Goal: Task Accomplishment & Management: Manage account settings

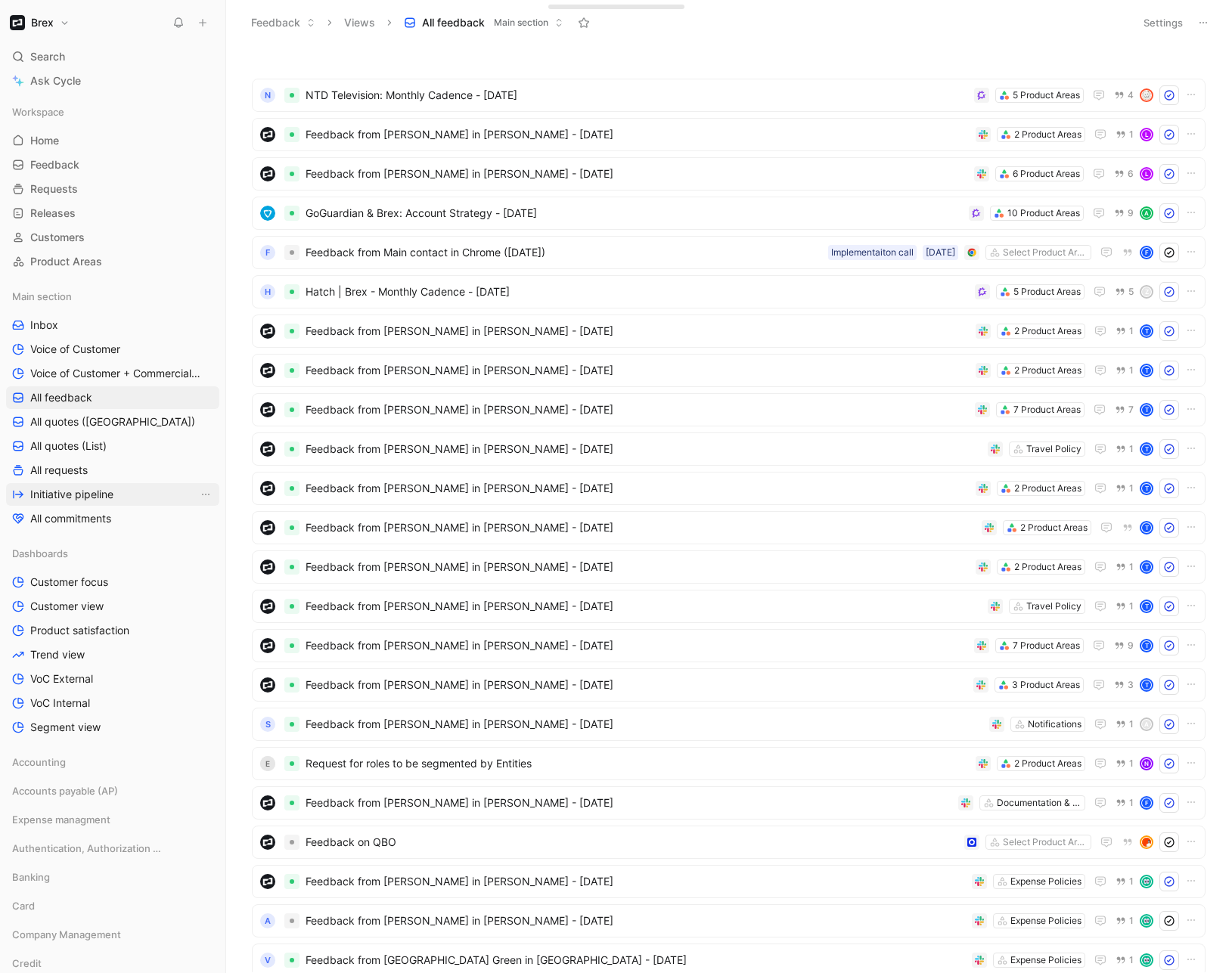
click at [76, 495] on span "Initiative pipeline" at bounding box center [71, 494] width 83 height 15
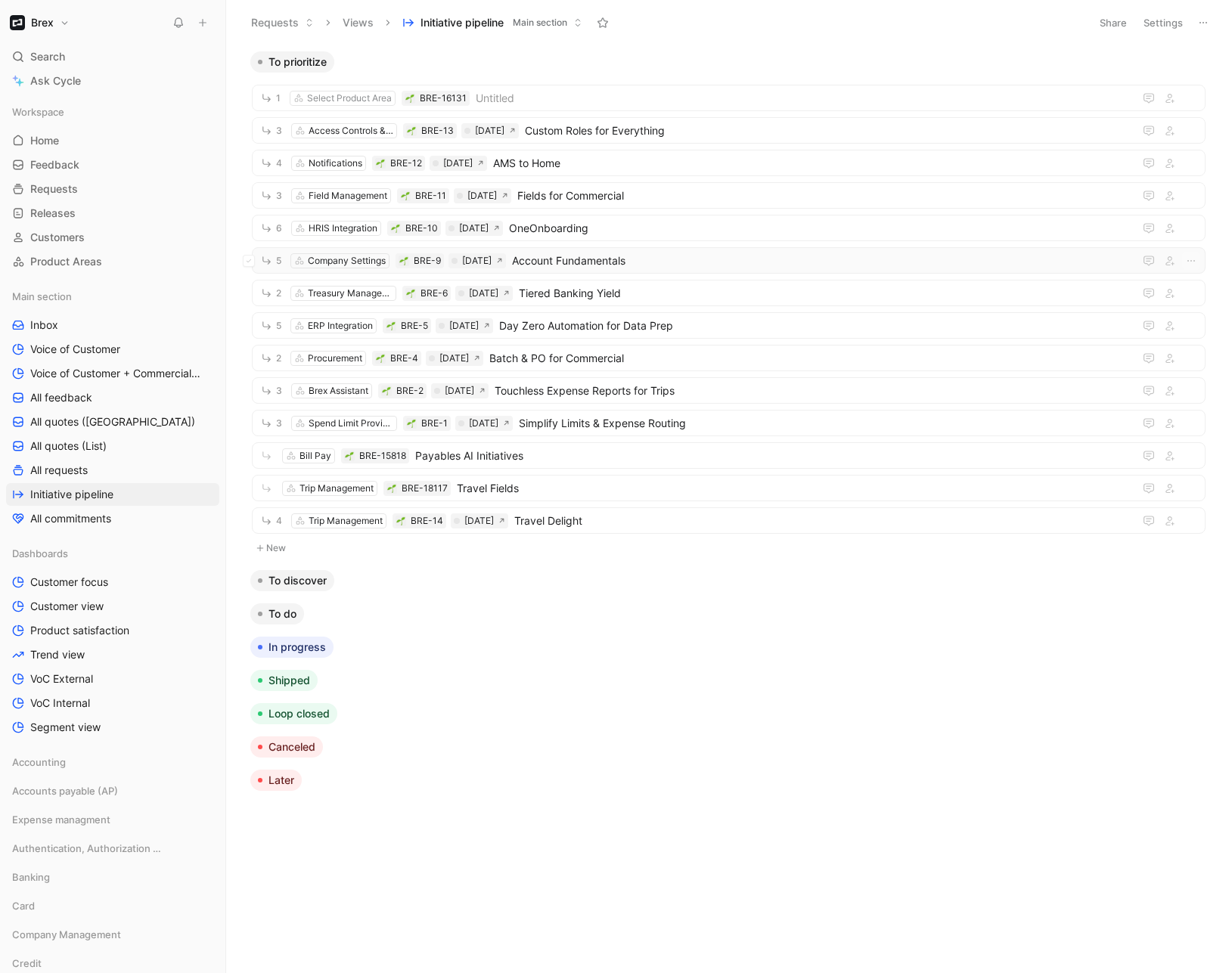
click at [607, 259] on span "Account Fundamentals" at bounding box center [820, 261] width 616 height 18
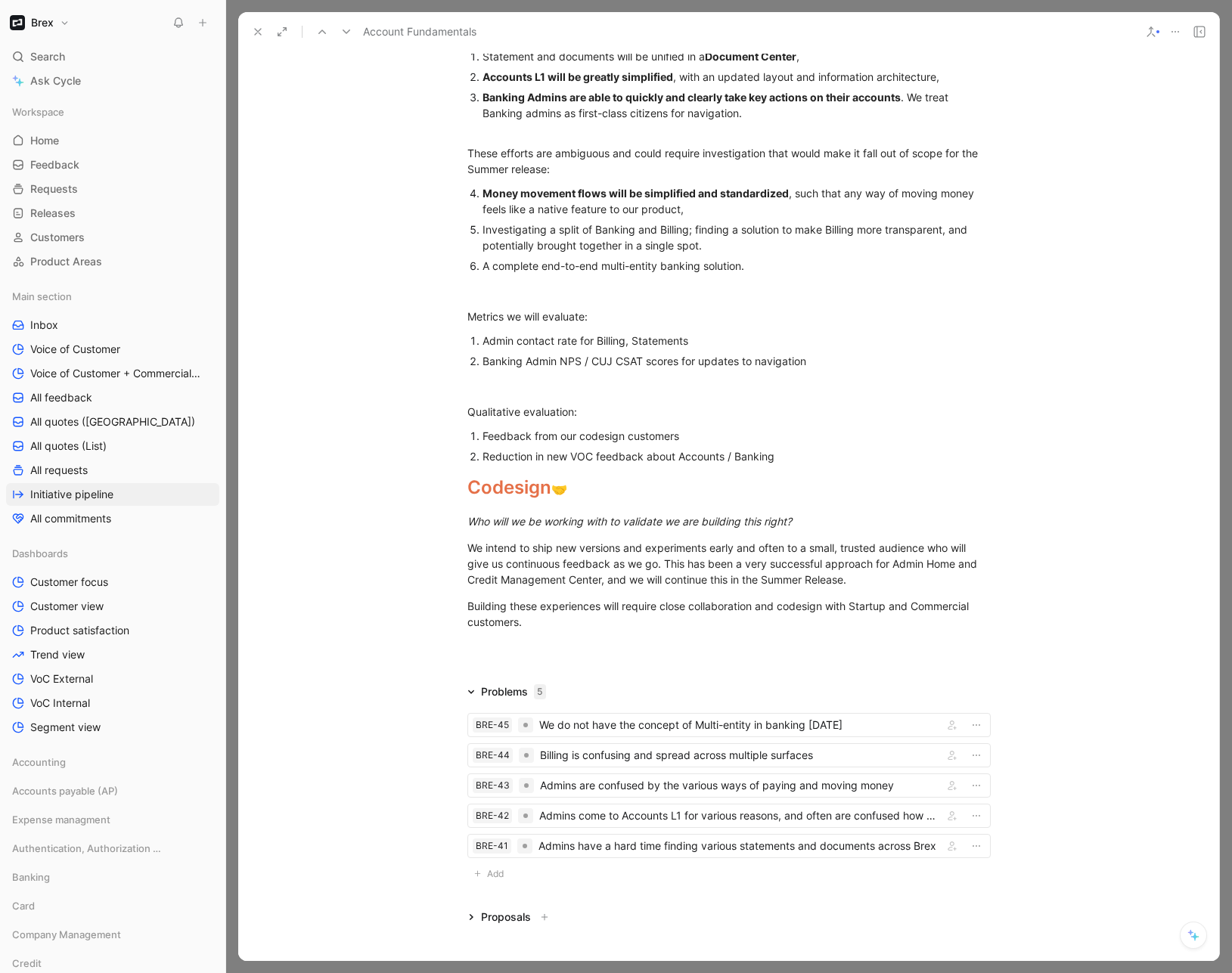
scroll to position [1245, 0]
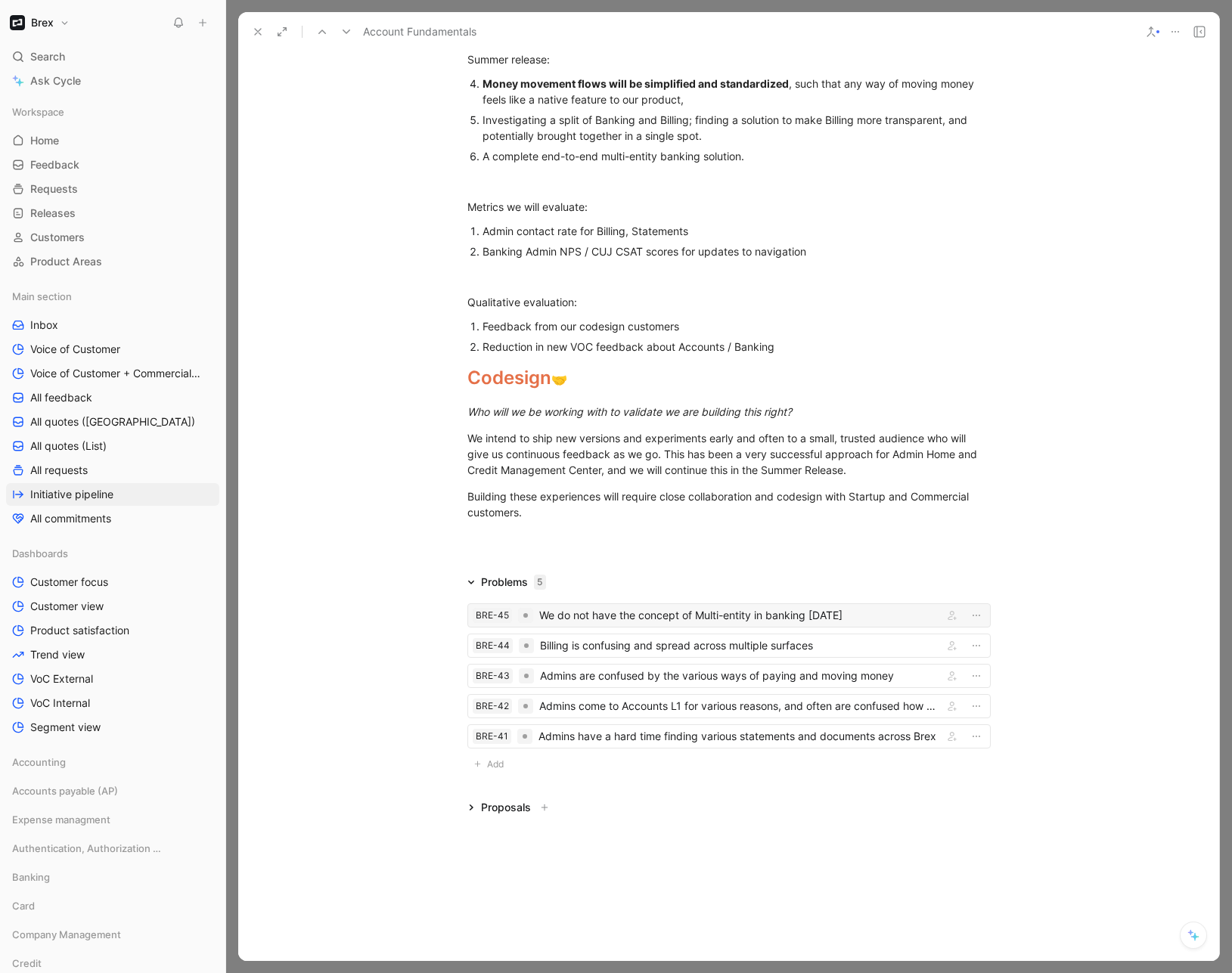
click at [654, 615] on div "We do not have the concept of Multi-entity in banking [DATE]" at bounding box center [738, 615] width 398 height 18
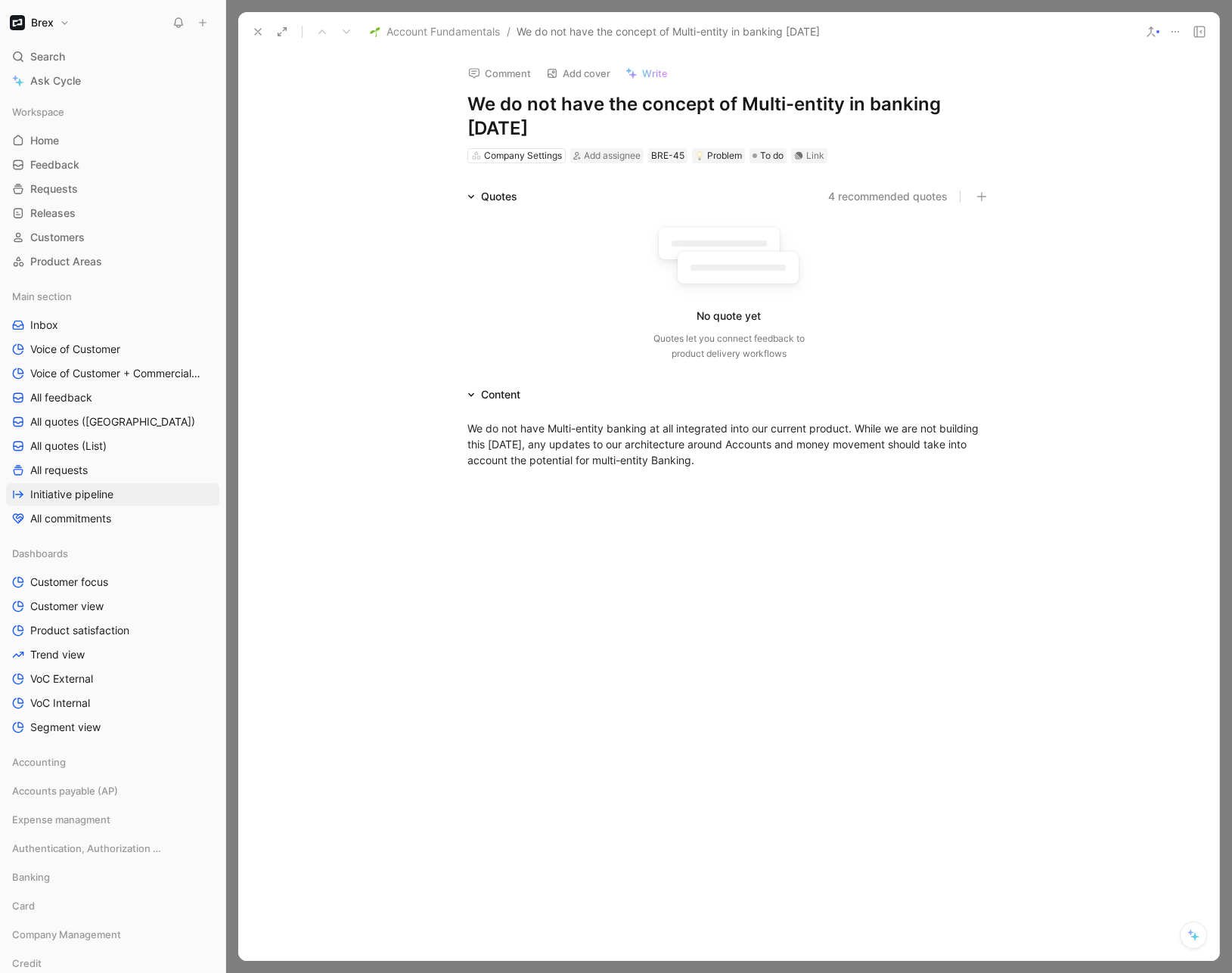
click at [256, 36] on icon at bounding box center [258, 32] width 12 height 12
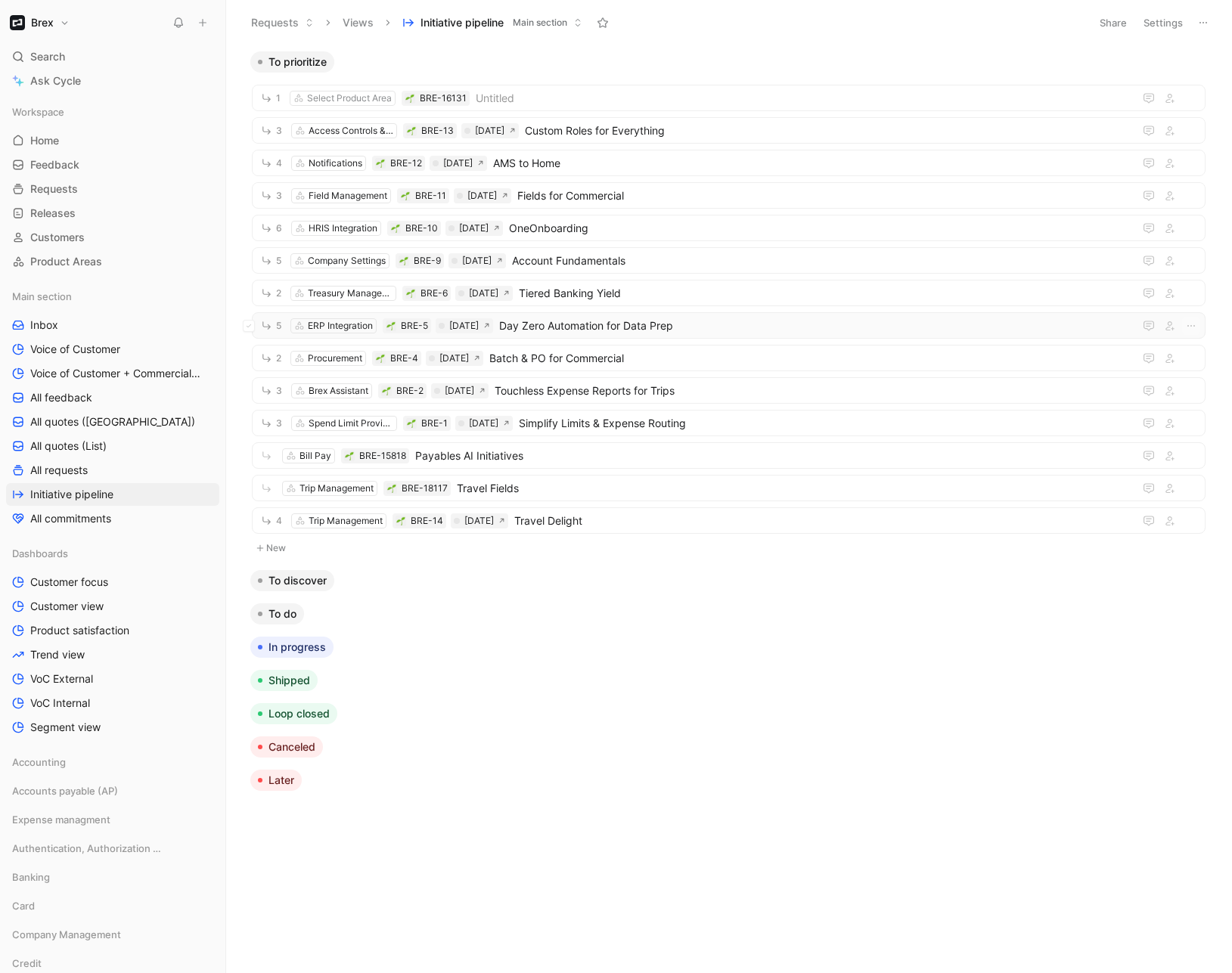
click at [611, 331] on span "Day Zero Automation for Data Prep" at bounding box center [813, 326] width 628 height 18
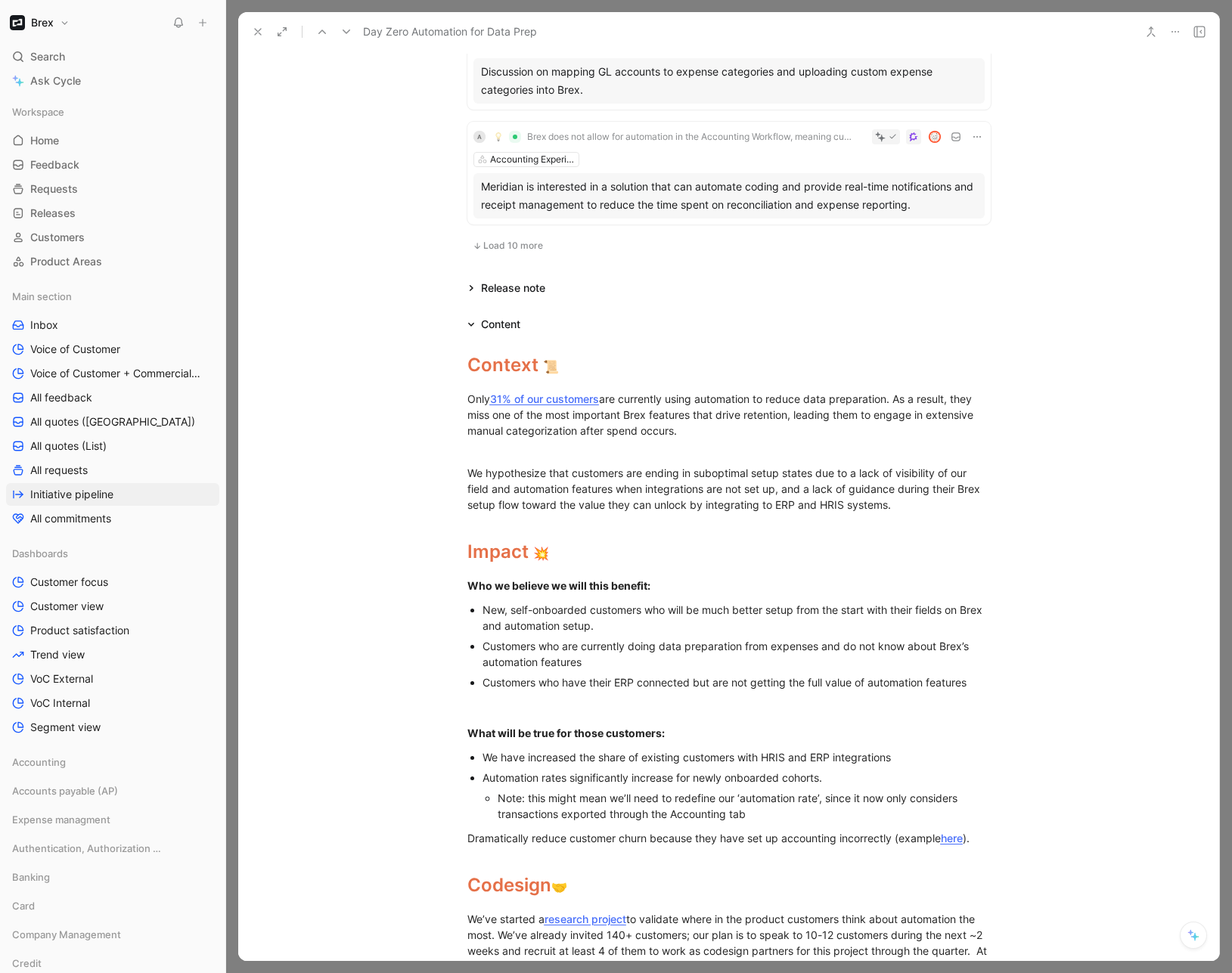
scroll to position [1931, 0]
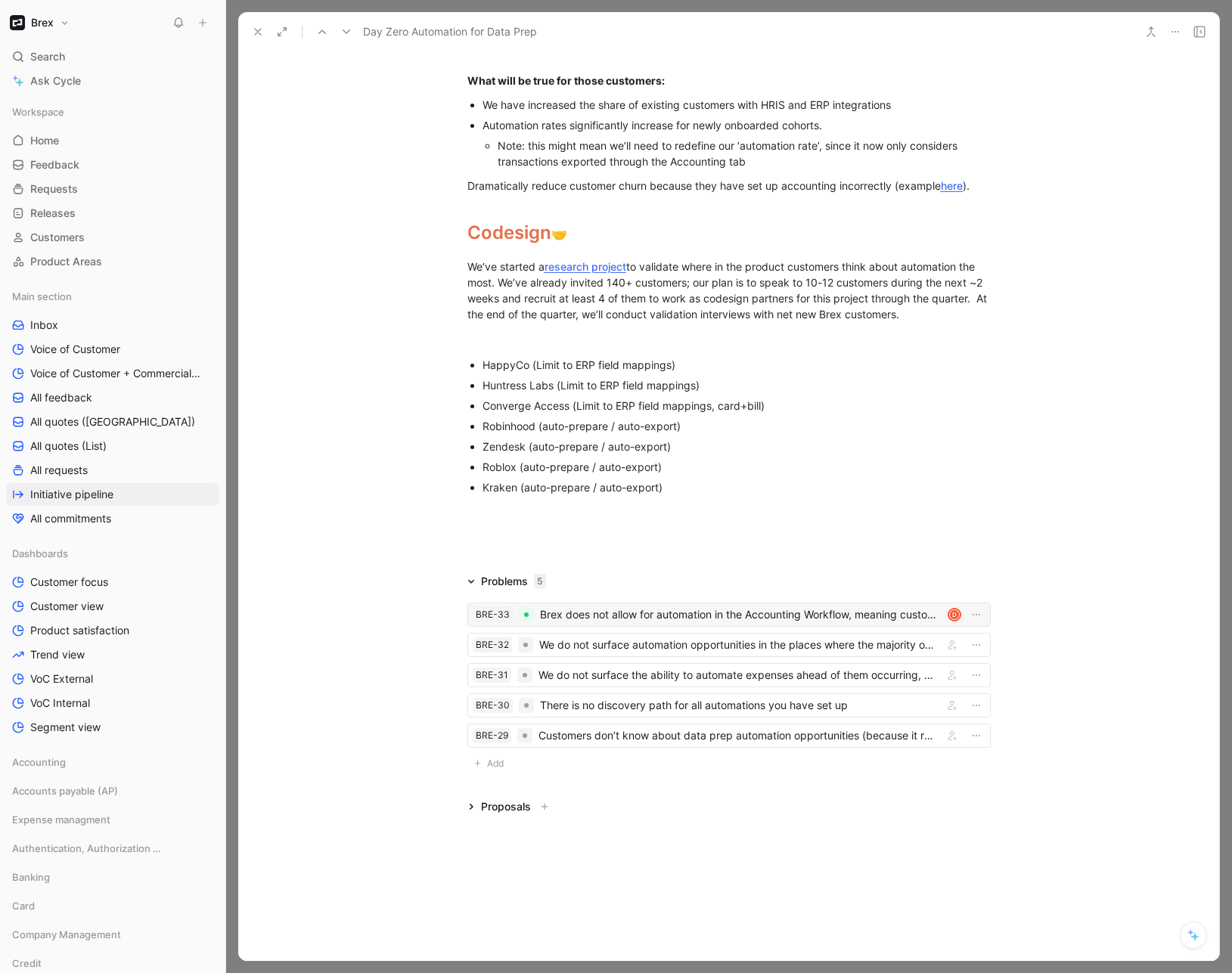
click at [636, 608] on div "Brex does not allow for automation in the Accounting Workflow, meaning customer…" at bounding box center [741, 615] width 402 height 18
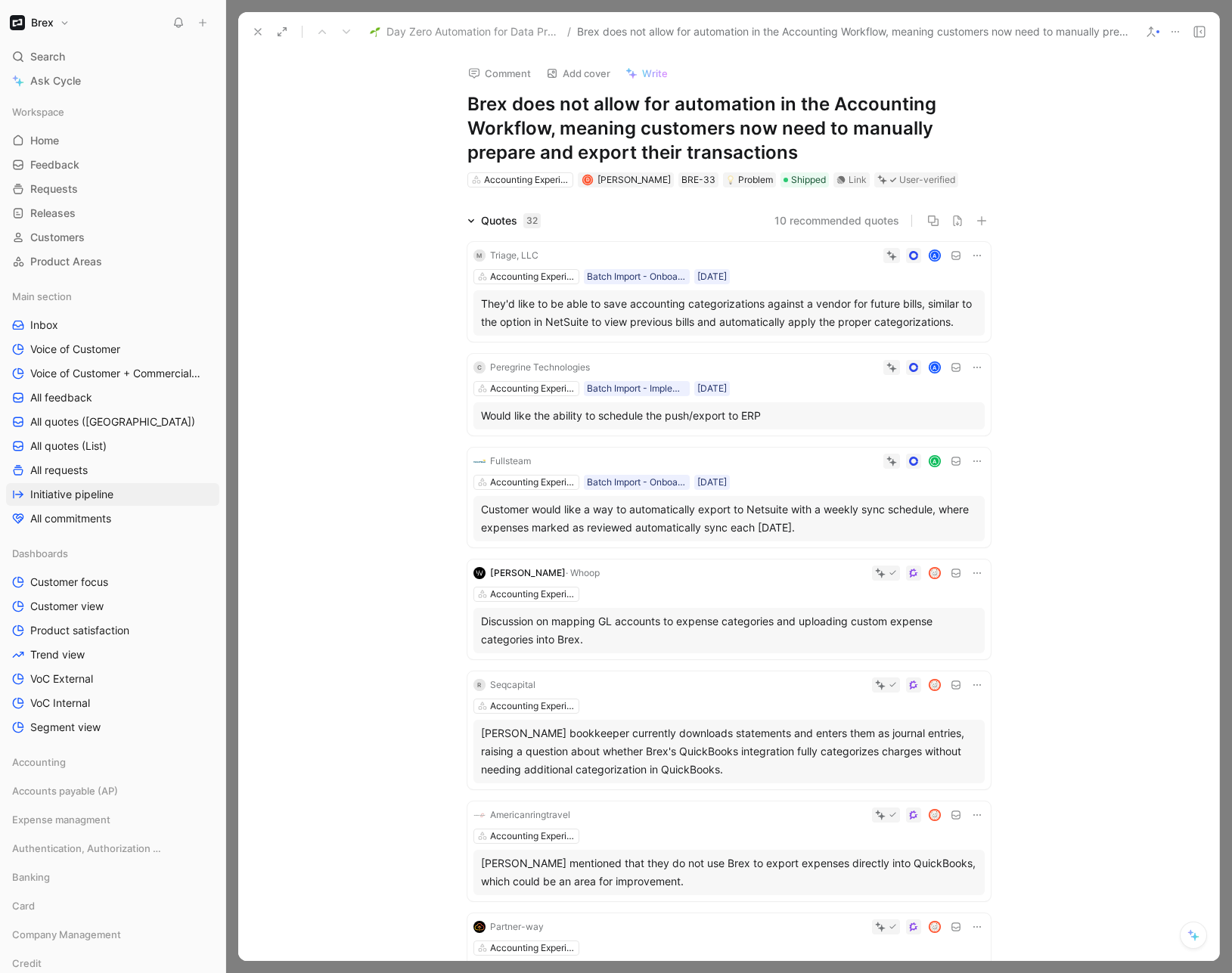
click at [256, 28] on icon at bounding box center [258, 32] width 12 height 12
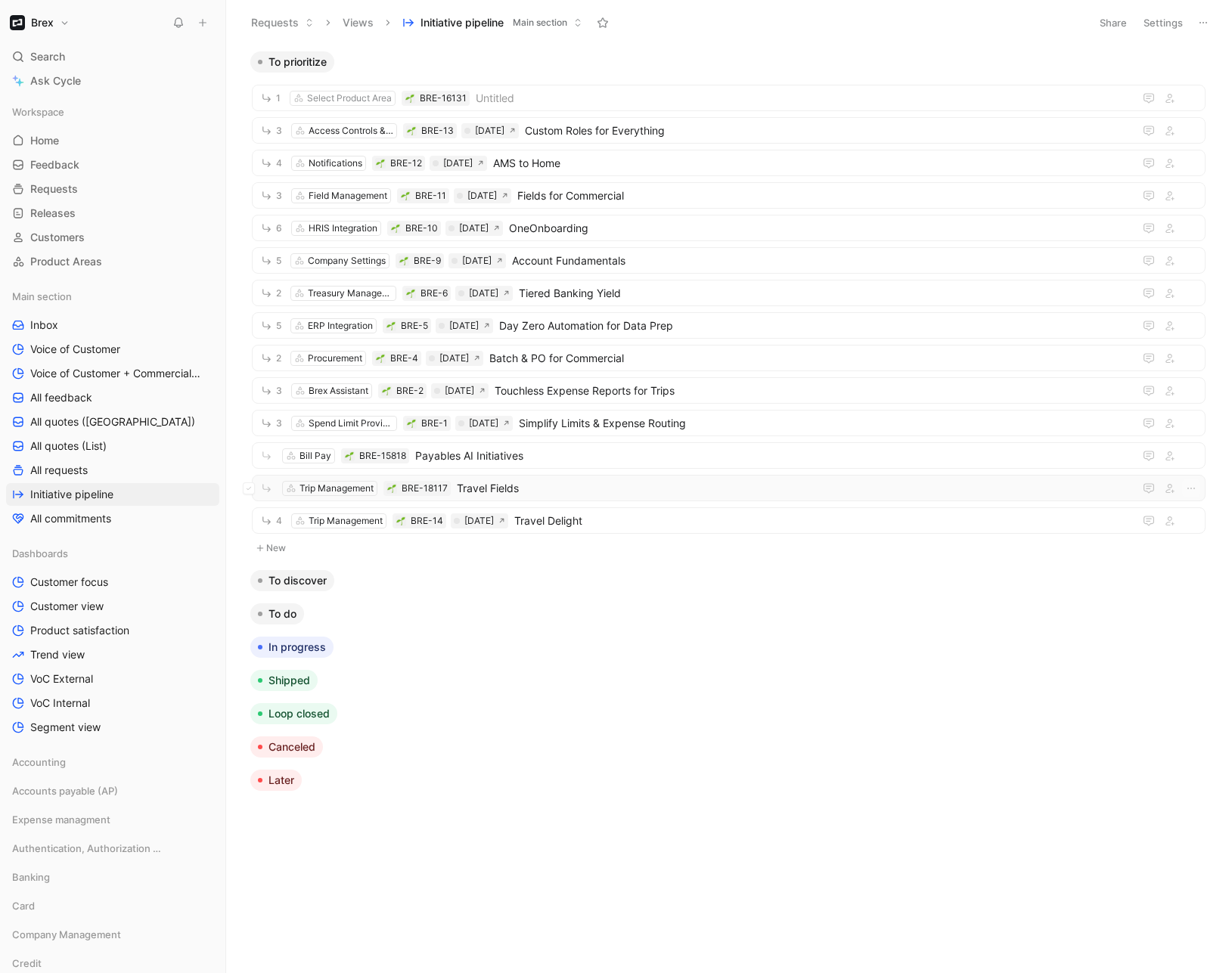
click at [591, 484] on span "Travel Fields" at bounding box center [792, 488] width 671 height 18
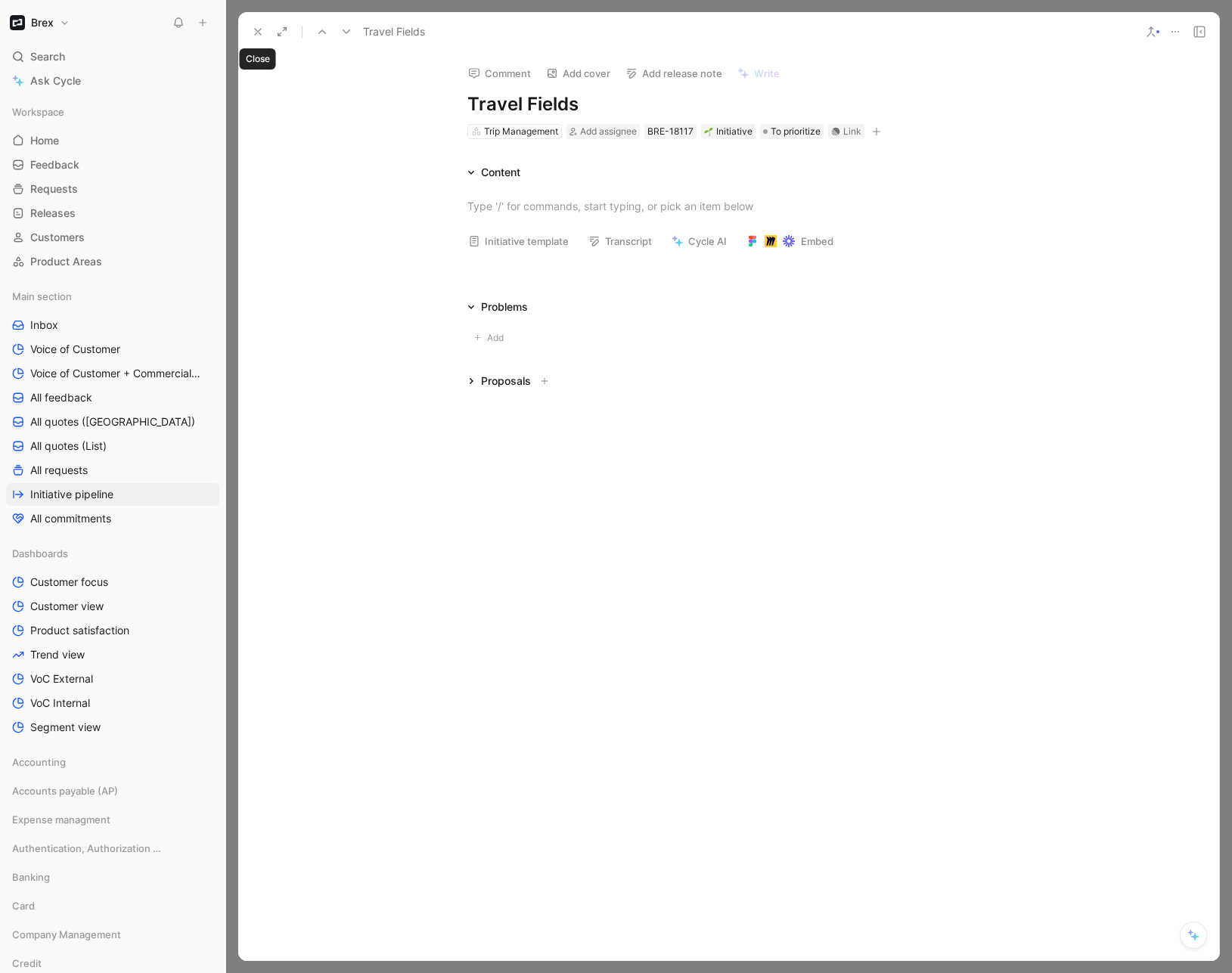
click at [252, 27] on icon at bounding box center [258, 32] width 12 height 12
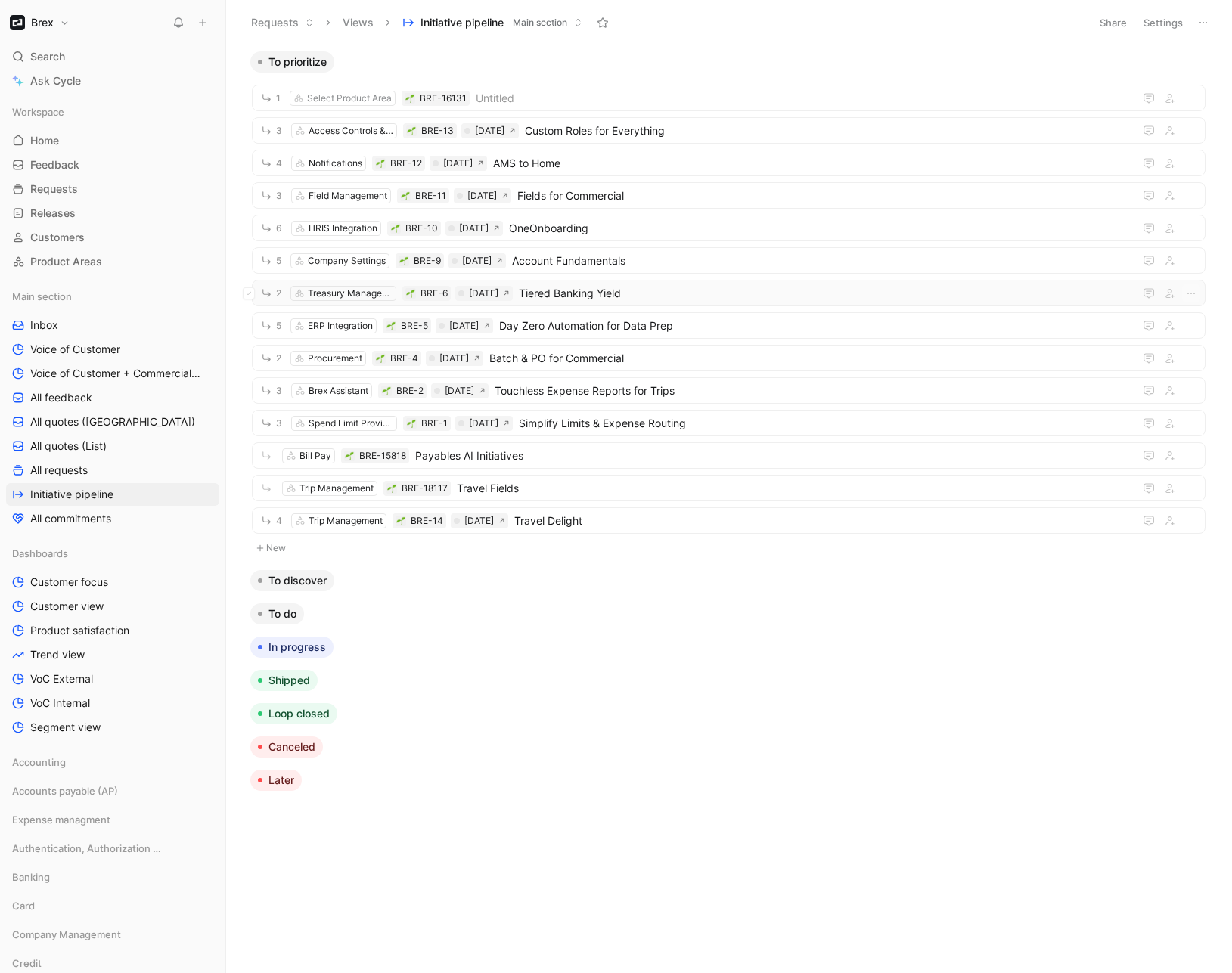
click at [616, 293] on span "Tiered Banking Yield" at bounding box center [823, 293] width 609 height 18
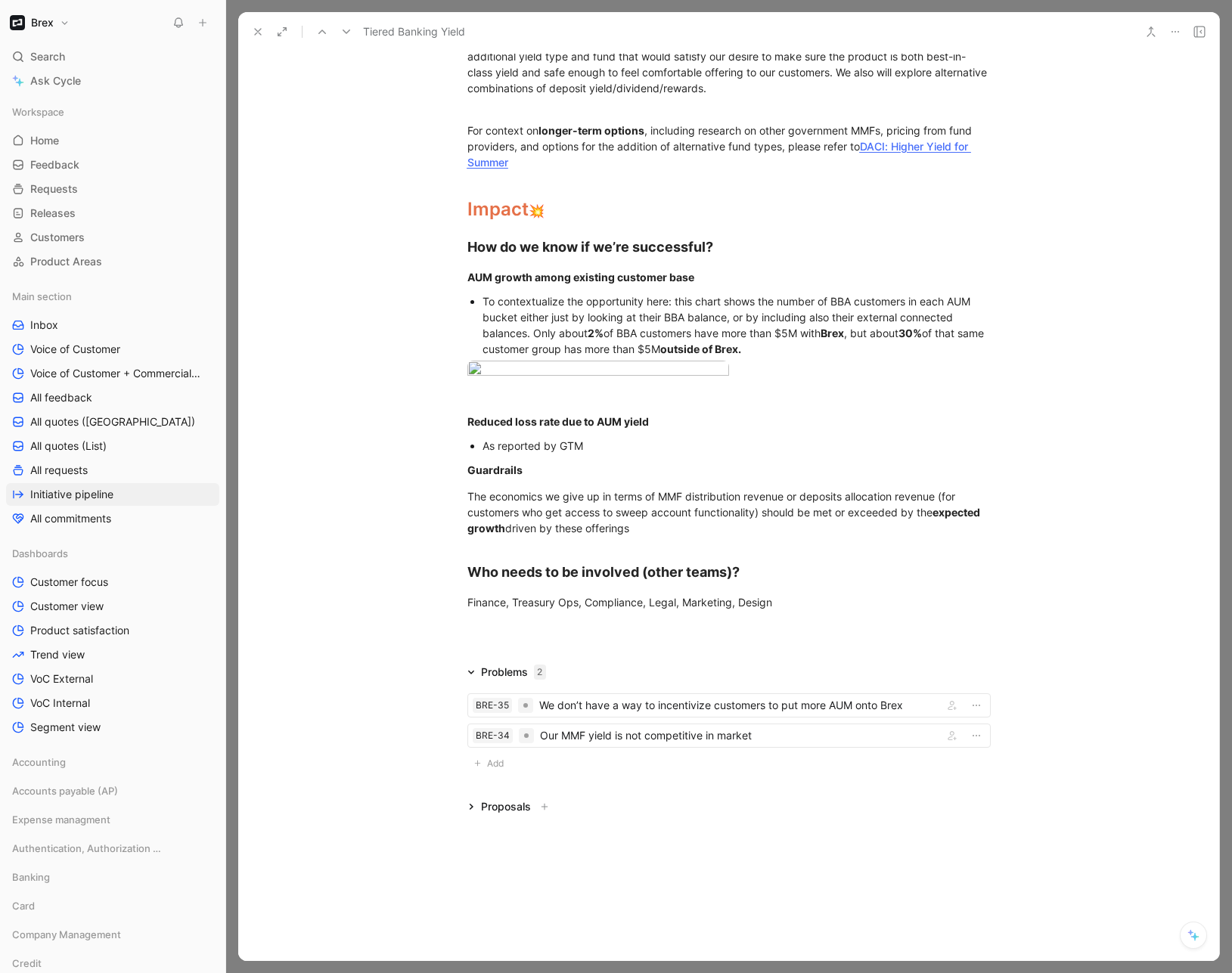
scroll to position [1970, 0]
click at [652, 706] on div "We don’t have a way to incentivize customers to put more AUM onto Brex" at bounding box center [738, 705] width 398 height 18
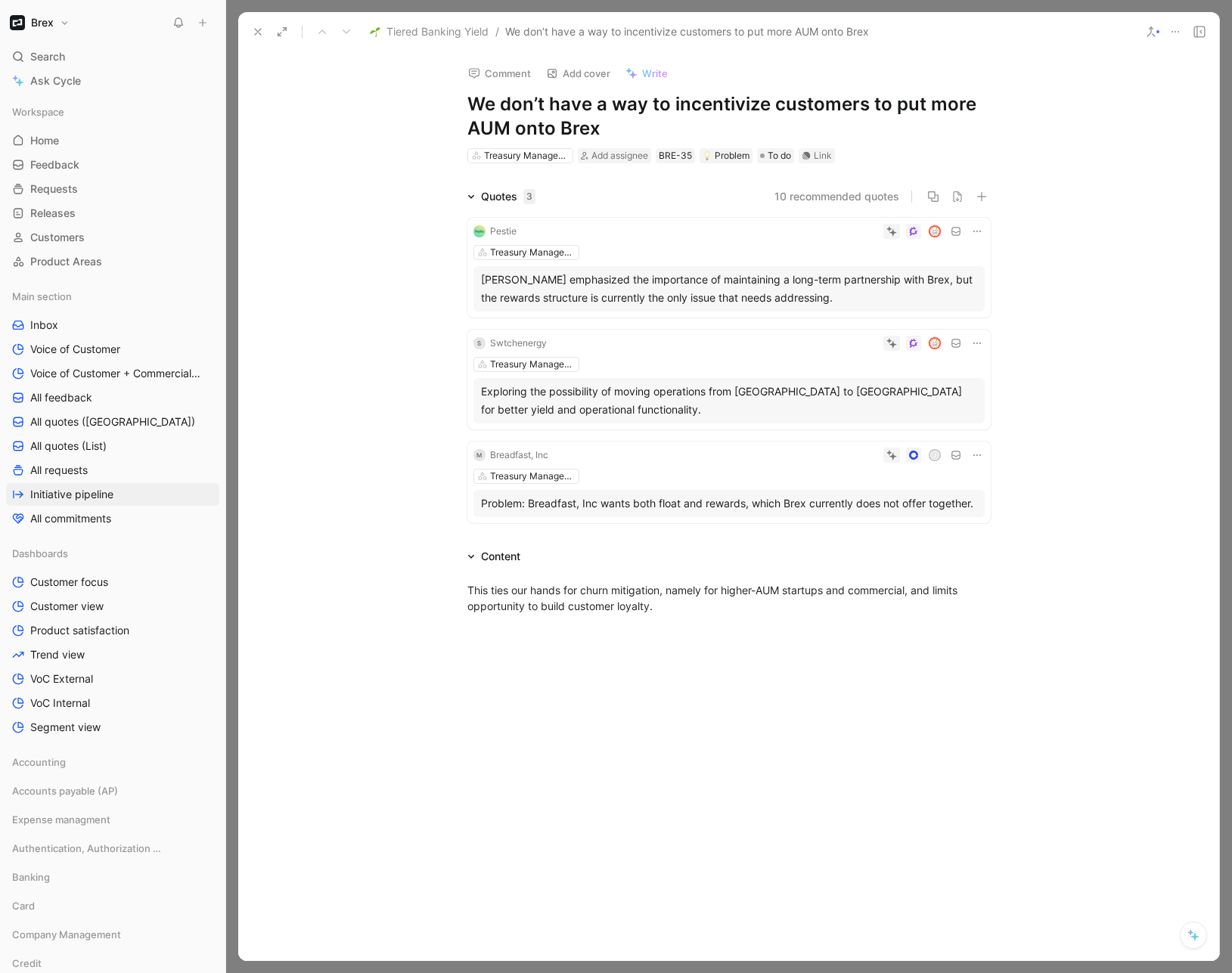
click at [263, 33] on icon at bounding box center [258, 32] width 12 height 12
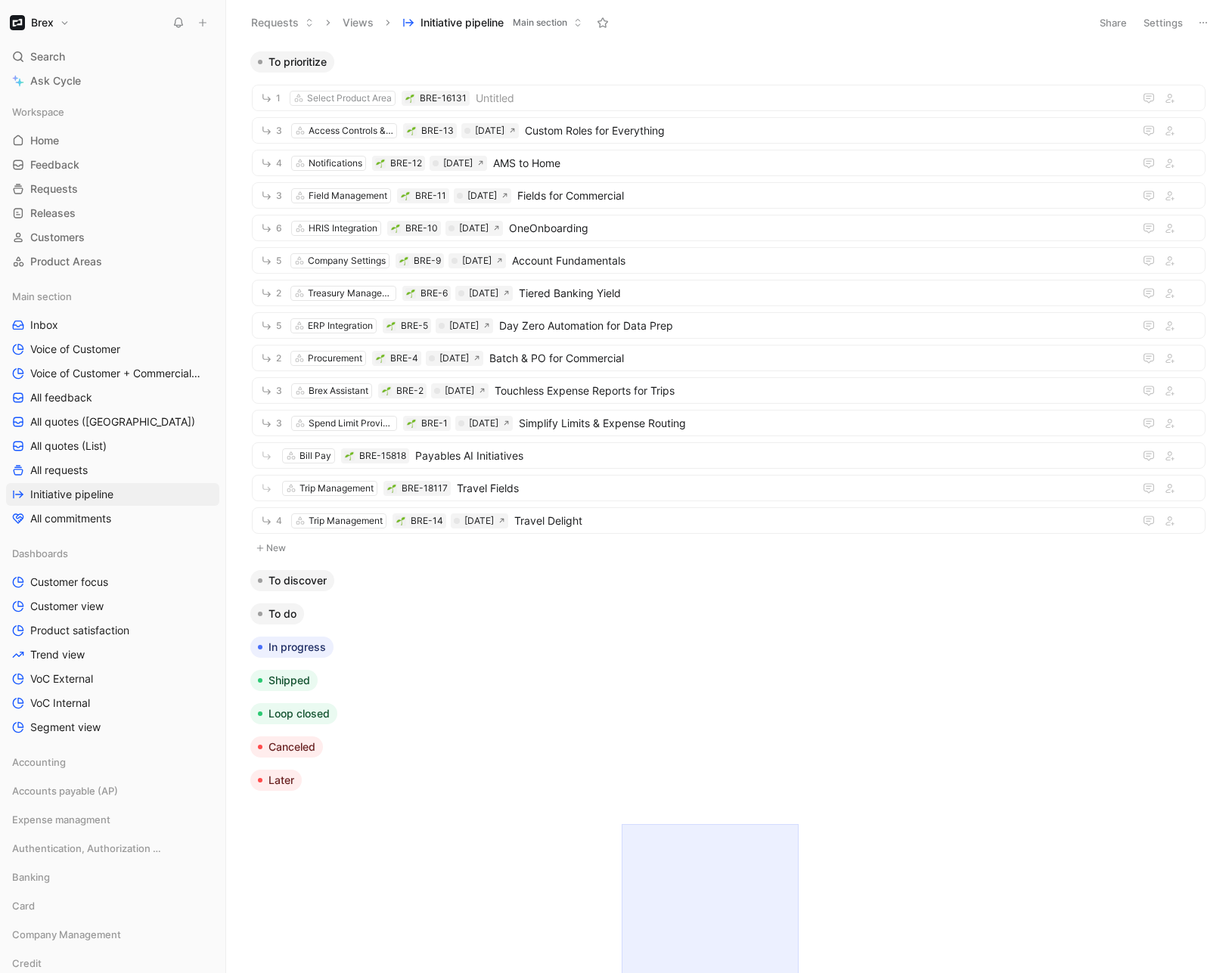
drag, startPoint x: 644, startPoint y: 864, endPoint x: 890, endPoint y: 1181, distance: 402.1
click at [890, 973] on html "Brex Search ⌘ K Ask Cycle Workspace Home G then H Feedback G then F Requests G …" at bounding box center [616, 486] width 1232 height 973
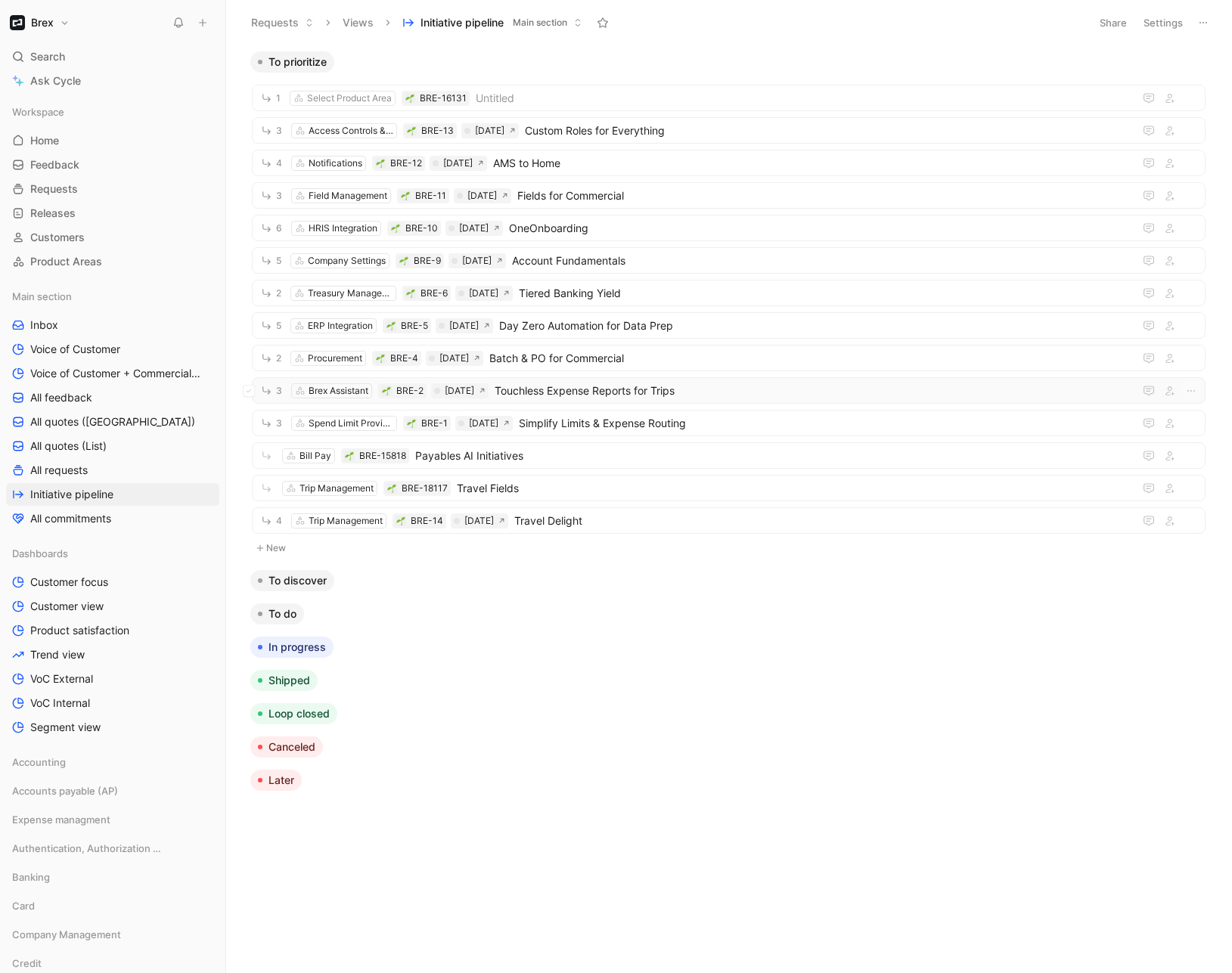
click at [609, 396] on span "Touchless Expense Reports for Trips" at bounding box center [811, 391] width 633 height 18
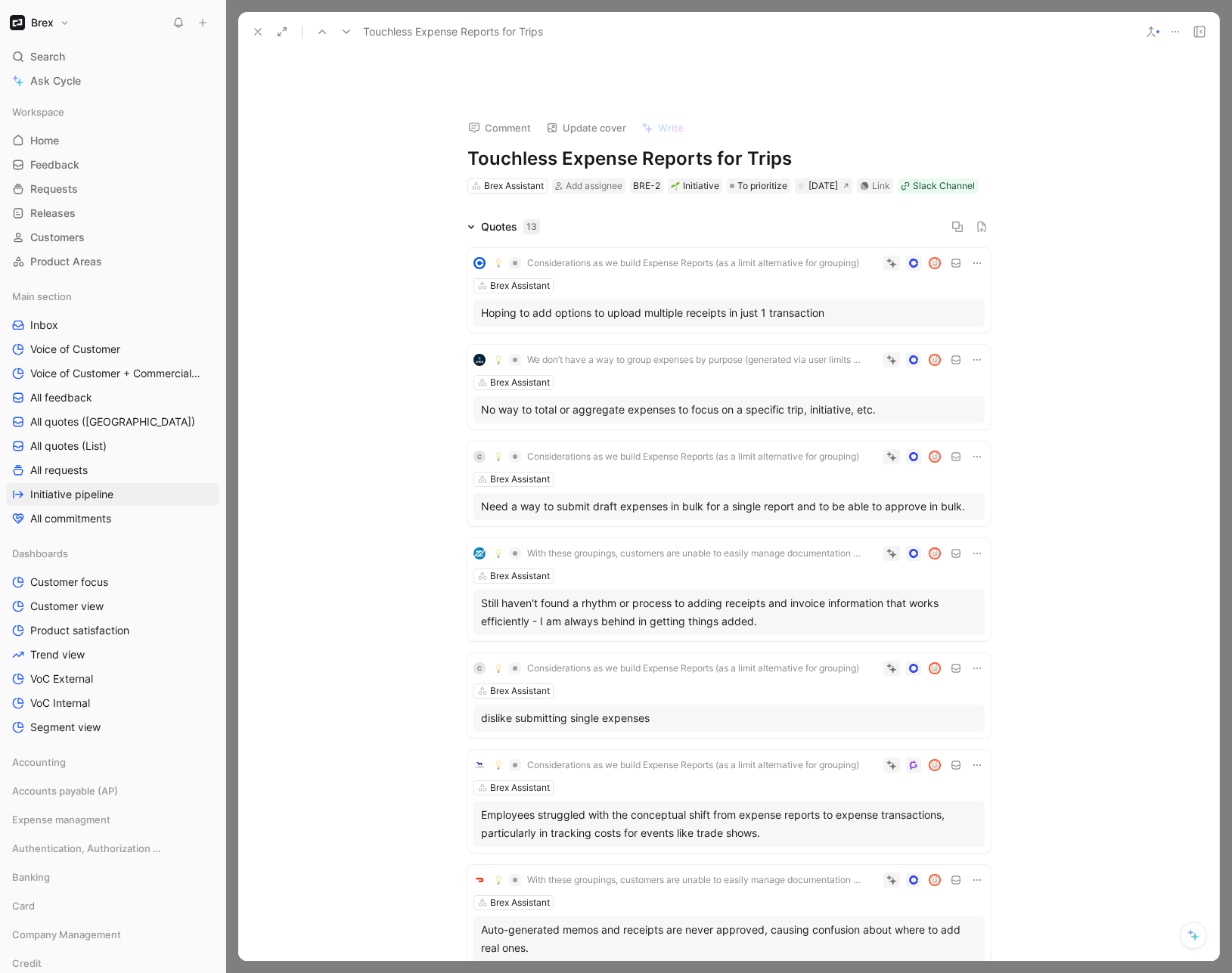
scroll to position [116, 0]
click at [664, 297] on div "Considerations as we build Expense Reports (as a limit alternative for grouping…" at bounding box center [728, 290] width 523 height 85
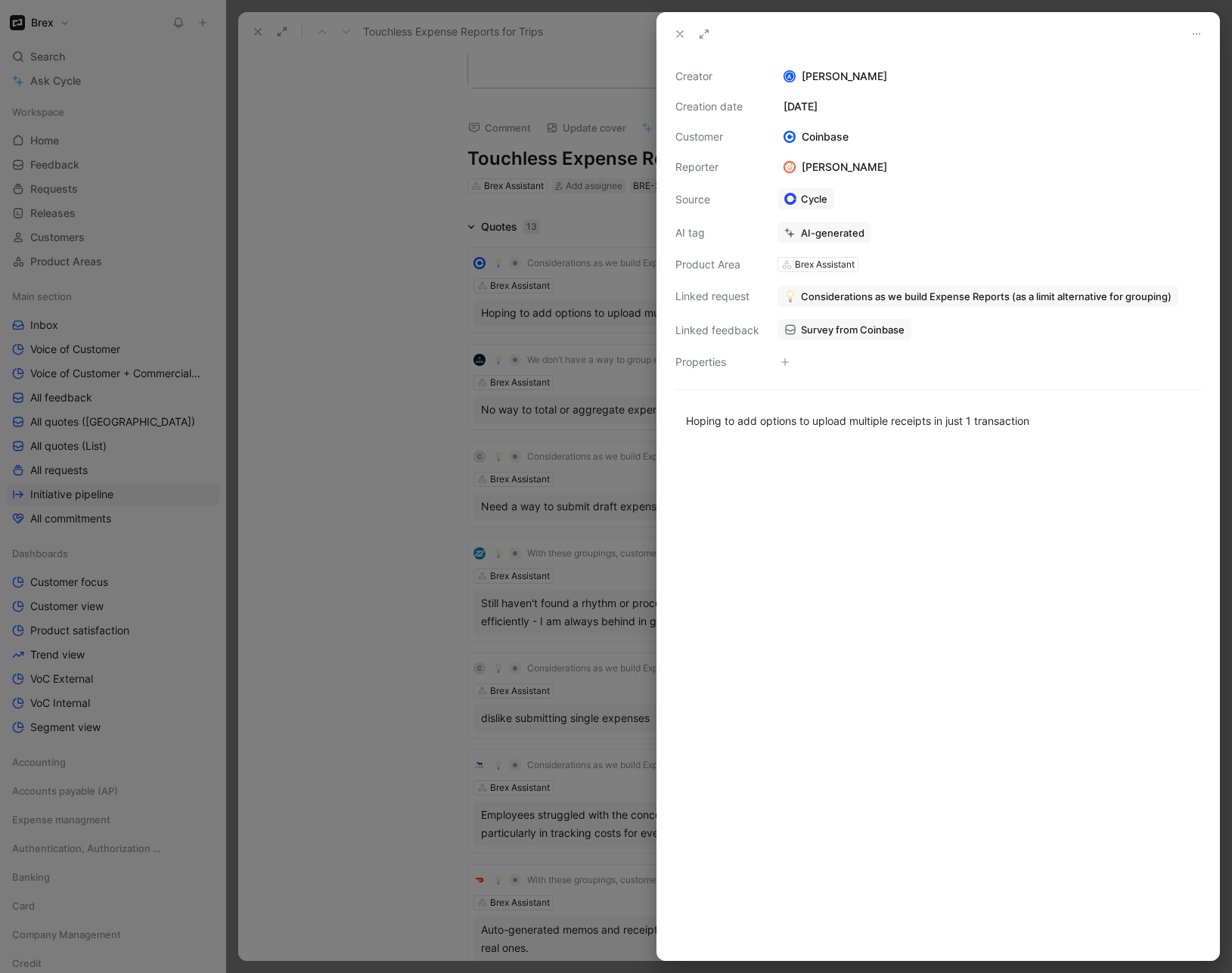
click at [673, 35] on button at bounding box center [679, 33] width 21 height 21
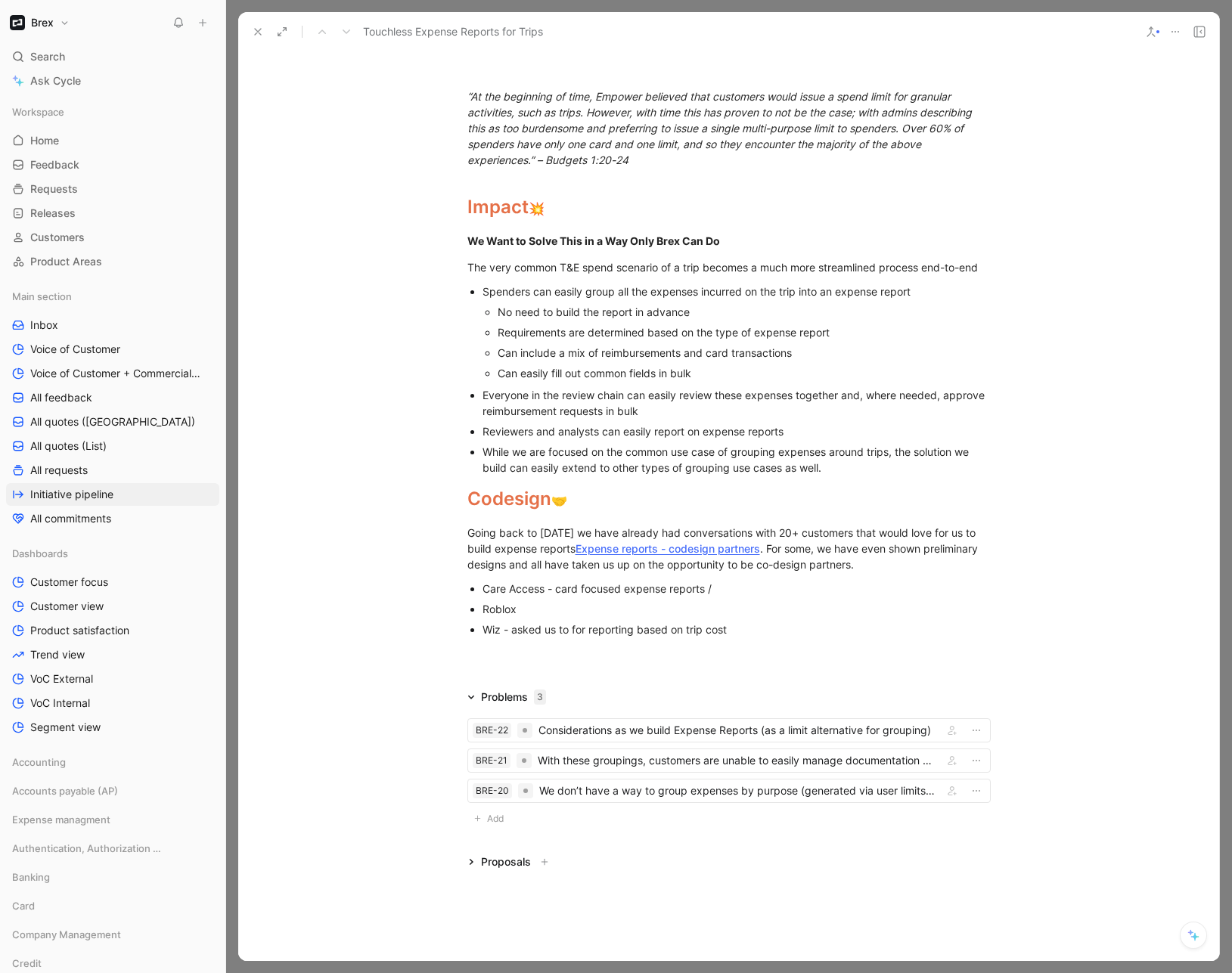
scroll to position [1816, 0]
click at [630, 739] on div "Considerations as we build Expense Reports (as a limit alternative for grouping)" at bounding box center [737, 730] width 399 height 18
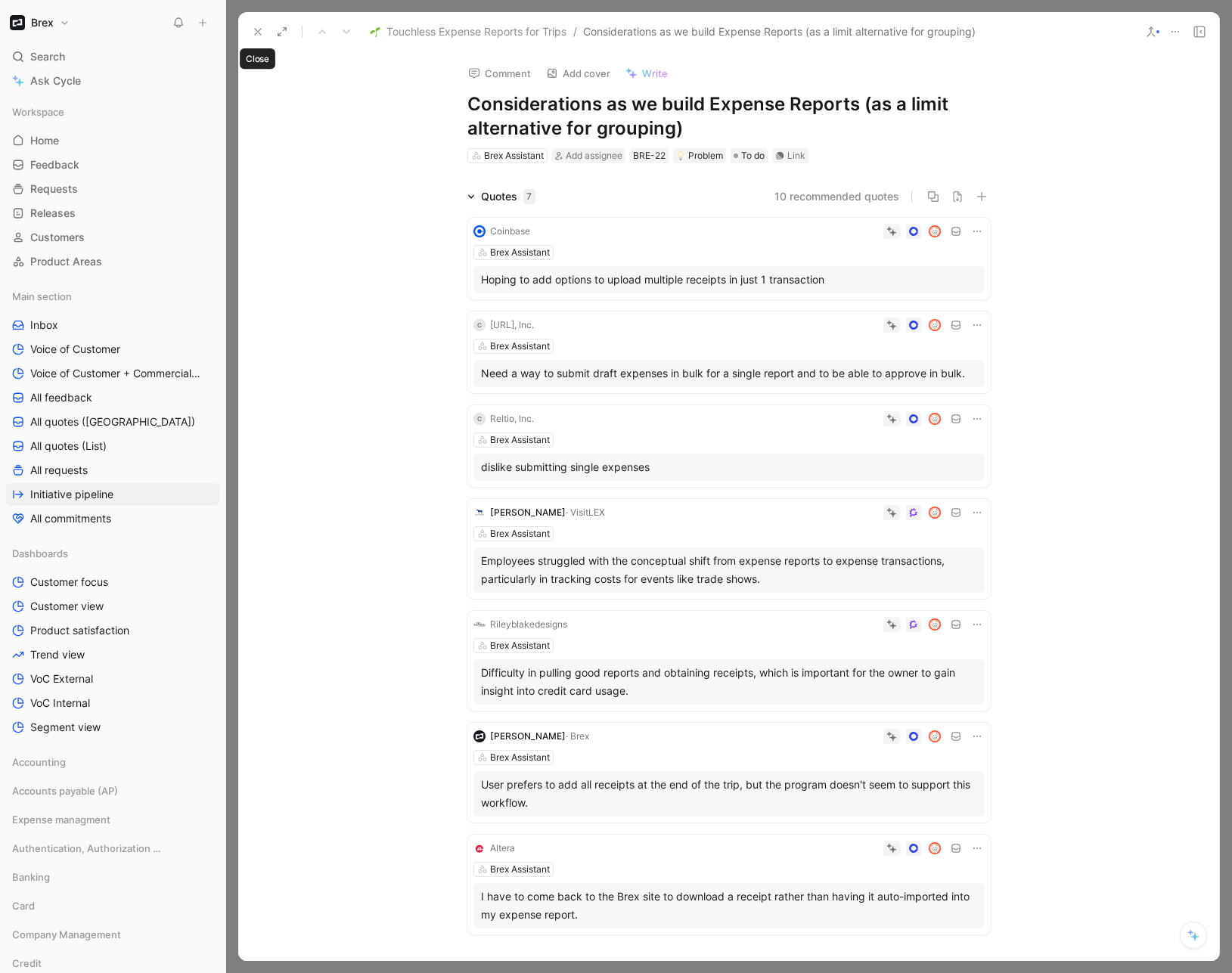
click at [253, 34] on icon at bounding box center [258, 32] width 12 height 12
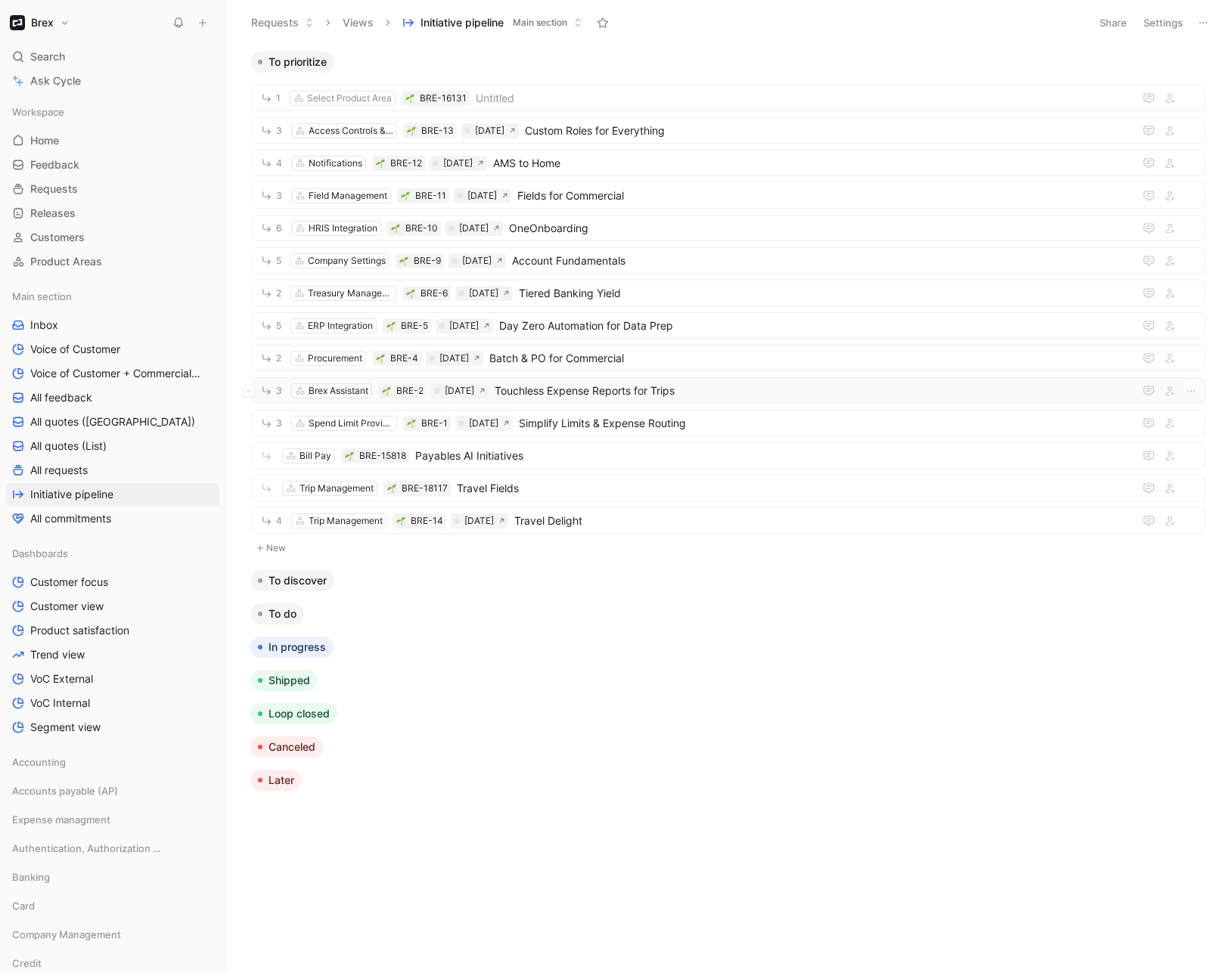
click at [631, 385] on span "Touchless Expense Reports for Trips" at bounding box center [811, 391] width 633 height 18
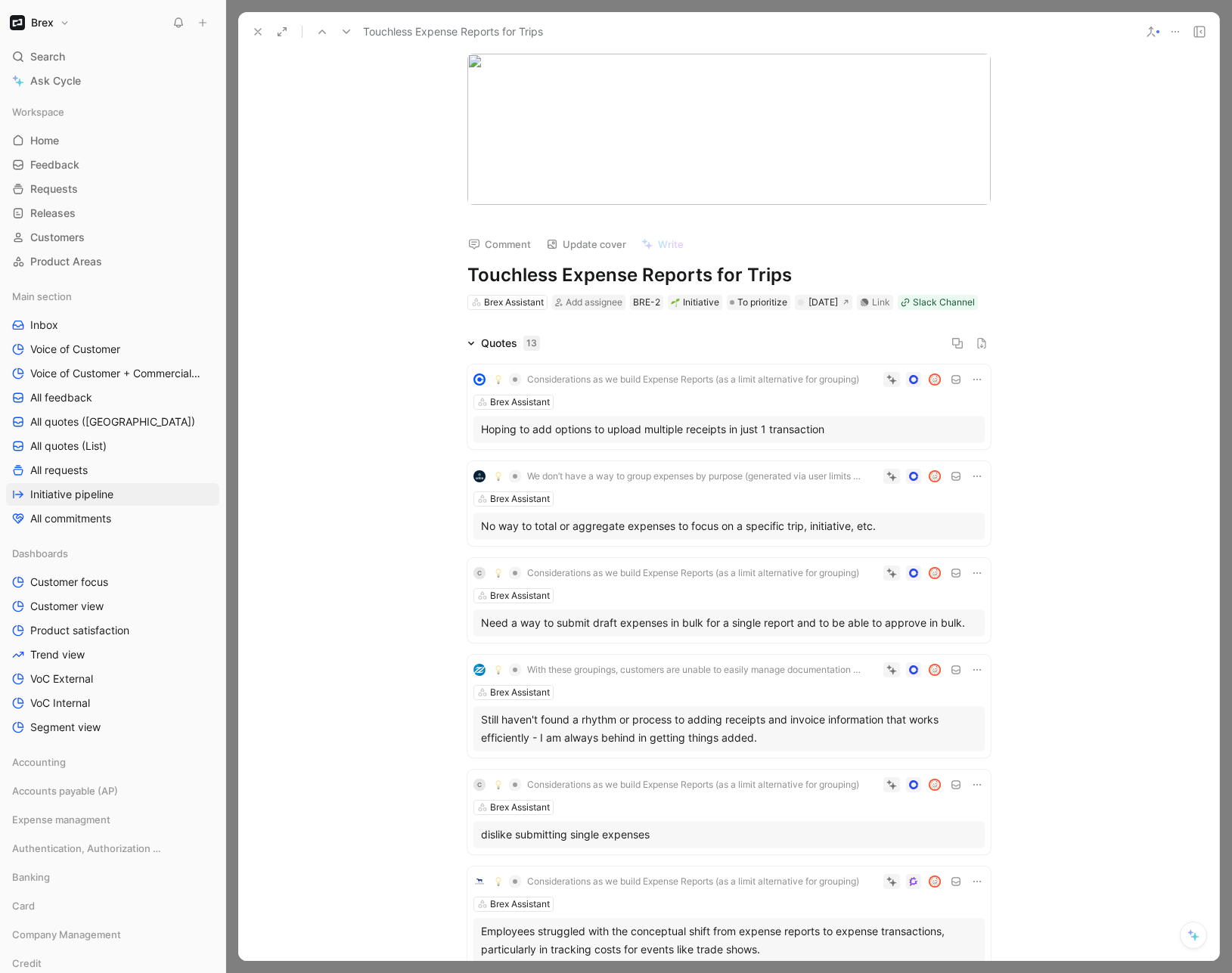
drag, startPoint x: 262, startPoint y: 33, endPoint x: 360, endPoint y: 321, distance: 304.2
click at [360, 321] on div "Touchless Expense Reports for Trips Comment Update cover Write Touchless Expens…" at bounding box center [728, 486] width 981 height 949
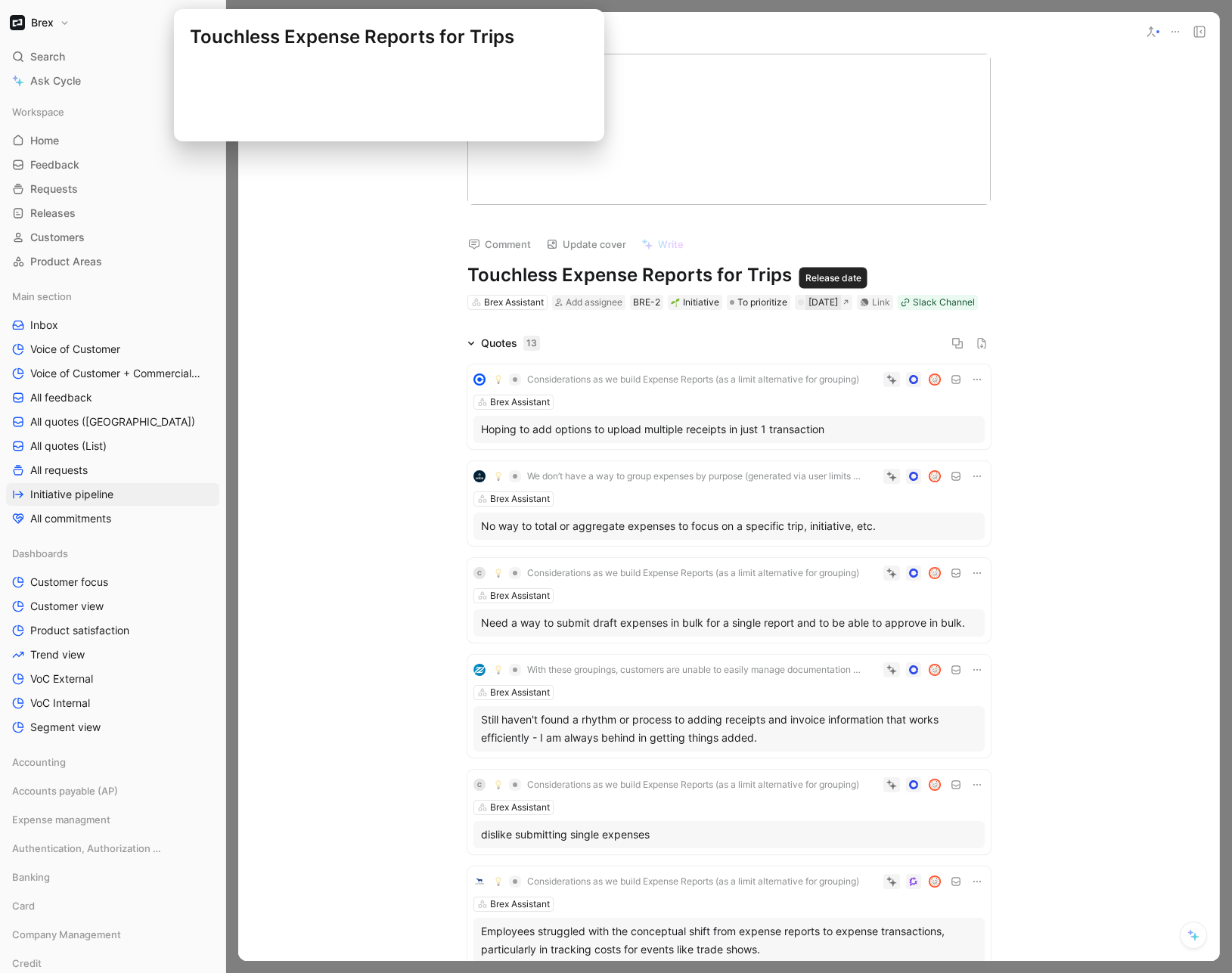
click at [818, 302] on div "[DATE]" at bounding box center [822, 302] width 29 height 15
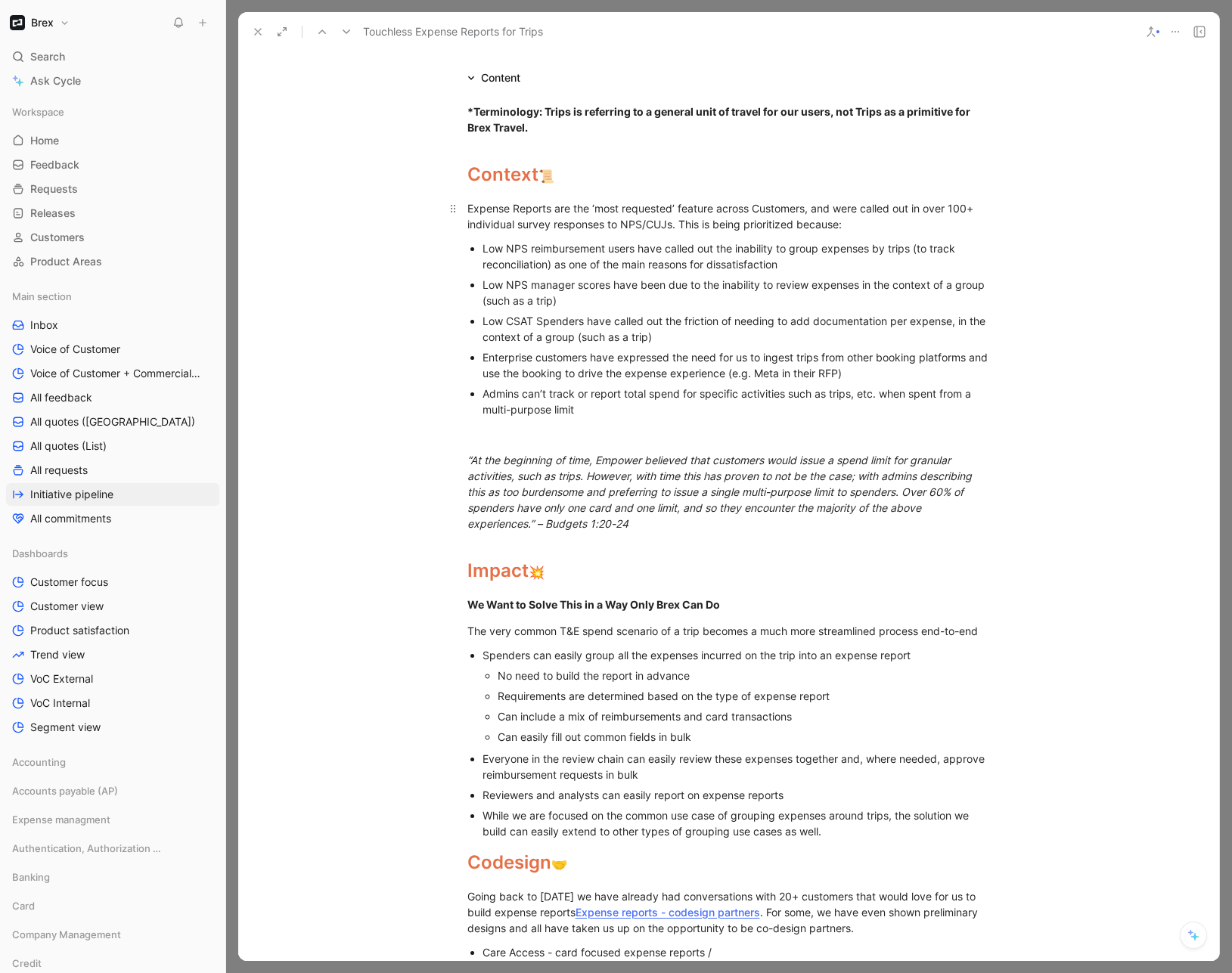
scroll to position [1889, 0]
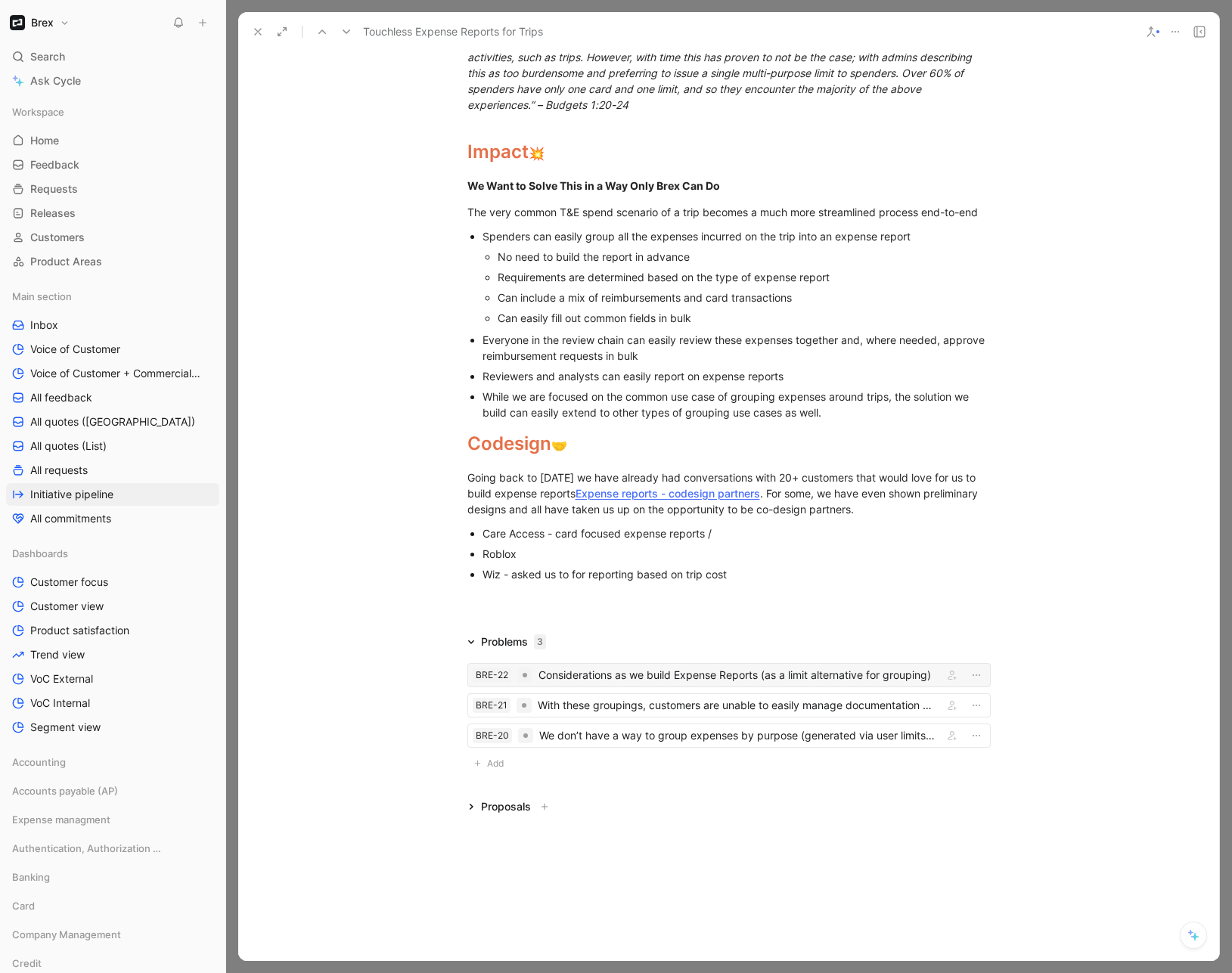
click at [646, 676] on div "Considerations as we build Expense Reports (as a limit alternative for grouping)" at bounding box center [737, 675] width 399 height 18
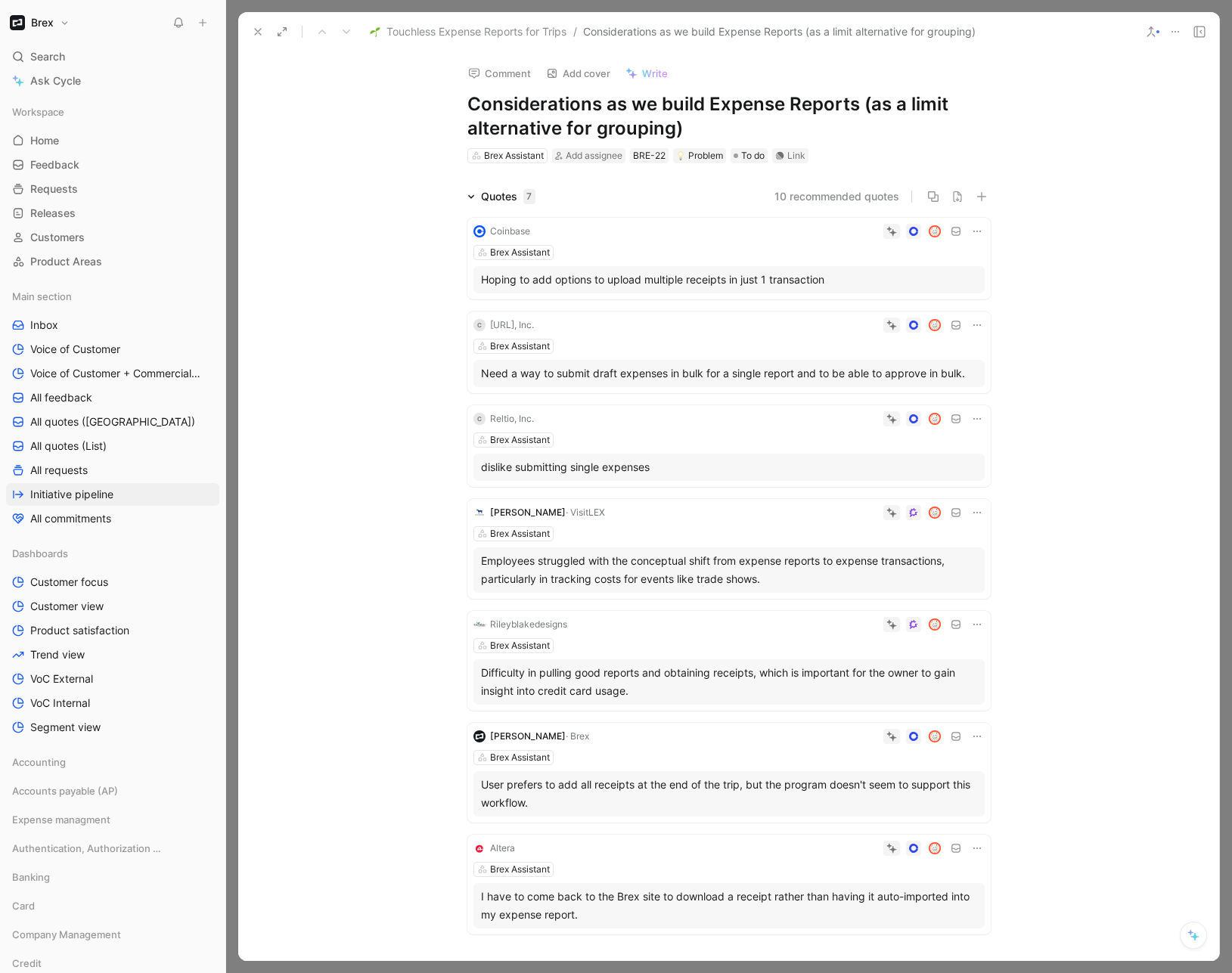
click at [63, 28] on button "Brex" at bounding box center [39, 22] width 67 height 21
click at [53, 160] on div "Workspace settings G then S" at bounding box center [103, 156] width 186 height 24
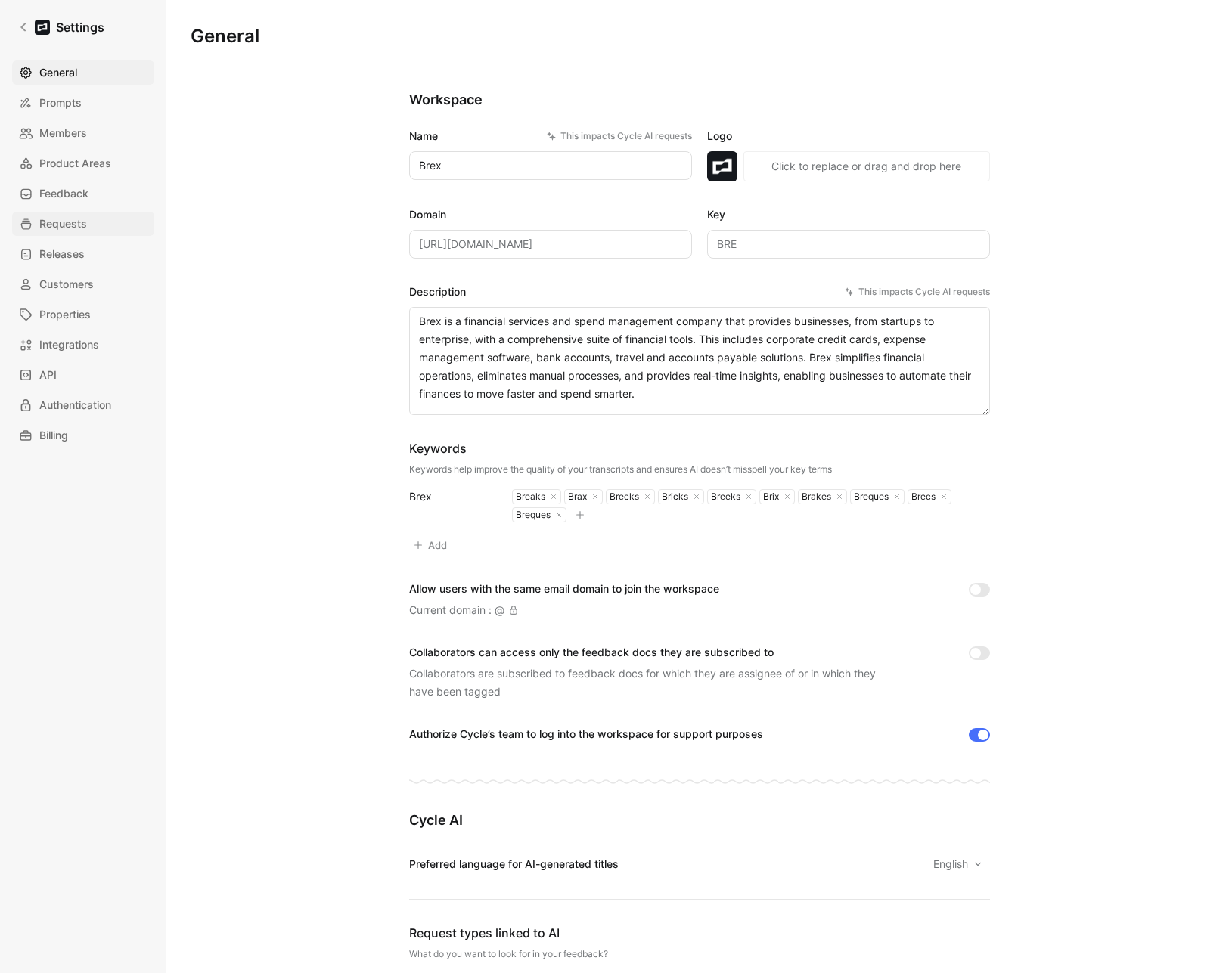
click at [78, 219] on span "Requests" at bounding box center [63, 224] width 48 height 18
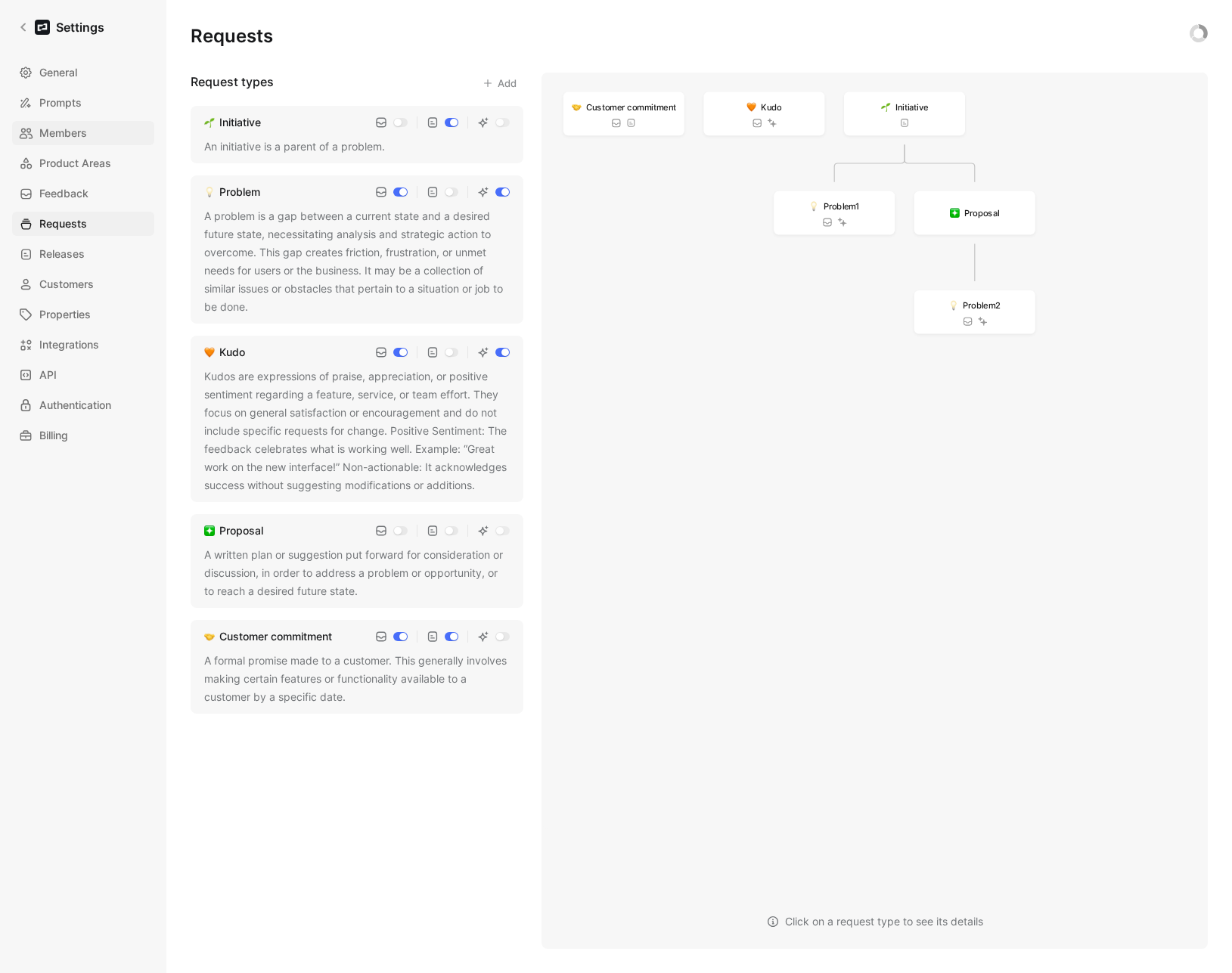
click at [65, 135] on span "Members" at bounding box center [63, 133] width 48 height 18
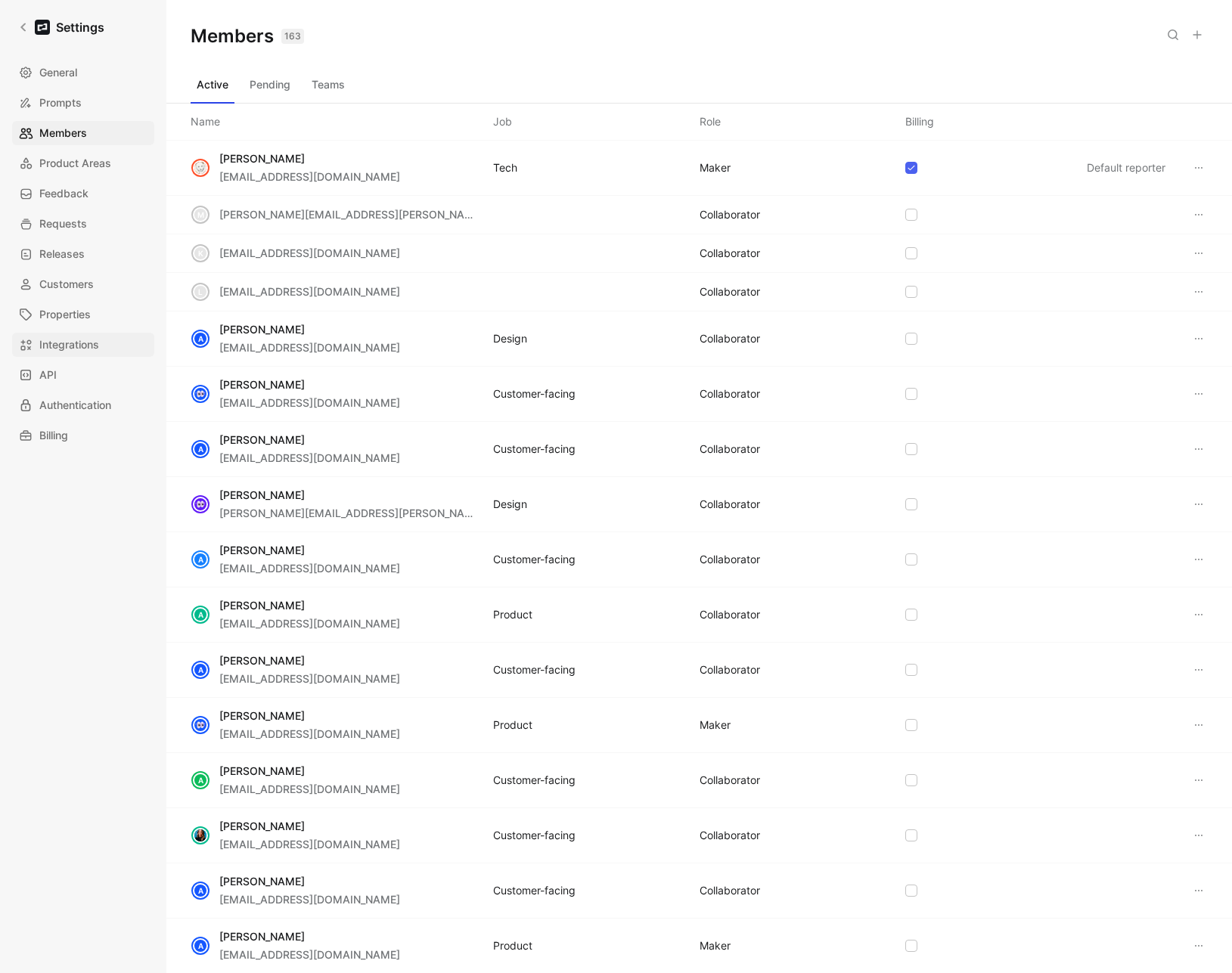
click at [95, 352] on span "Integrations" at bounding box center [69, 345] width 60 height 18
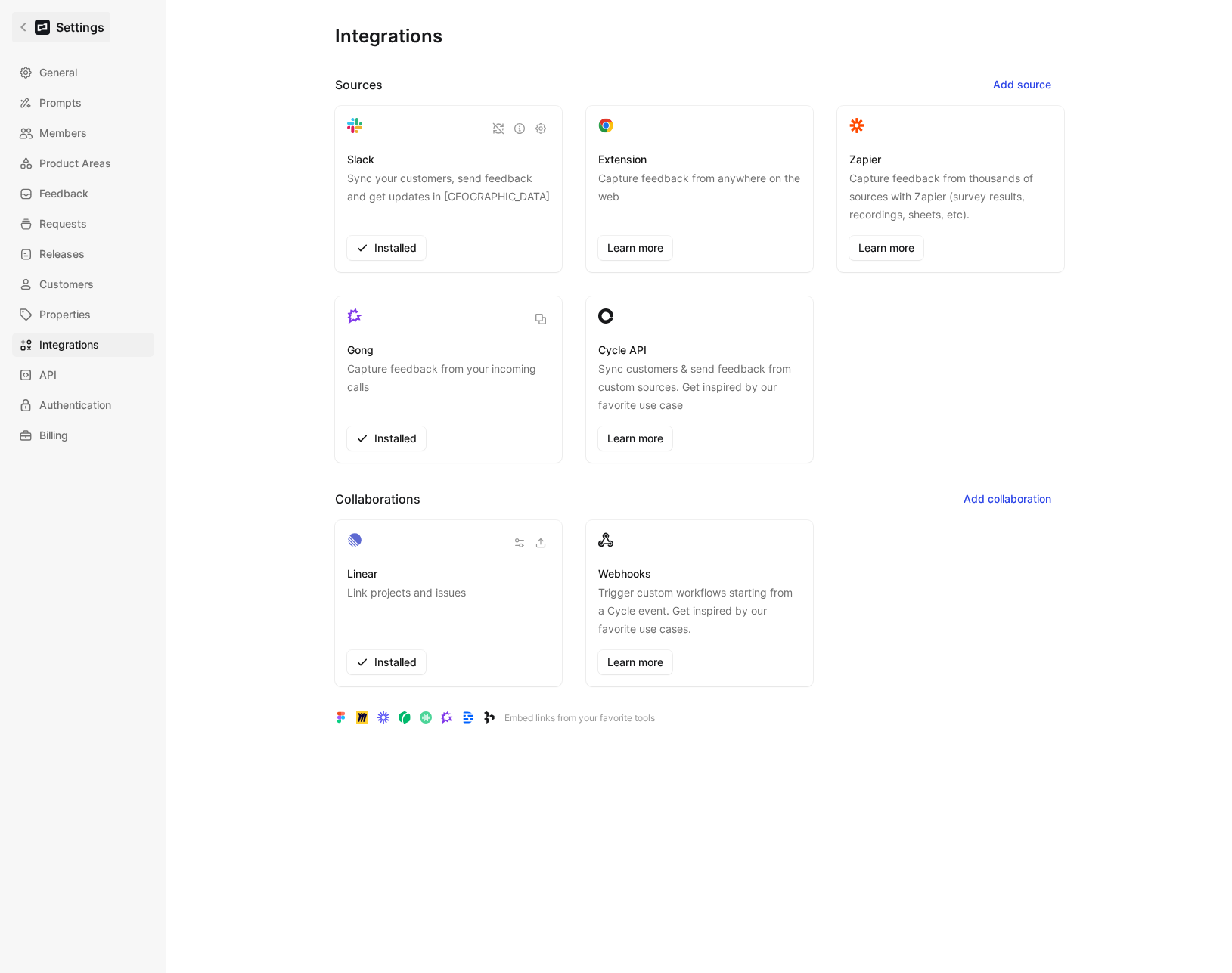
click at [22, 29] on icon at bounding box center [23, 27] width 11 height 11
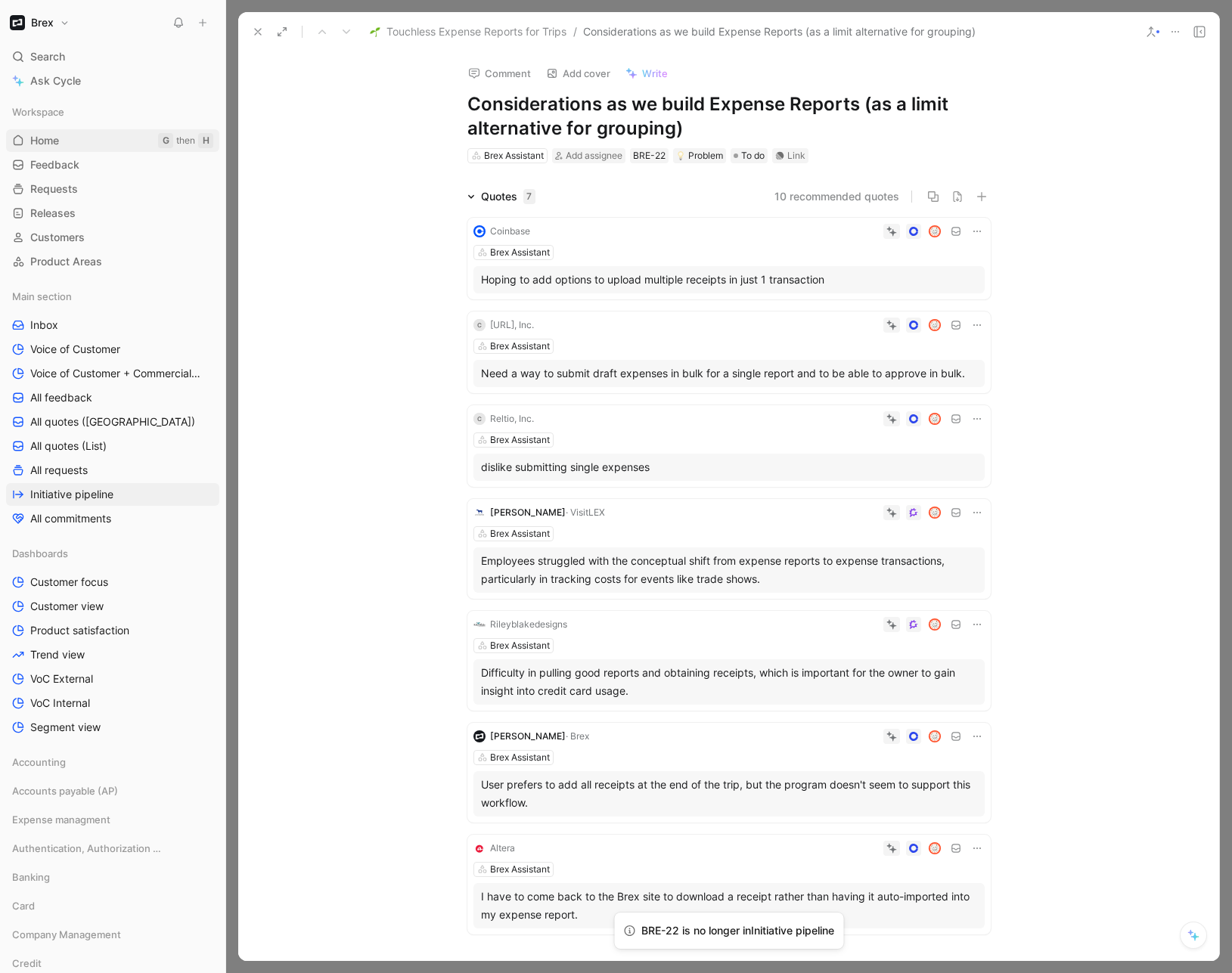
click at [45, 150] on link "Home G then H" at bounding box center [112, 140] width 213 height 23
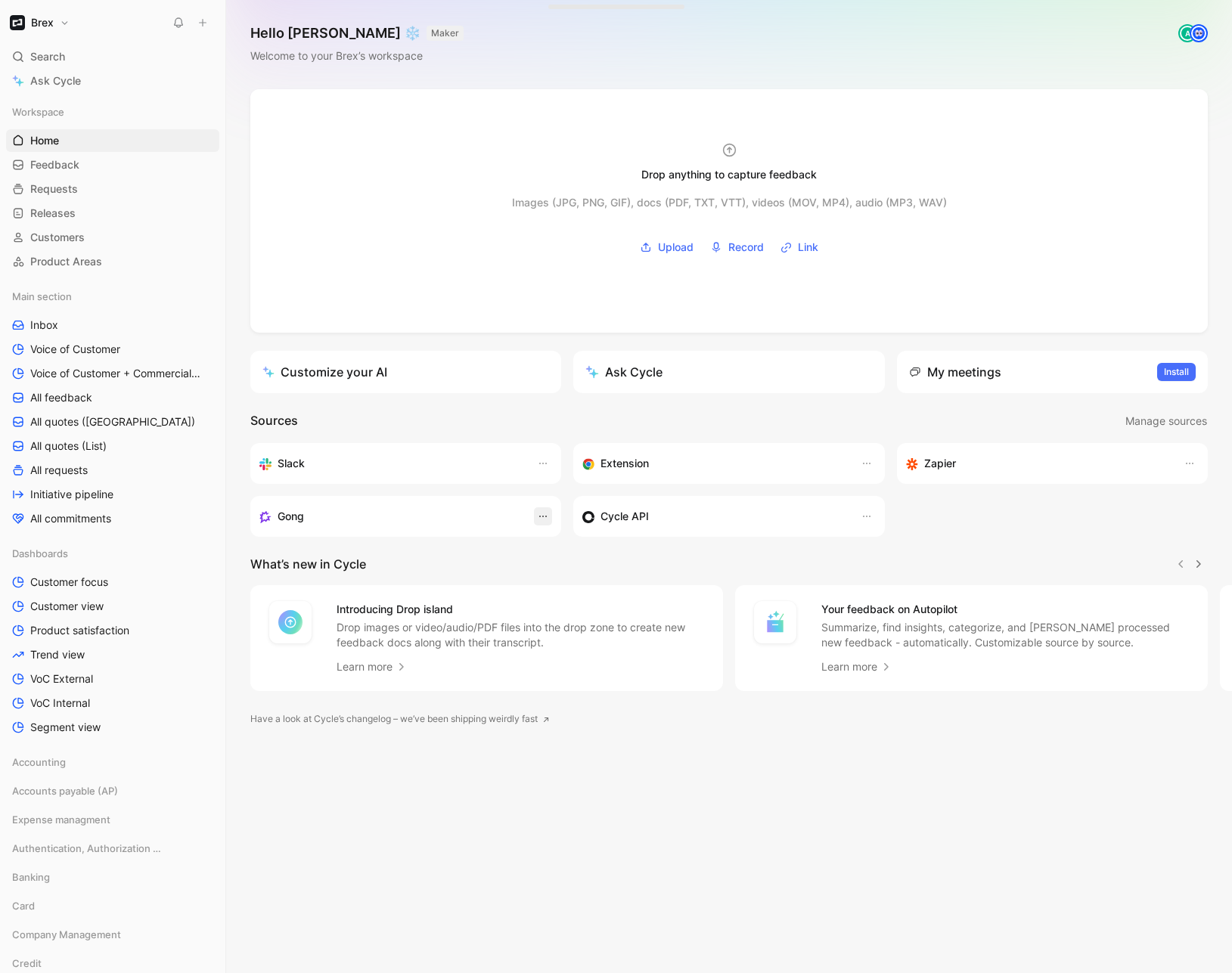
click at [541, 518] on icon "button" at bounding box center [543, 516] width 12 height 12
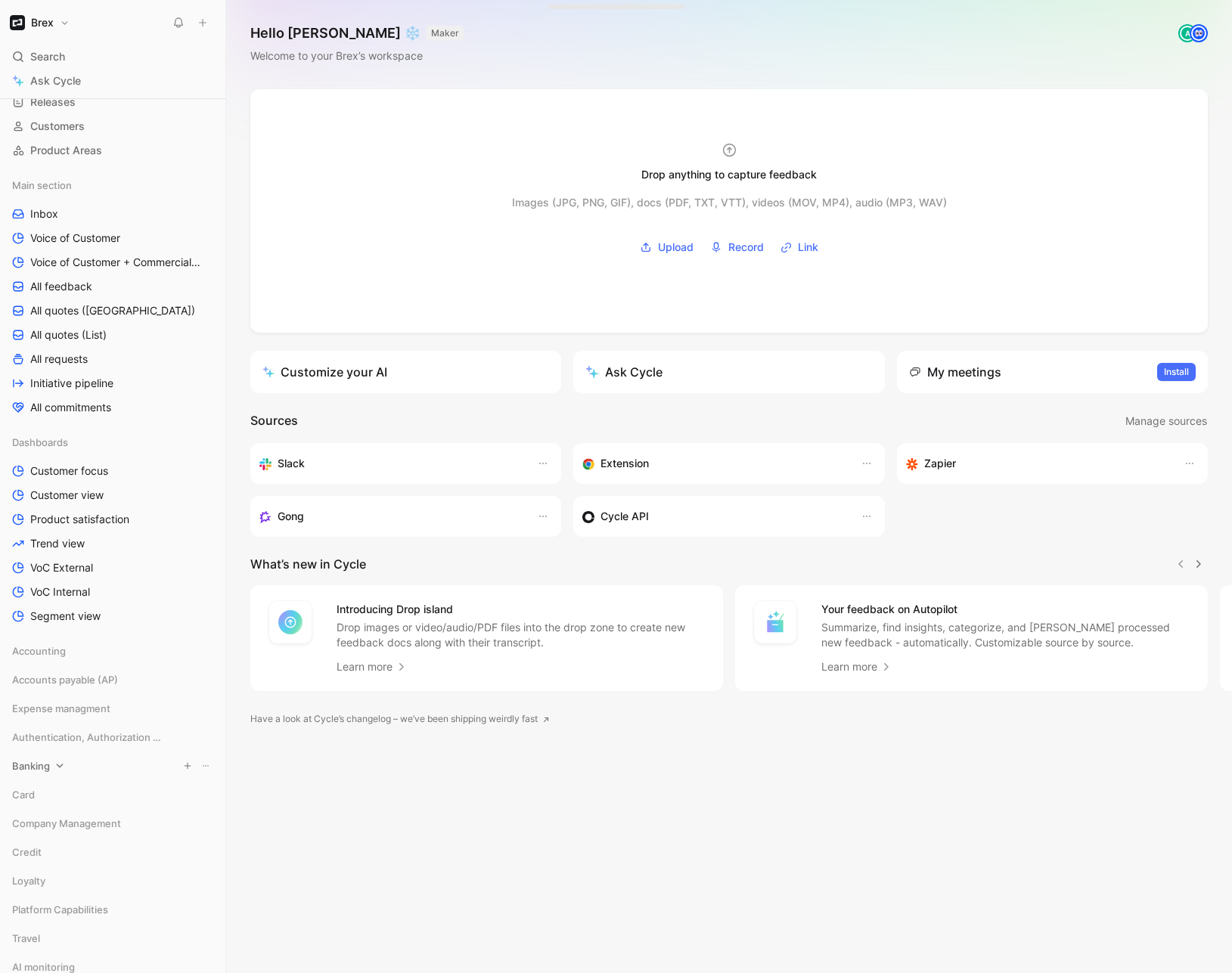
click at [70, 771] on div "Banking" at bounding box center [112, 766] width 213 height 23
click at [67, 768] on div "Banking" at bounding box center [112, 766] width 213 height 23
click at [74, 241] on span "Voice of Customer" at bounding box center [75, 238] width 90 height 15
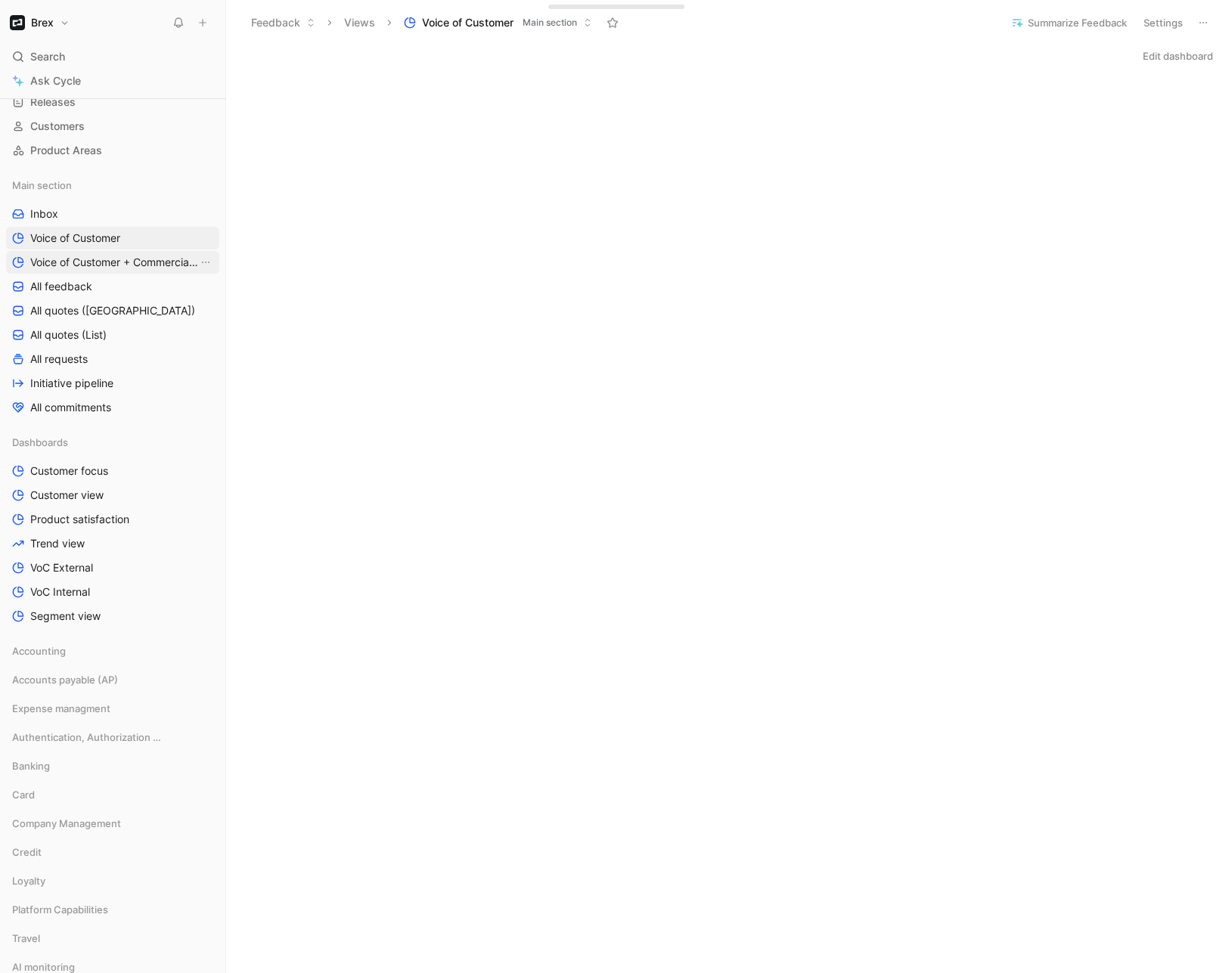
click at [85, 256] on span "Voice of Customer + Commercial NRR Feedback" at bounding box center [114, 262] width 168 height 15
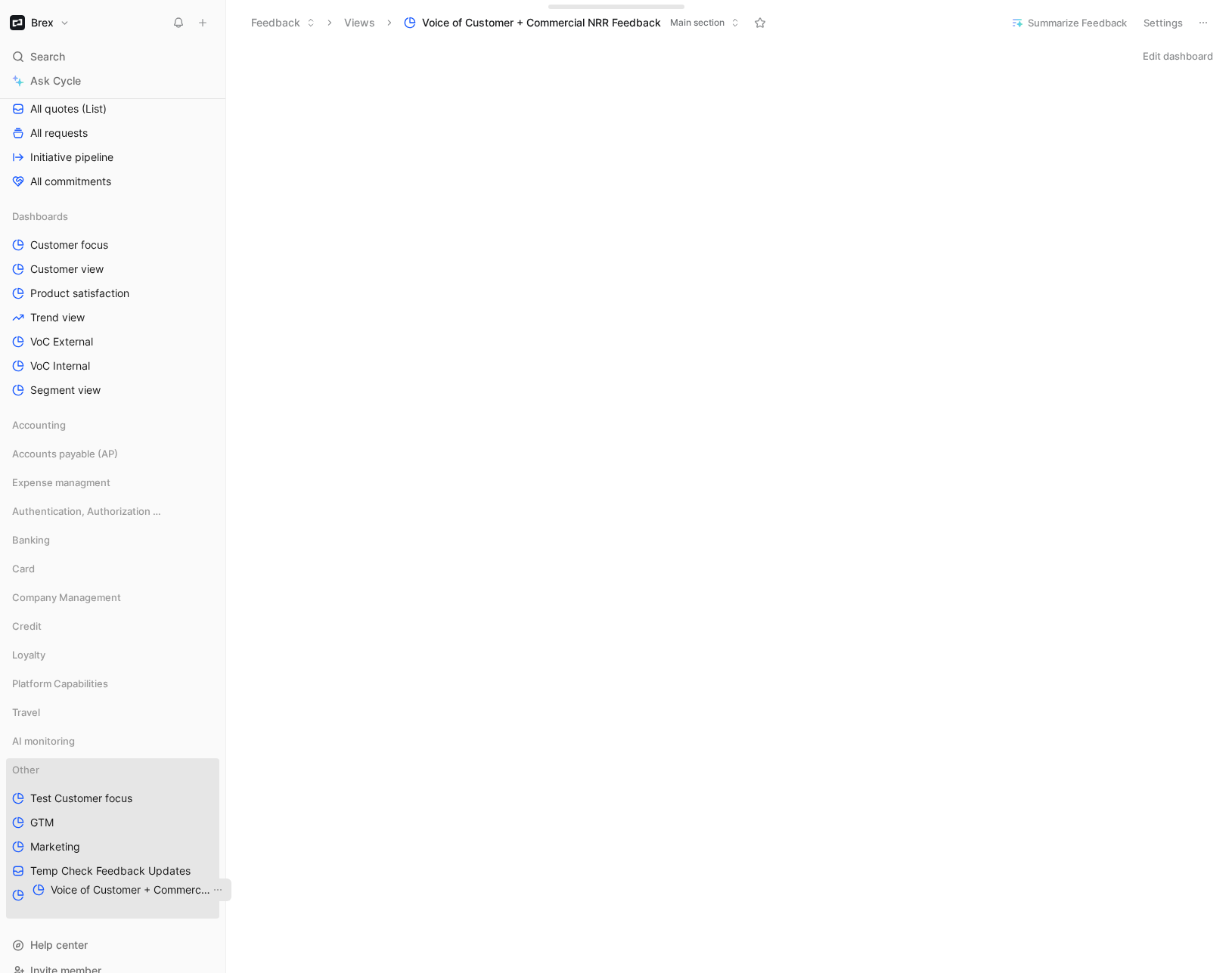
scroll to position [358, 0]
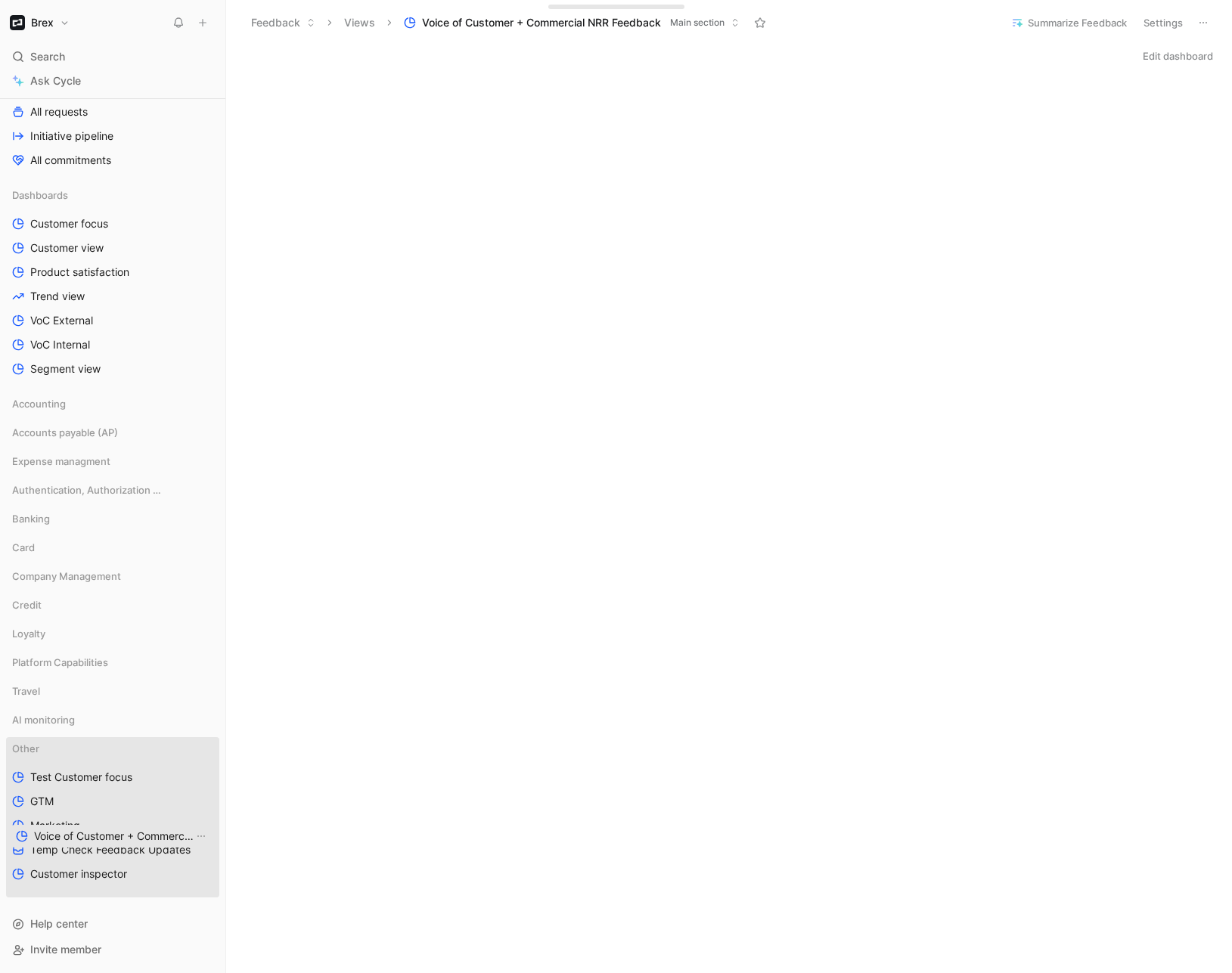
drag, startPoint x: 100, startPoint y: 141, endPoint x: 104, endPoint y: 841, distance: 700.3
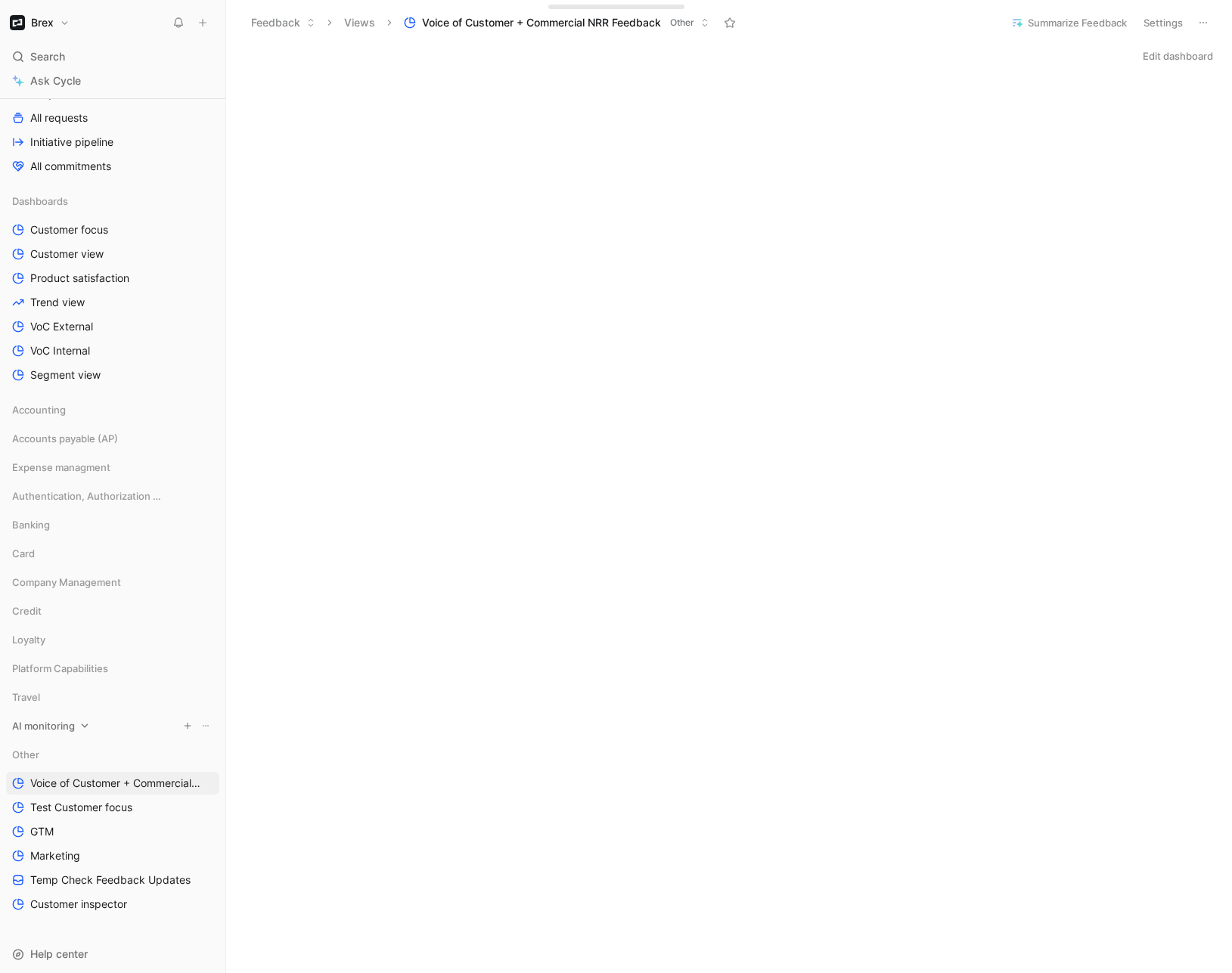
scroll to position [325, 0]
click at [144, 908] on link "Customer inspector" at bounding box center [112, 907] width 213 height 23
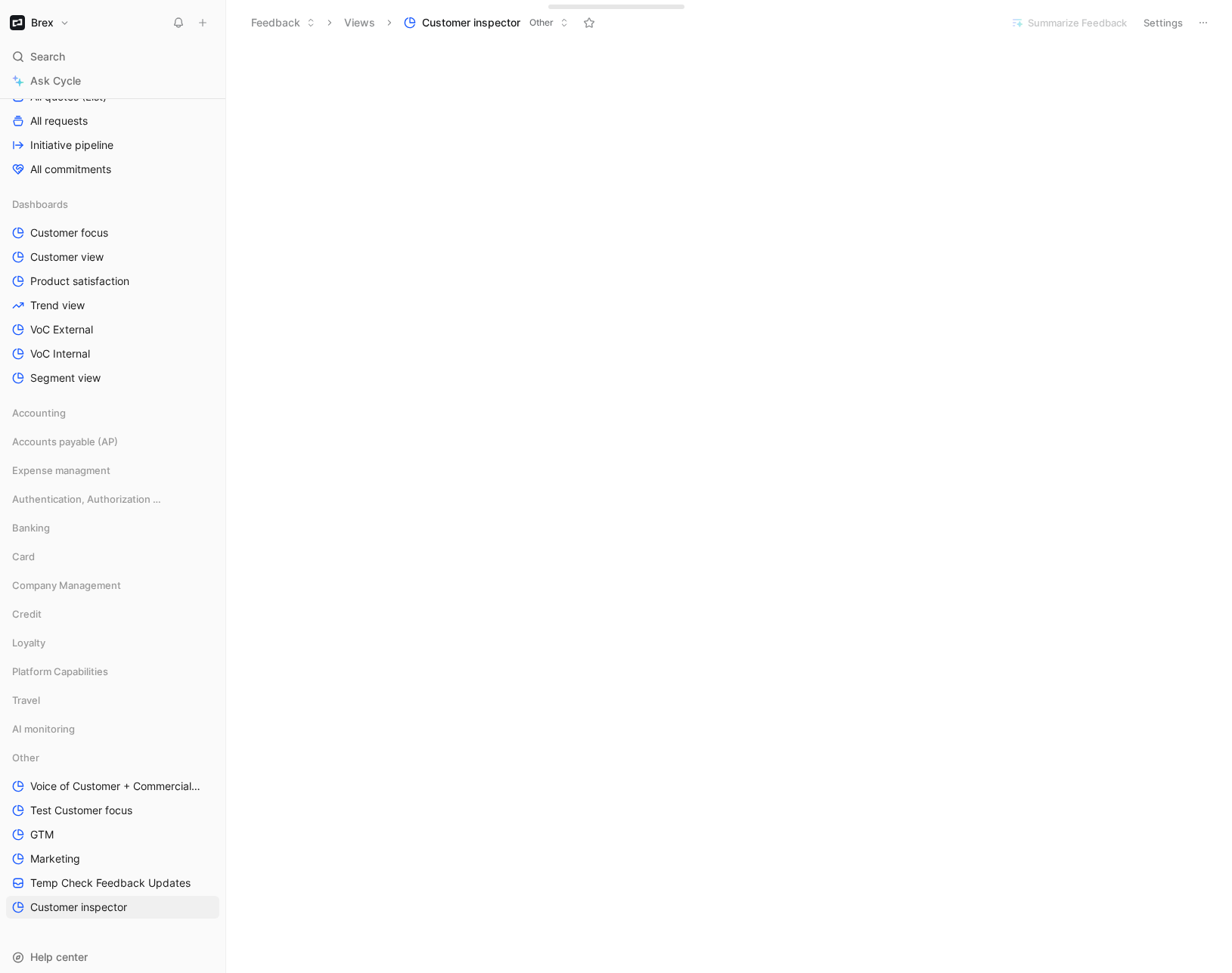
click at [1182, 63] on button "Edit dashboard" at bounding box center [1178, 55] width 84 height 21
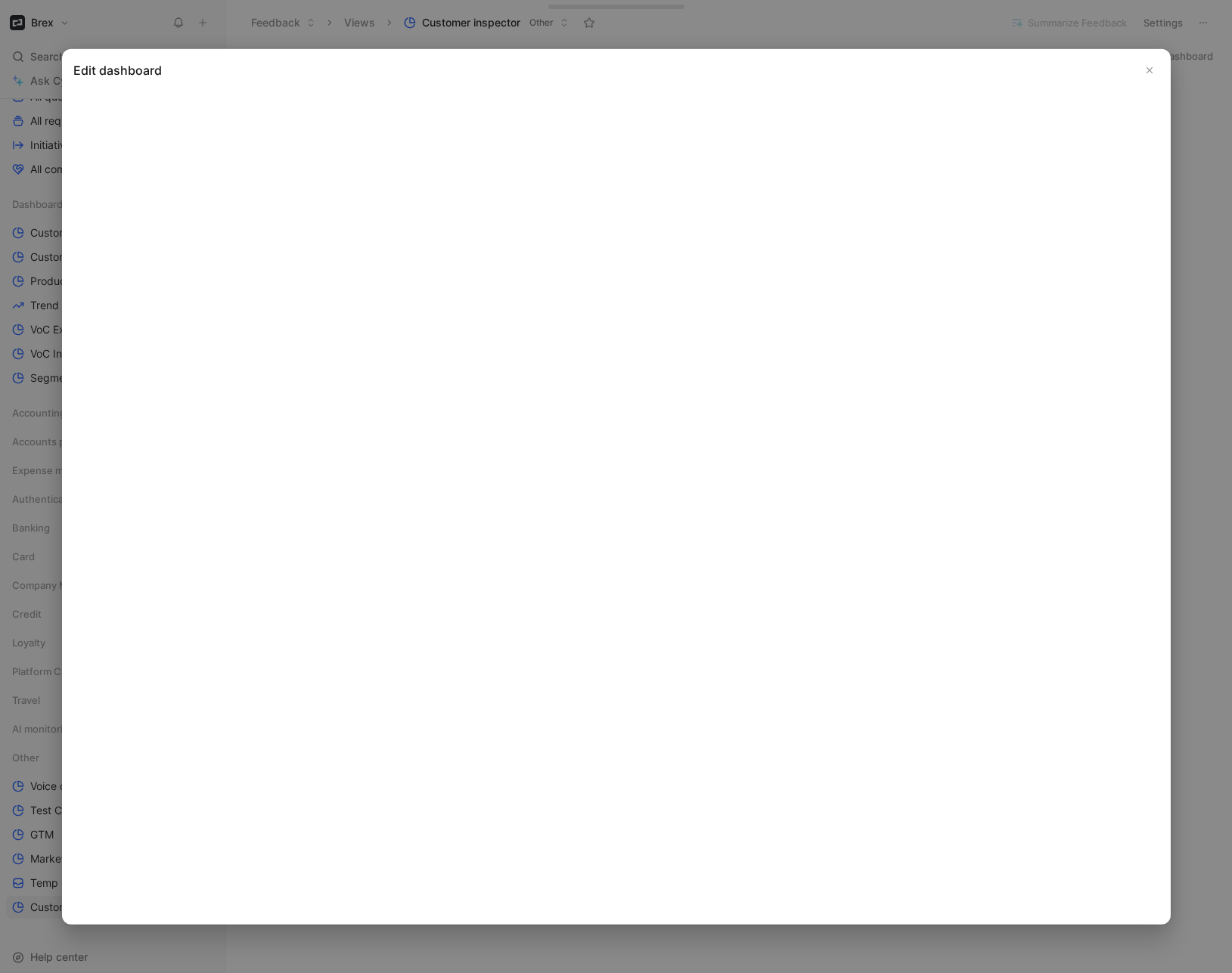
click at [1152, 68] on icon "Close" at bounding box center [1149, 69] width 11 height 11
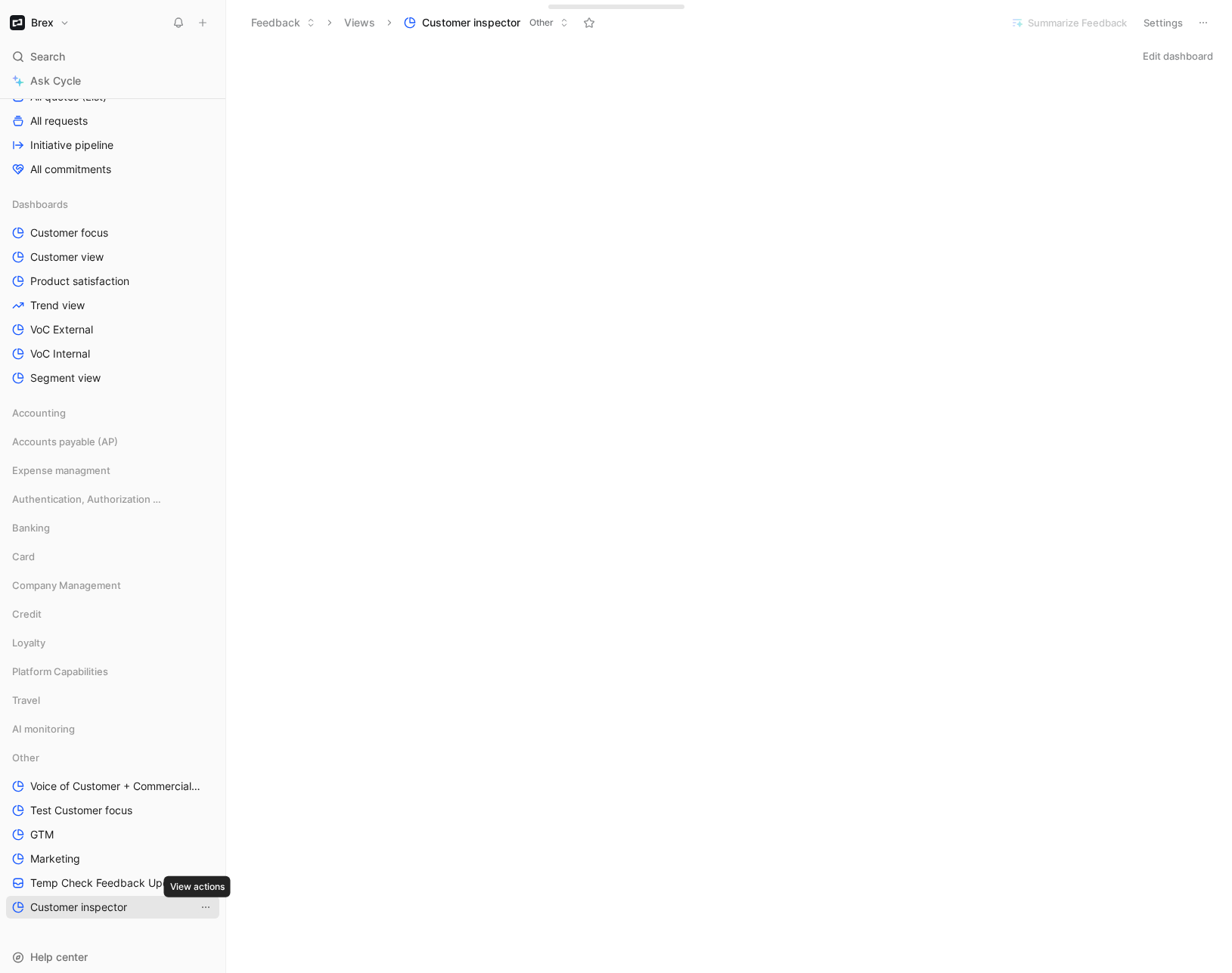
click at [200, 906] on icon "View actions" at bounding box center [206, 907] width 12 height 12
click at [180, 885] on span "Delete" at bounding box center [166, 879] width 32 height 13
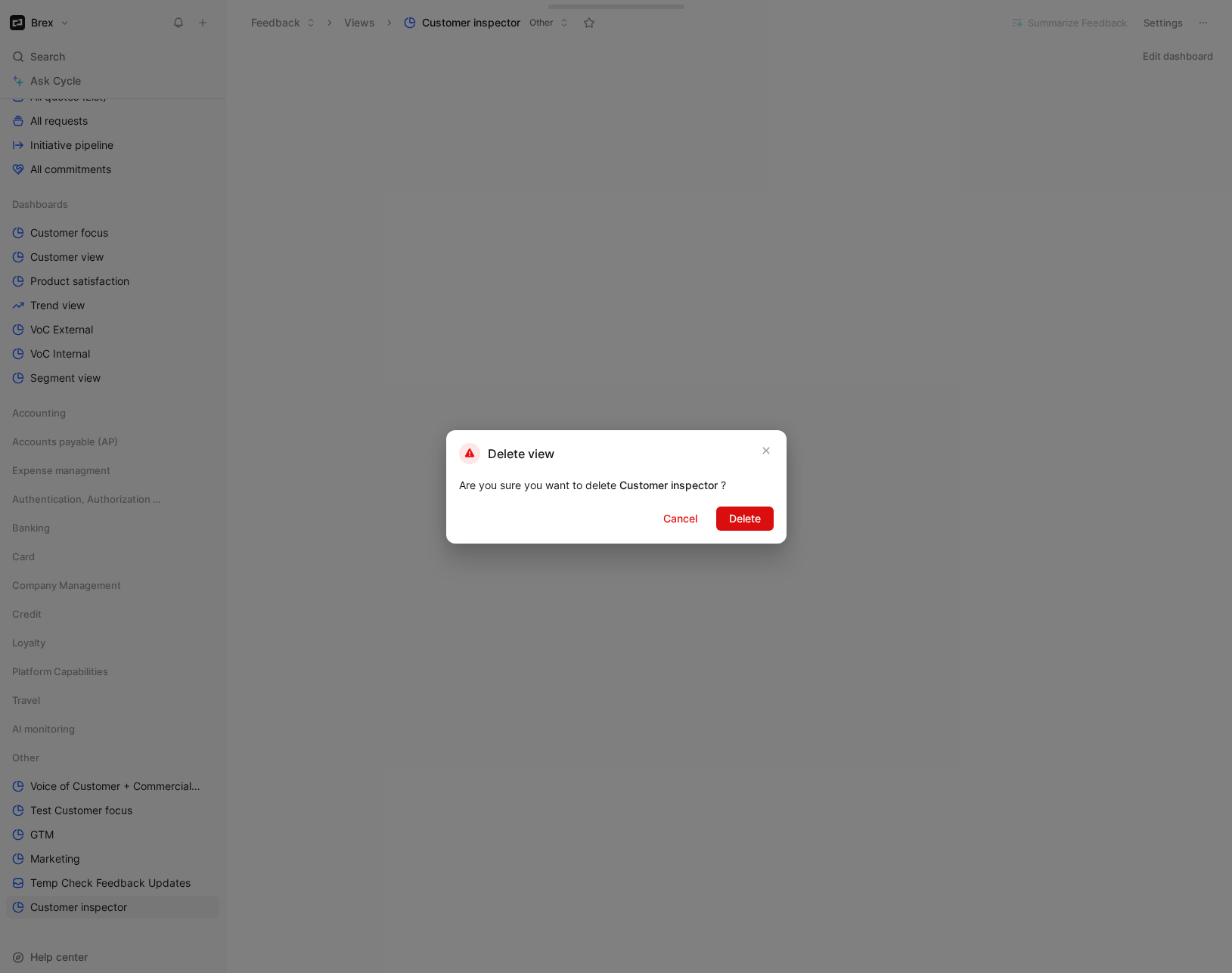
click at [755, 520] on span "Delete" at bounding box center [745, 519] width 32 height 18
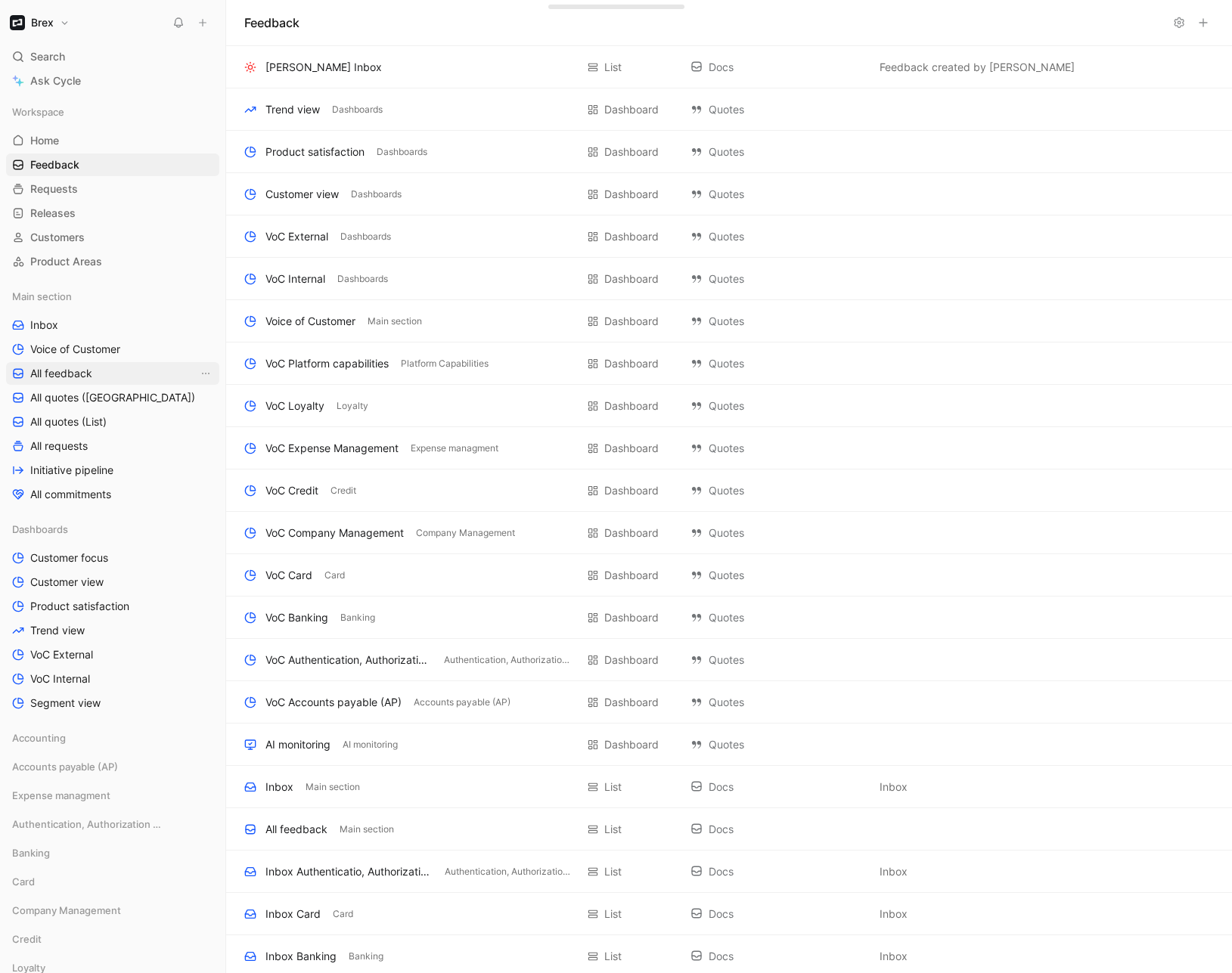
click at [50, 371] on span "All feedback" at bounding box center [61, 373] width 62 height 15
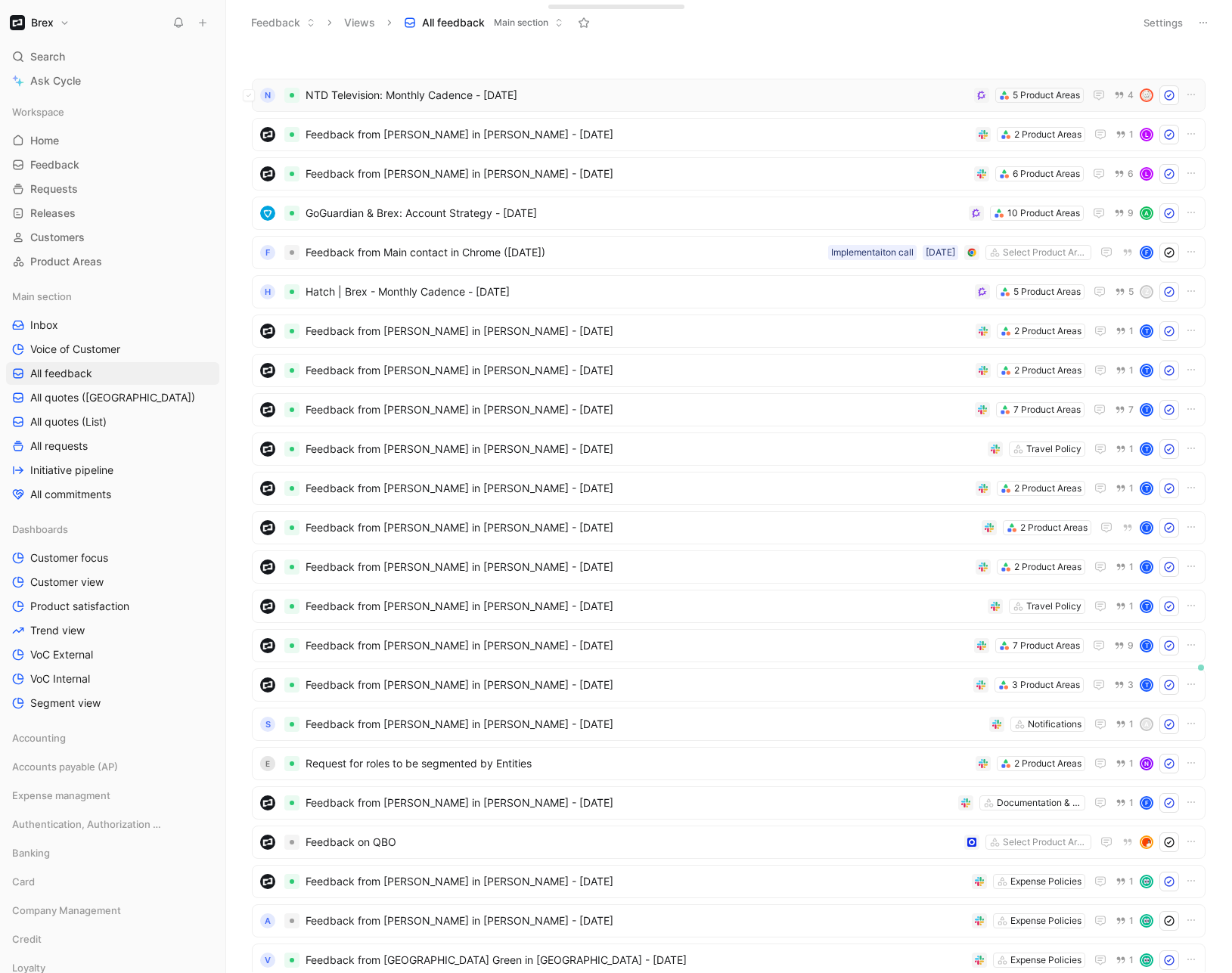
click at [776, 94] on span "NTD Television: Monthly Cadence - [DATE]" at bounding box center [637, 95] width 662 height 18
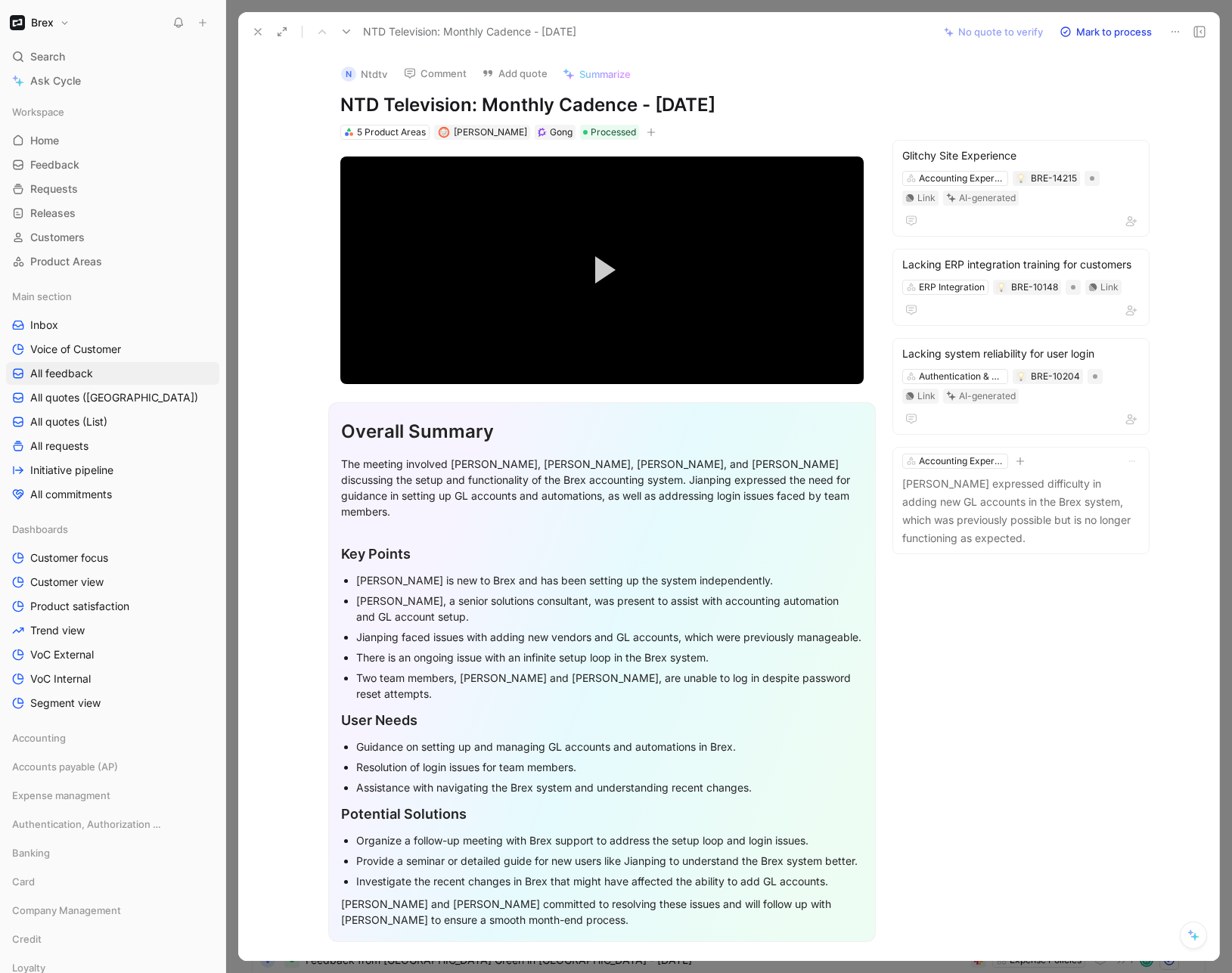
click at [254, 33] on icon at bounding box center [258, 32] width 12 height 12
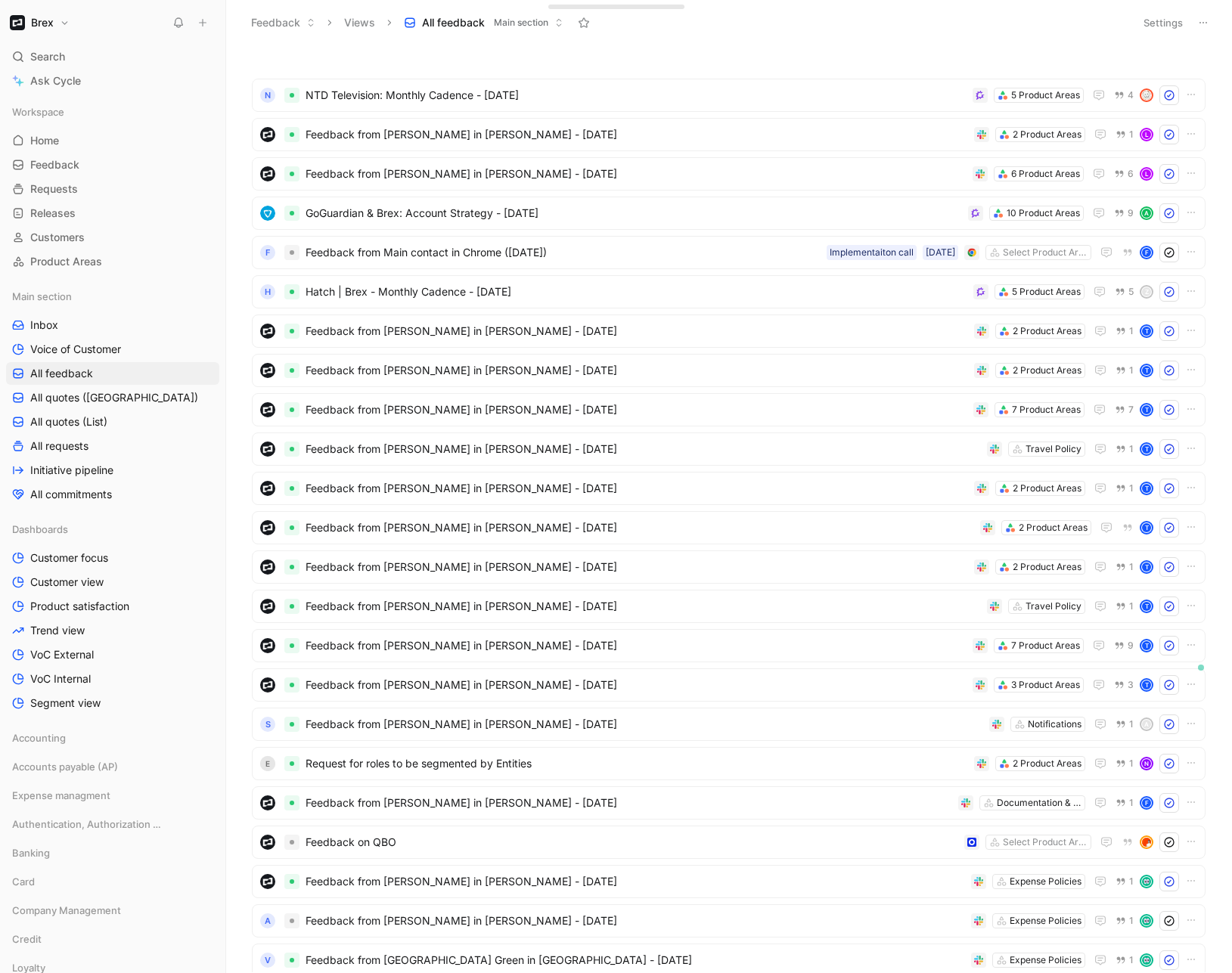
click at [66, 26] on button "Brex" at bounding box center [39, 22] width 67 height 21
click at [79, 150] on div "Workspace settings G then S" at bounding box center [103, 156] width 186 height 24
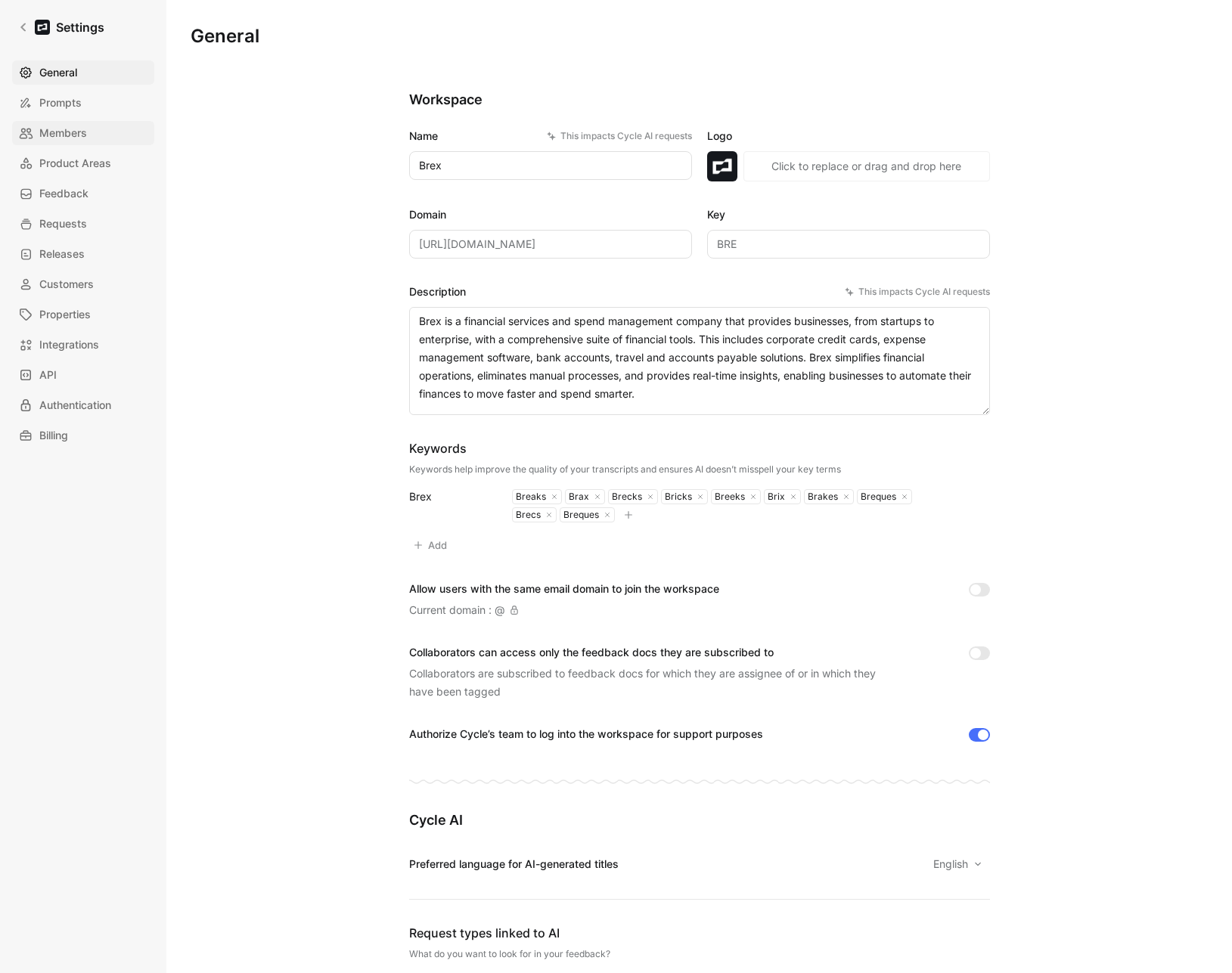
click at [67, 126] on span "Members" at bounding box center [63, 133] width 48 height 18
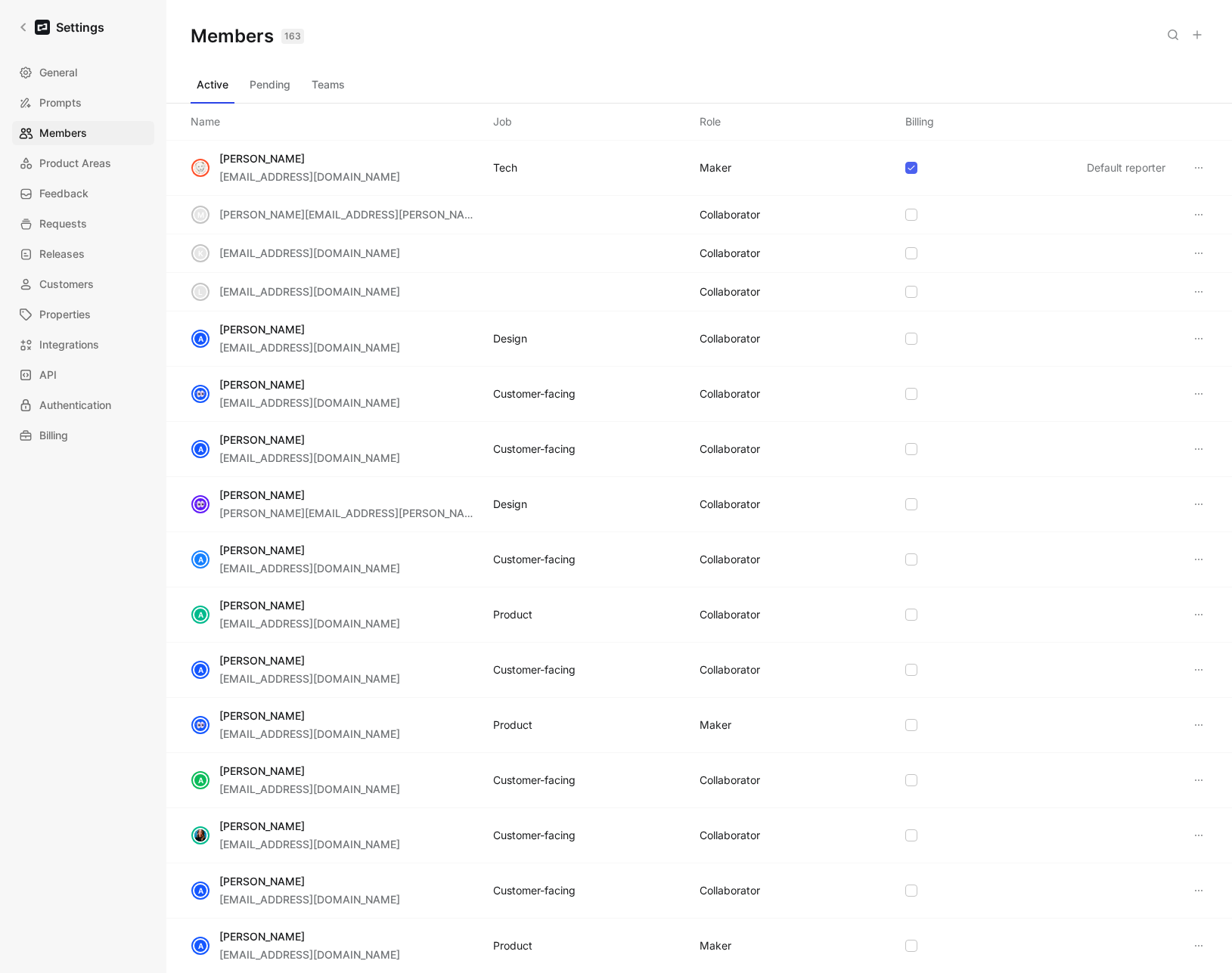
click at [1201, 37] on icon at bounding box center [1197, 35] width 12 height 12
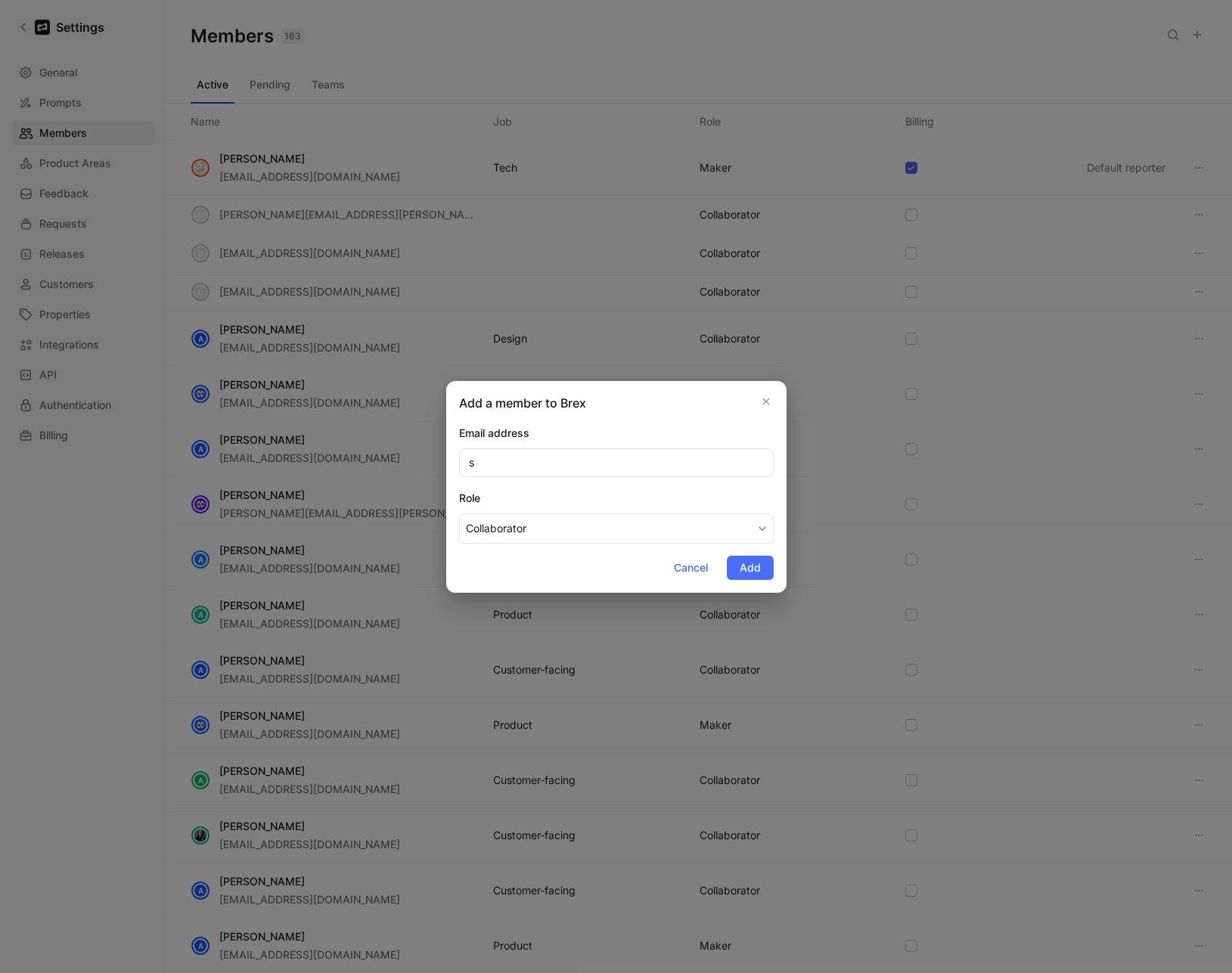
type input "sh"
click at [681, 569] on span "Cancel" at bounding box center [691, 568] width 34 height 18
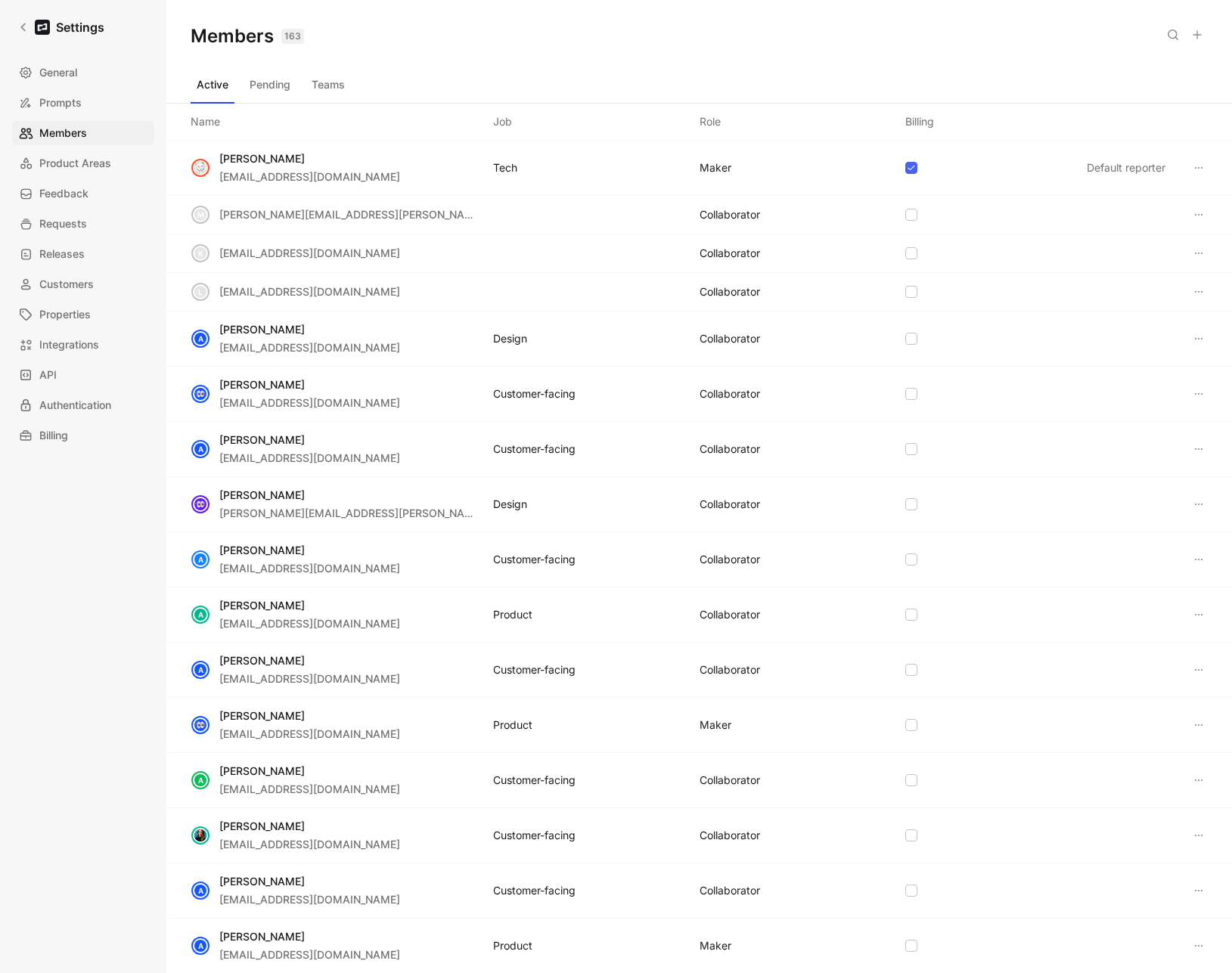
click at [332, 88] on button "Teams" at bounding box center [328, 85] width 45 height 24
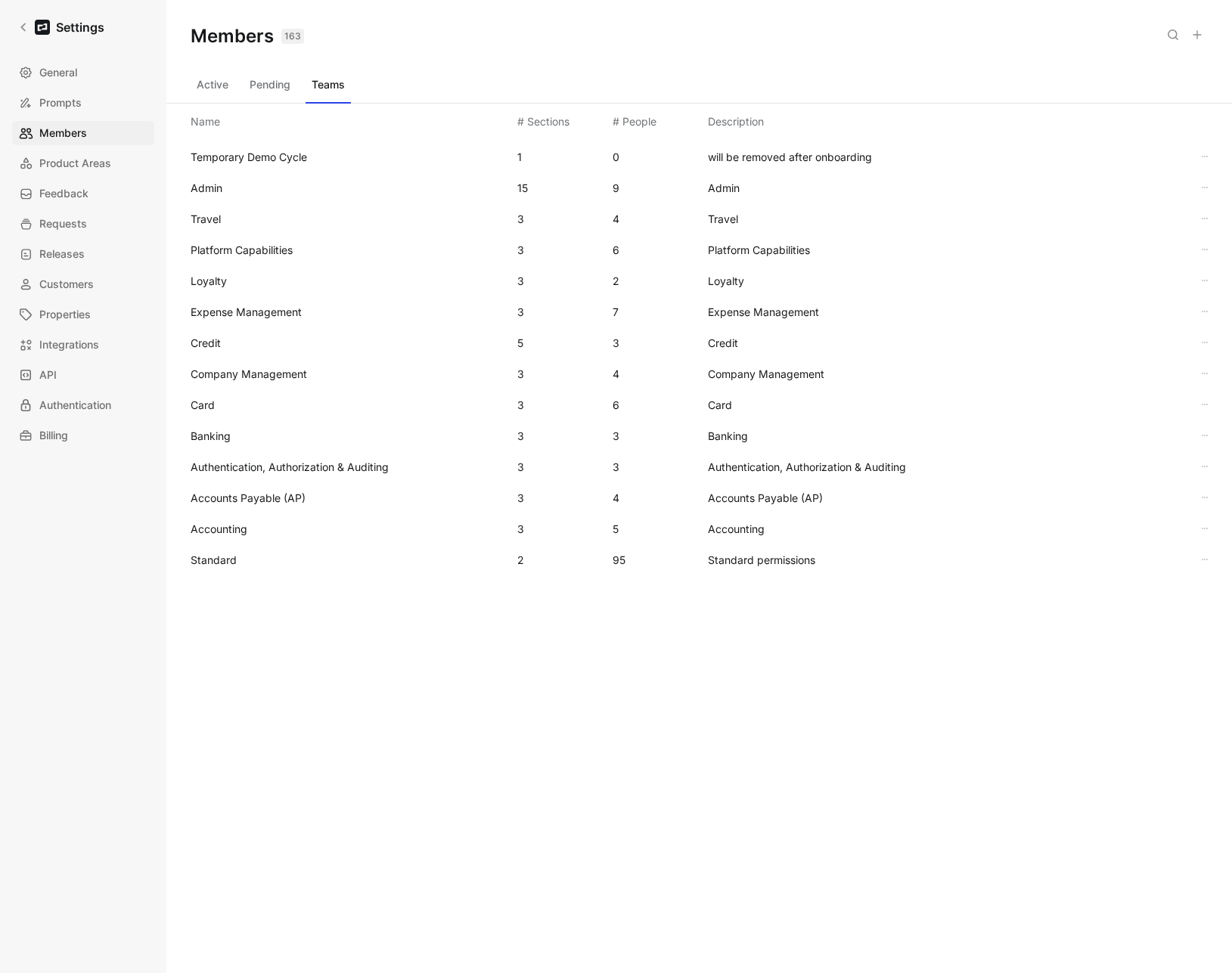
click at [209, 566] on span "Standard" at bounding box center [348, 560] width 315 height 18
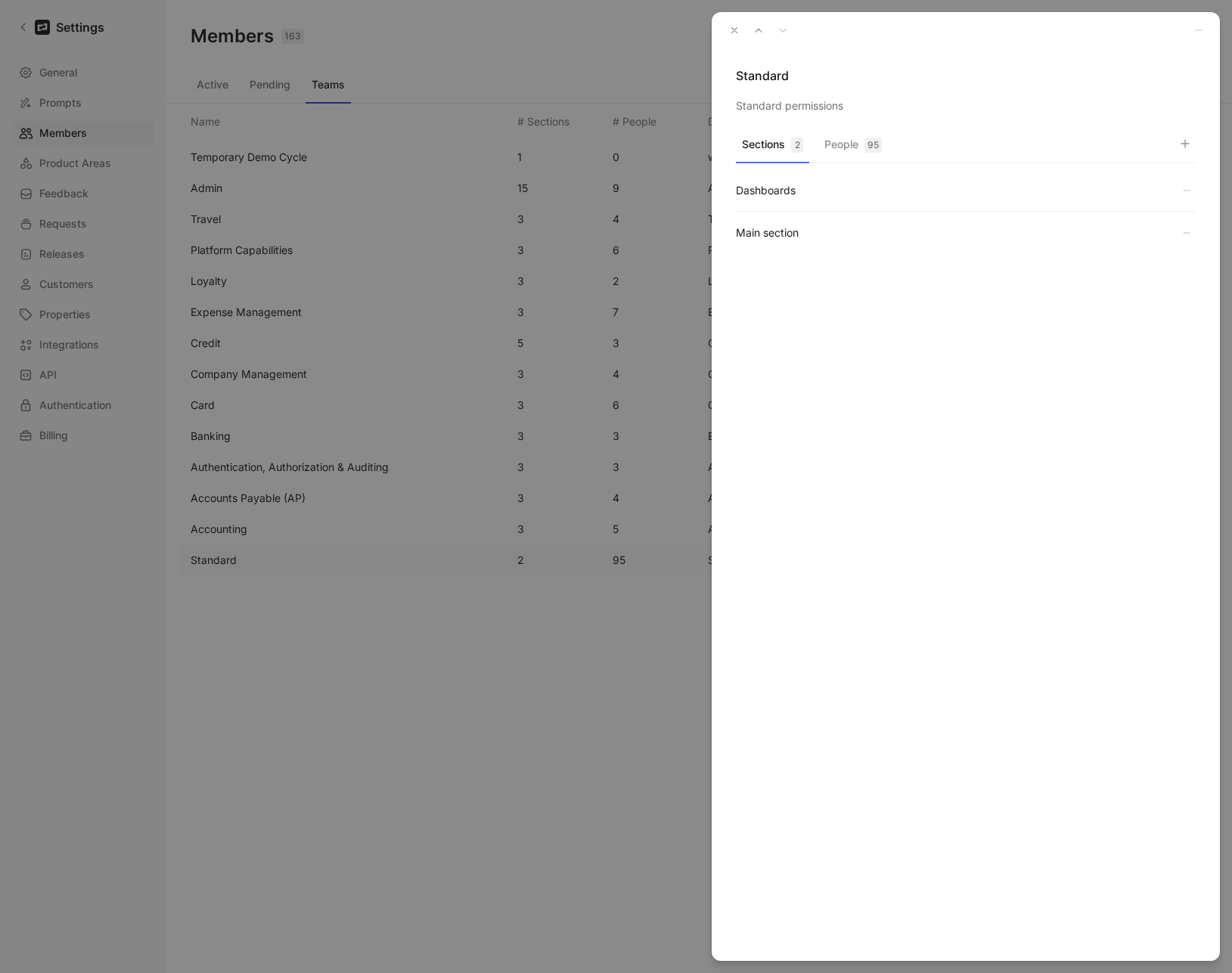
click at [830, 144] on button "People 95" at bounding box center [853, 148] width 70 height 29
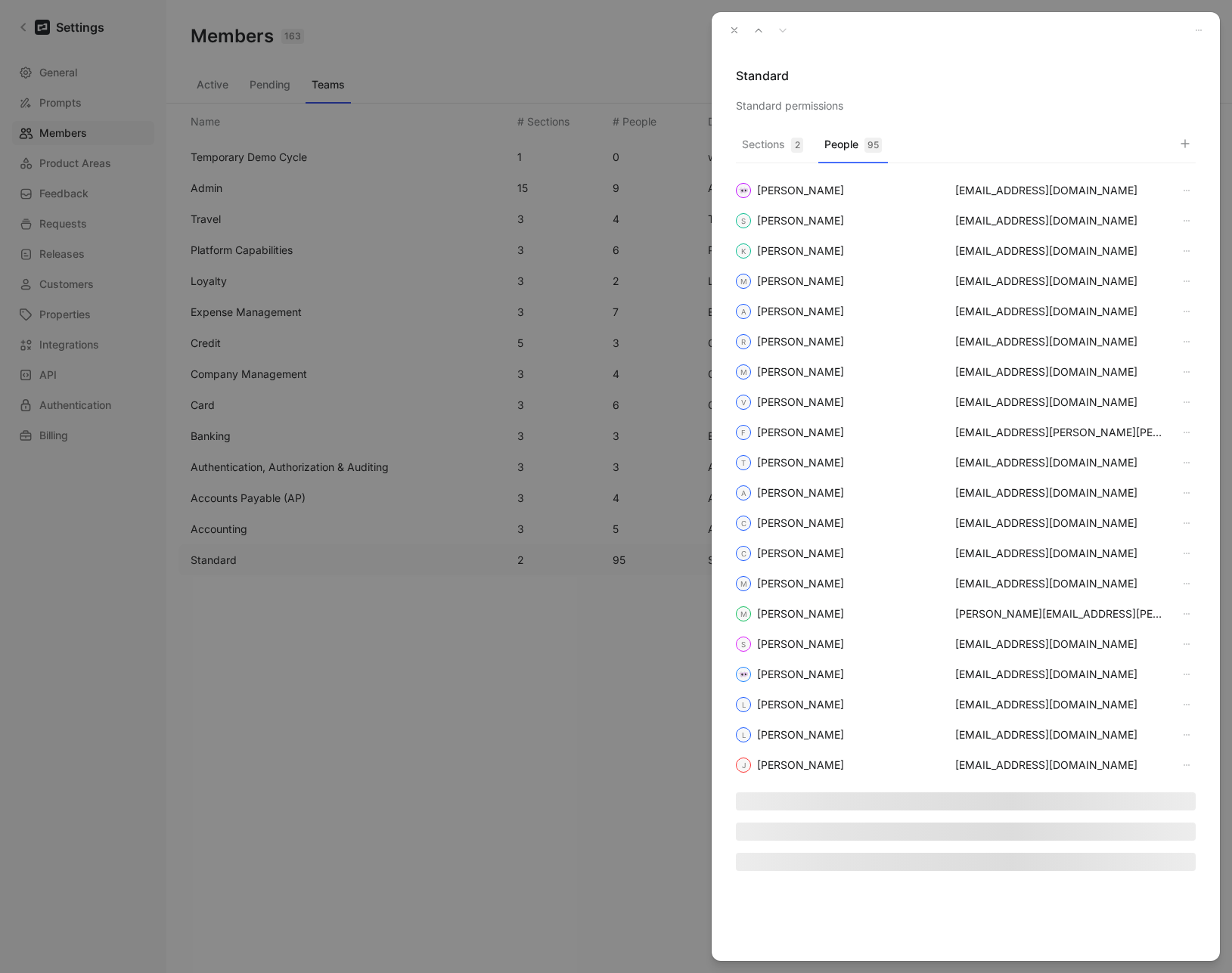
click at [1196, 143] on div "Sections 2 People 95 [PERSON_NAME] [EMAIL_ADDRESS][DOMAIN_NAME] S [PERSON_NAME]…" at bounding box center [966, 545] width 508 height 831
click at [1189, 146] on icon "button" at bounding box center [1185, 144] width 12 height 12
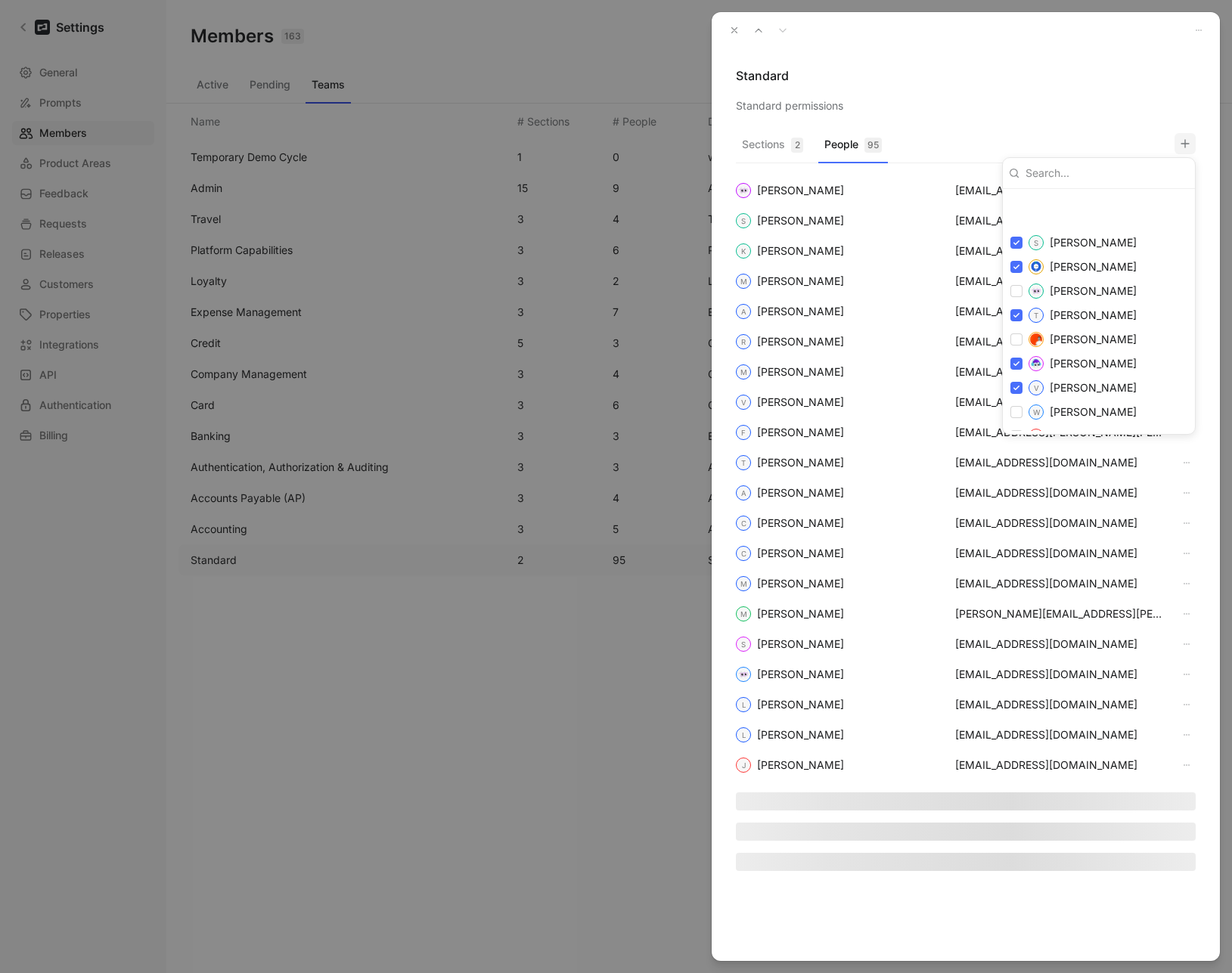
scroll to position [2692, 0]
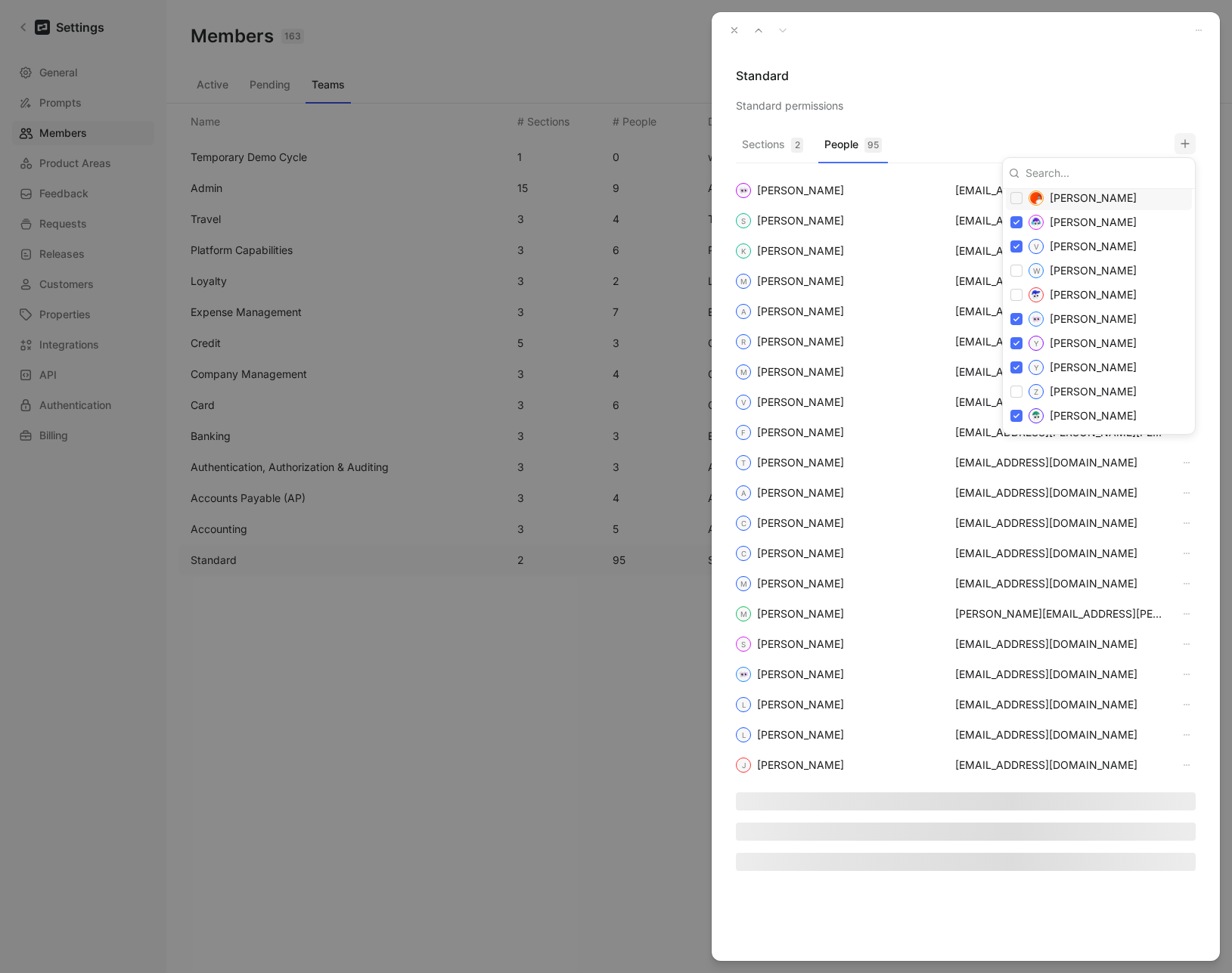
click at [732, 29] on div at bounding box center [616, 486] width 1232 height 973
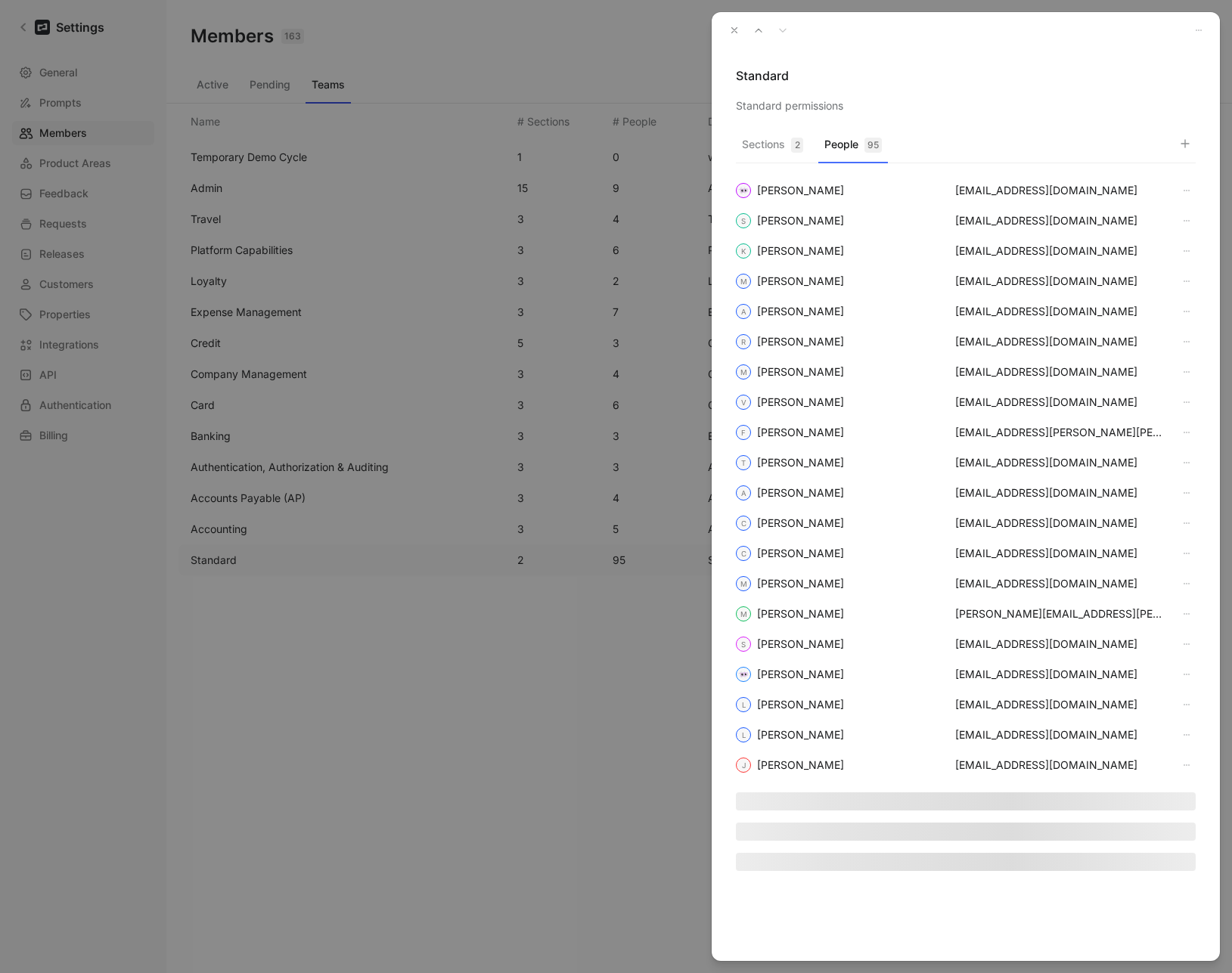
click at [735, 29] on use "button" at bounding box center [734, 30] width 5 height 5
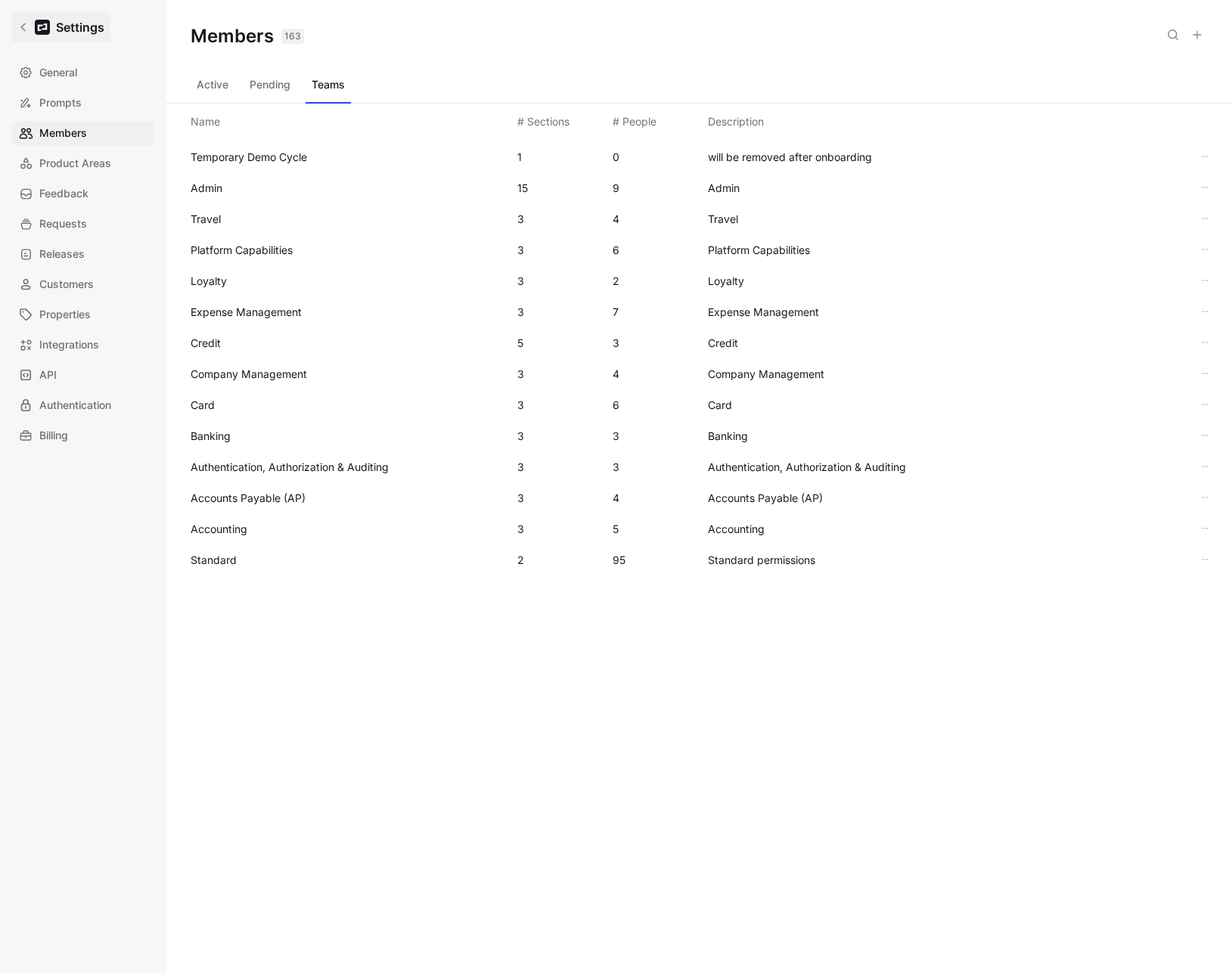
click at [19, 23] on icon at bounding box center [23, 27] width 11 height 11
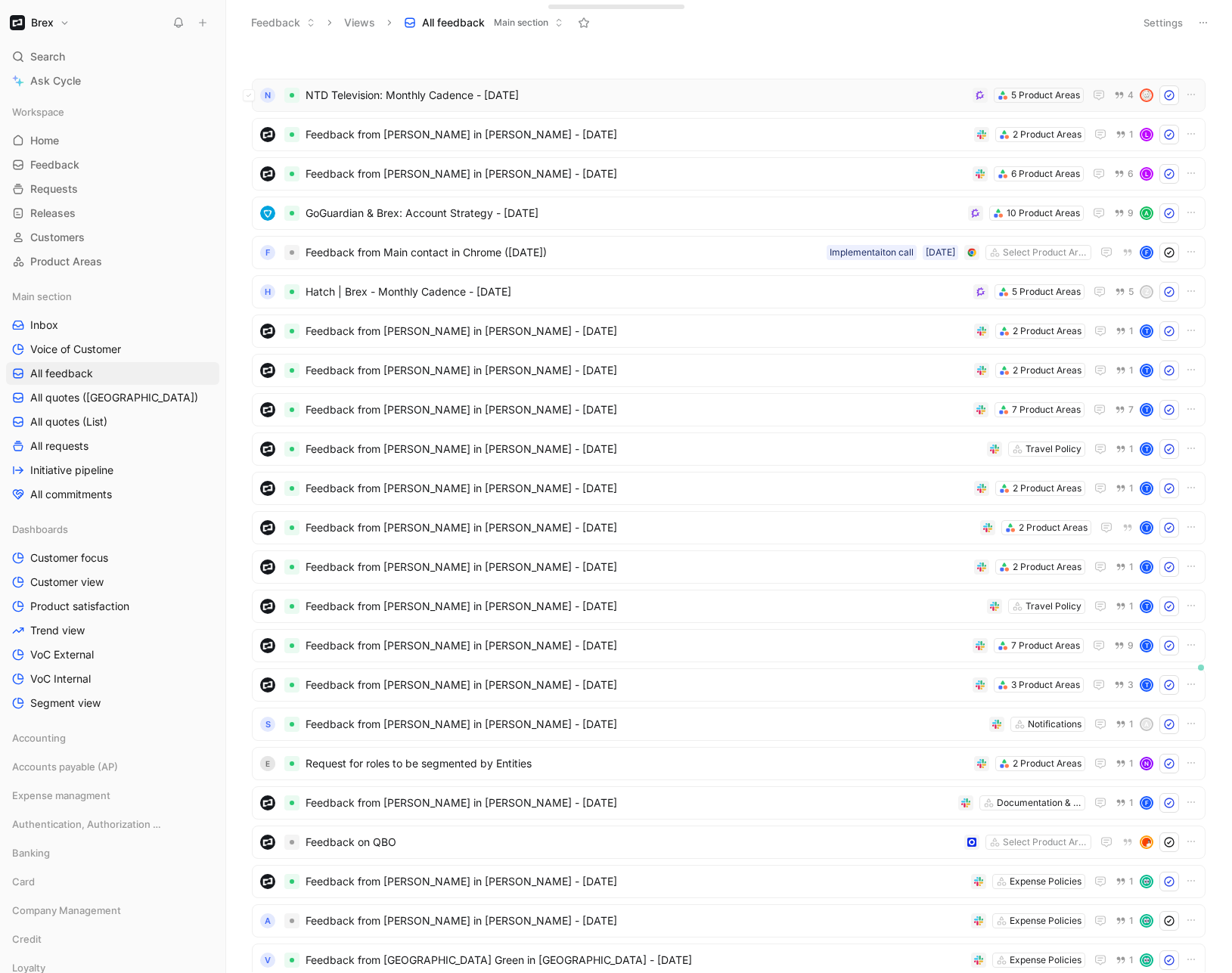
click at [606, 95] on span "NTD Television: Monthly Cadence - [DATE]" at bounding box center [636, 95] width 661 height 18
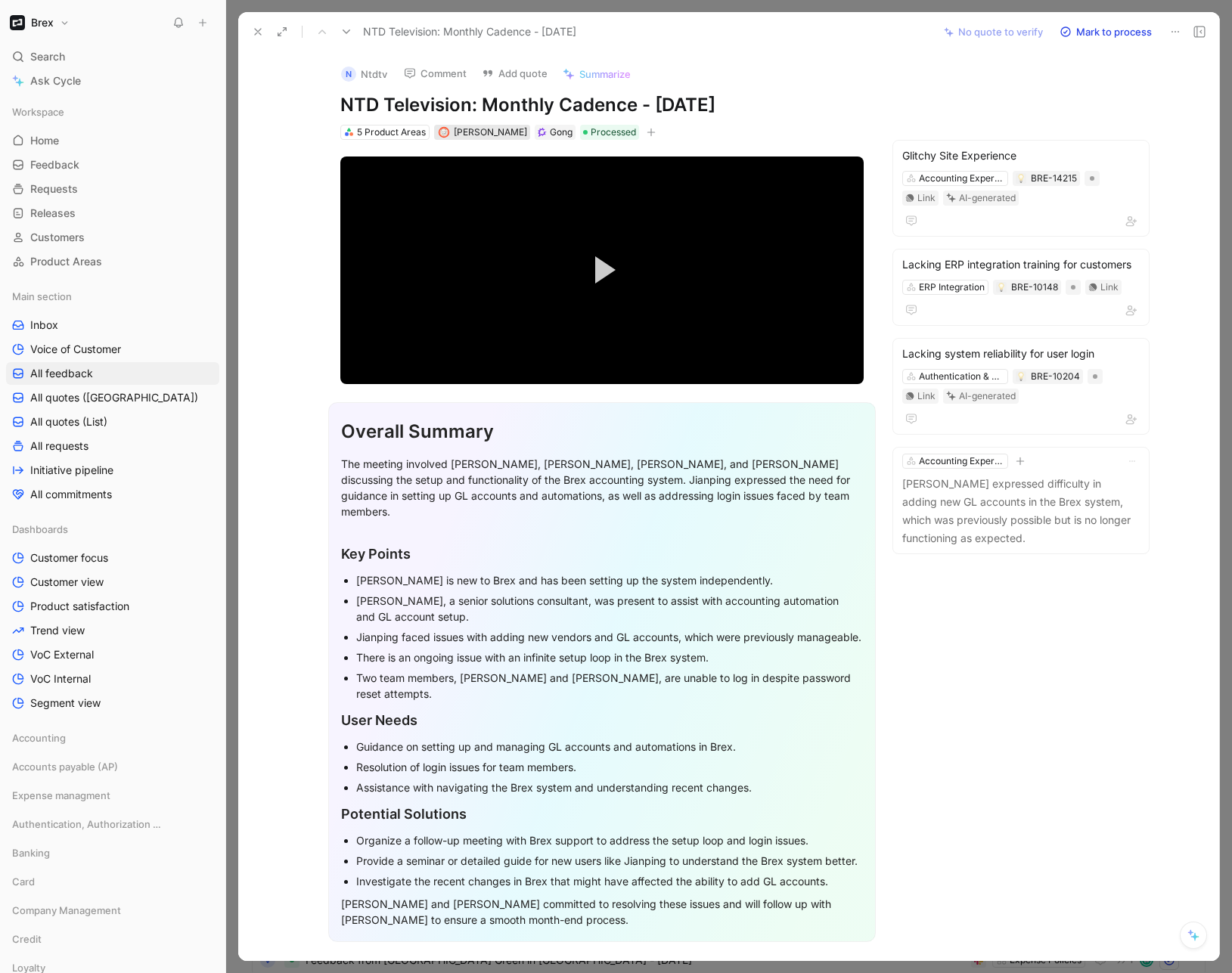
click at [482, 132] on span "[PERSON_NAME]" at bounding box center [490, 131] width 73 height 11
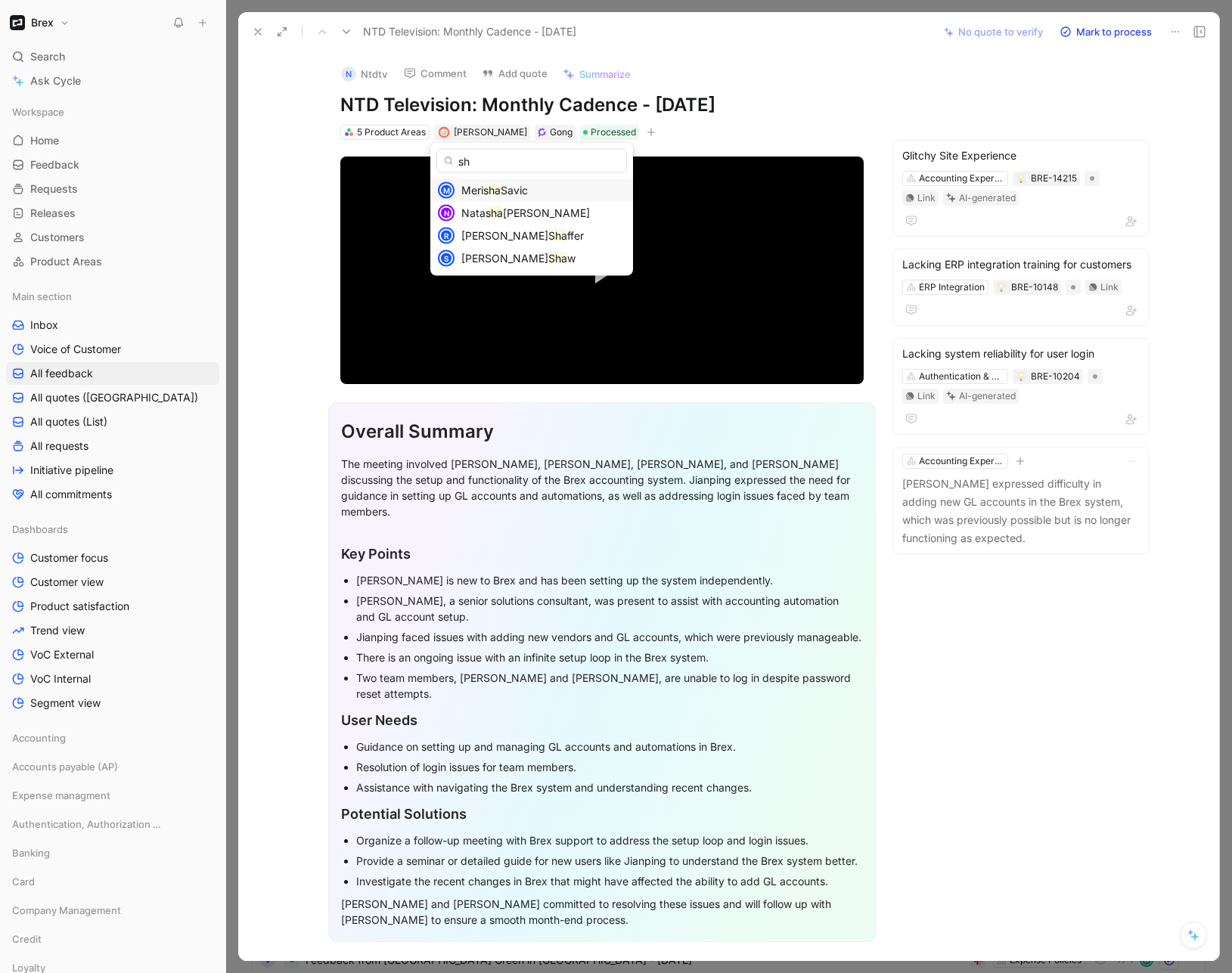
type input "s"
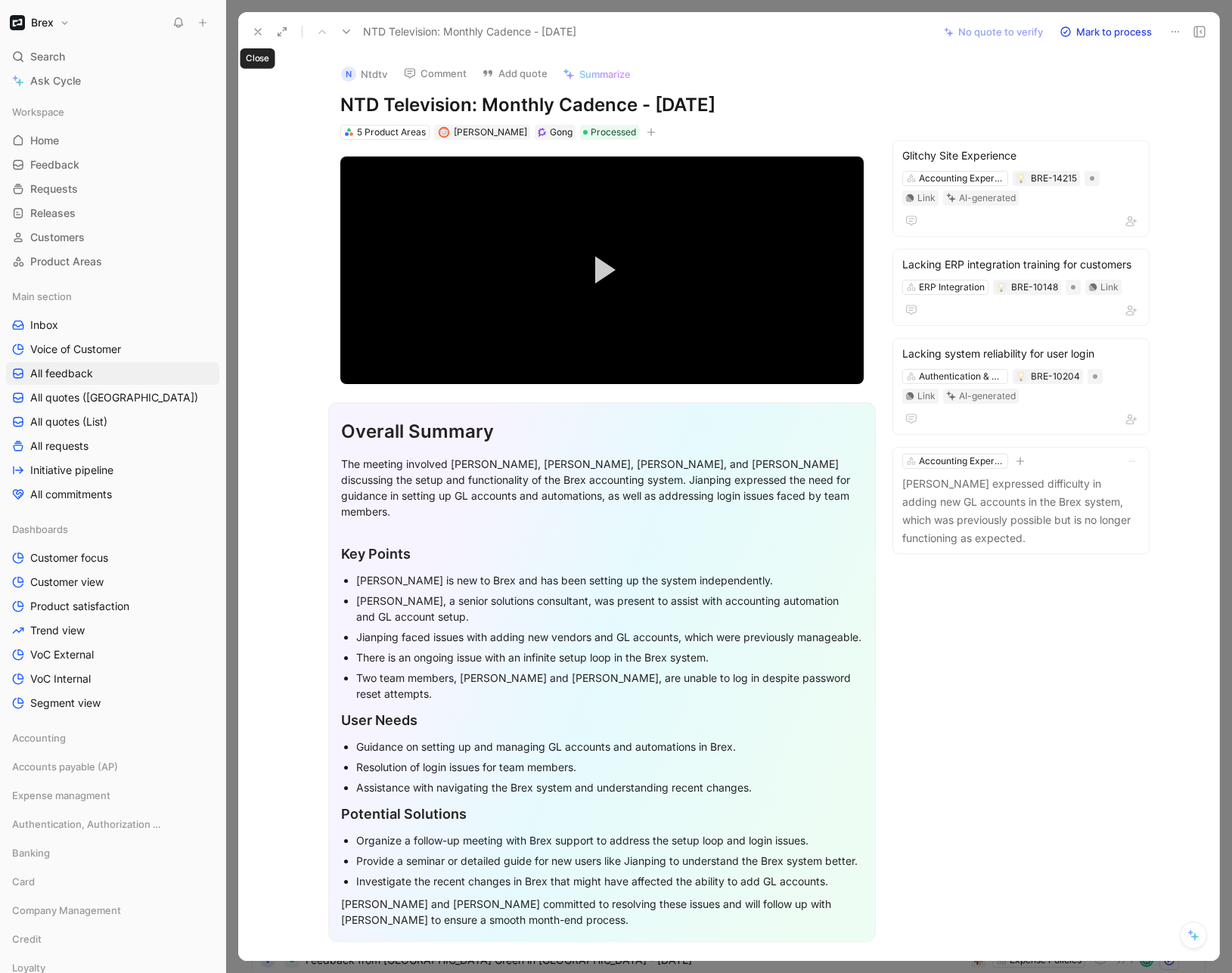
click at [259, 33] on use at bounding box center [258, 32] width 6 height 6
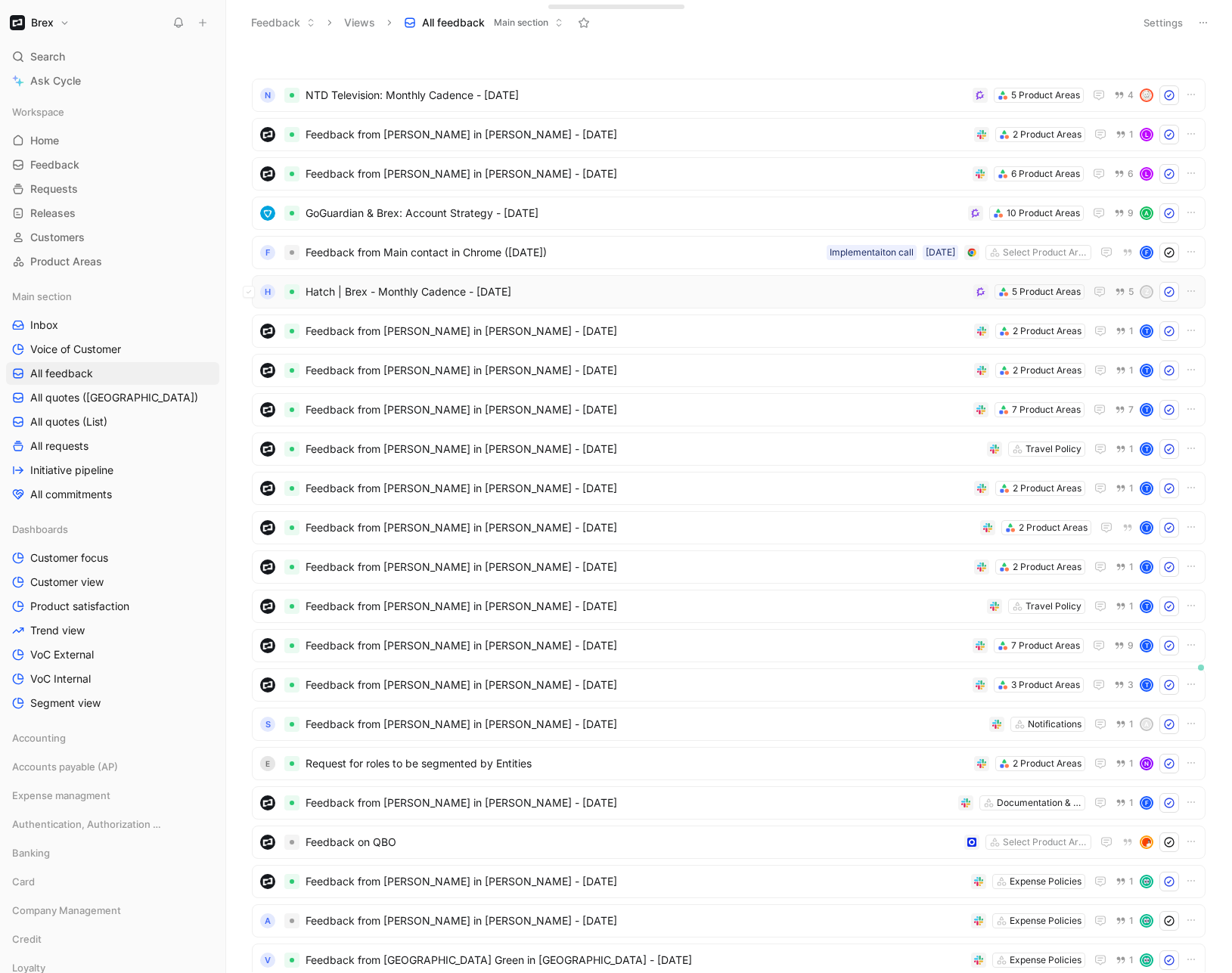
click at [594, 297] on span "Hatch | Brex - Monthly Cadence - [DATE]" at bounding box center [637, 292] width 662 height 18
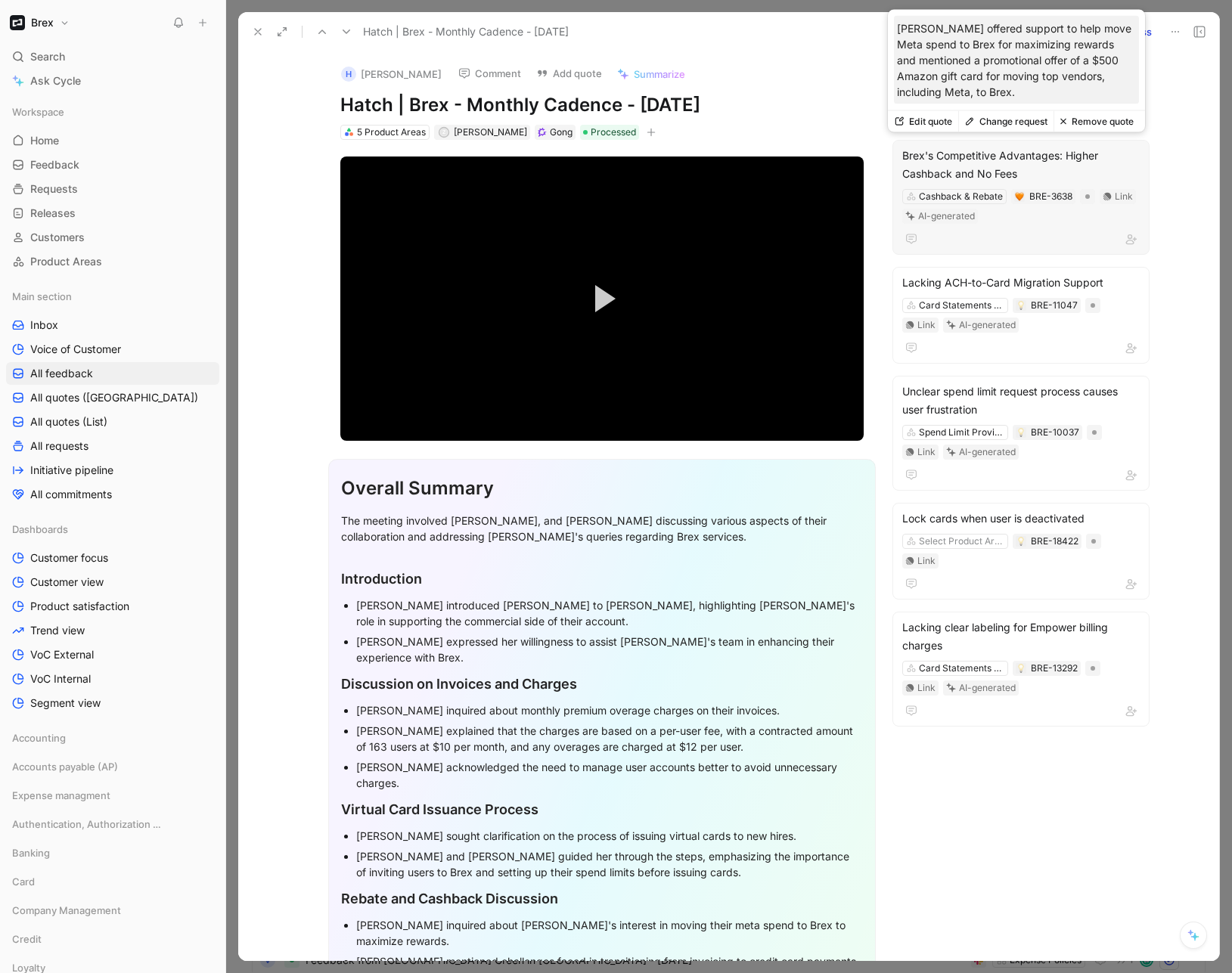
click at [992, 154] on div "Brex's Competitive Advantages: Higher Cashback and No Fees" at bounding box center [1020, 165] width 237 height 36
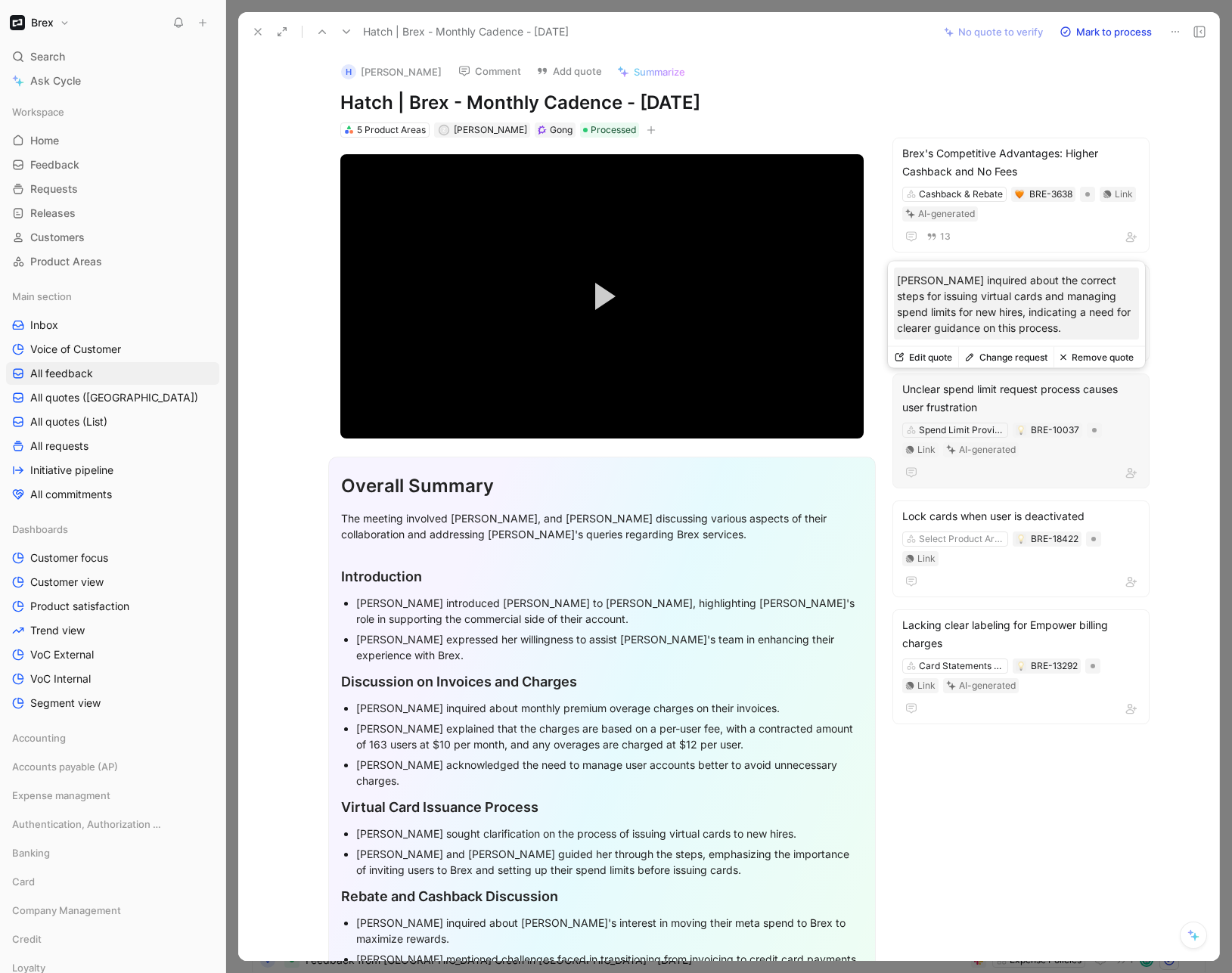
scroll to position [3, 0]
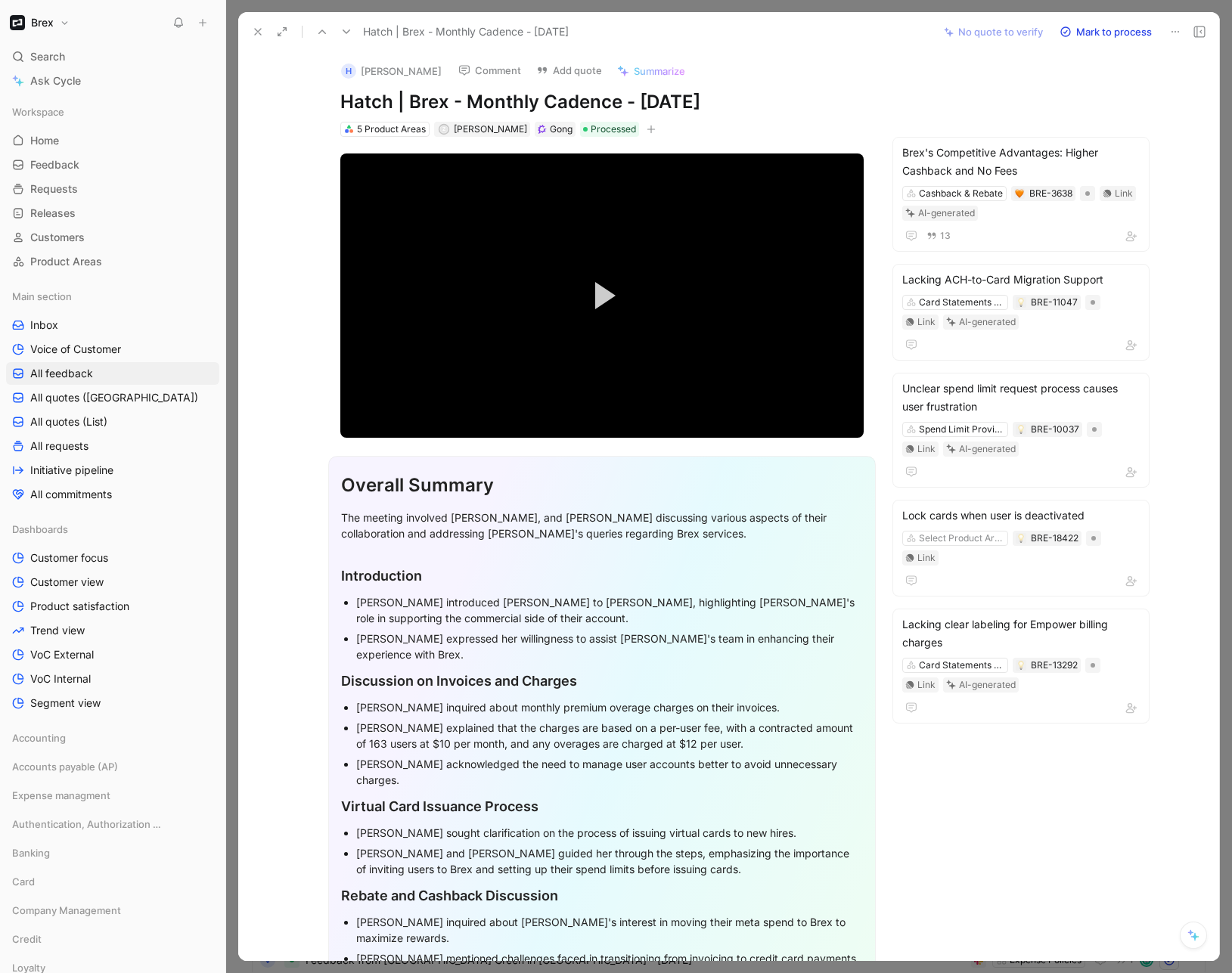
click at [1172, 420] on div "H [PERSON_NAME] Comment Add quote Summarize Hatch | Brex - Monthly Cadence - [D…" at bounding box center [728, 506] width 981 height 909
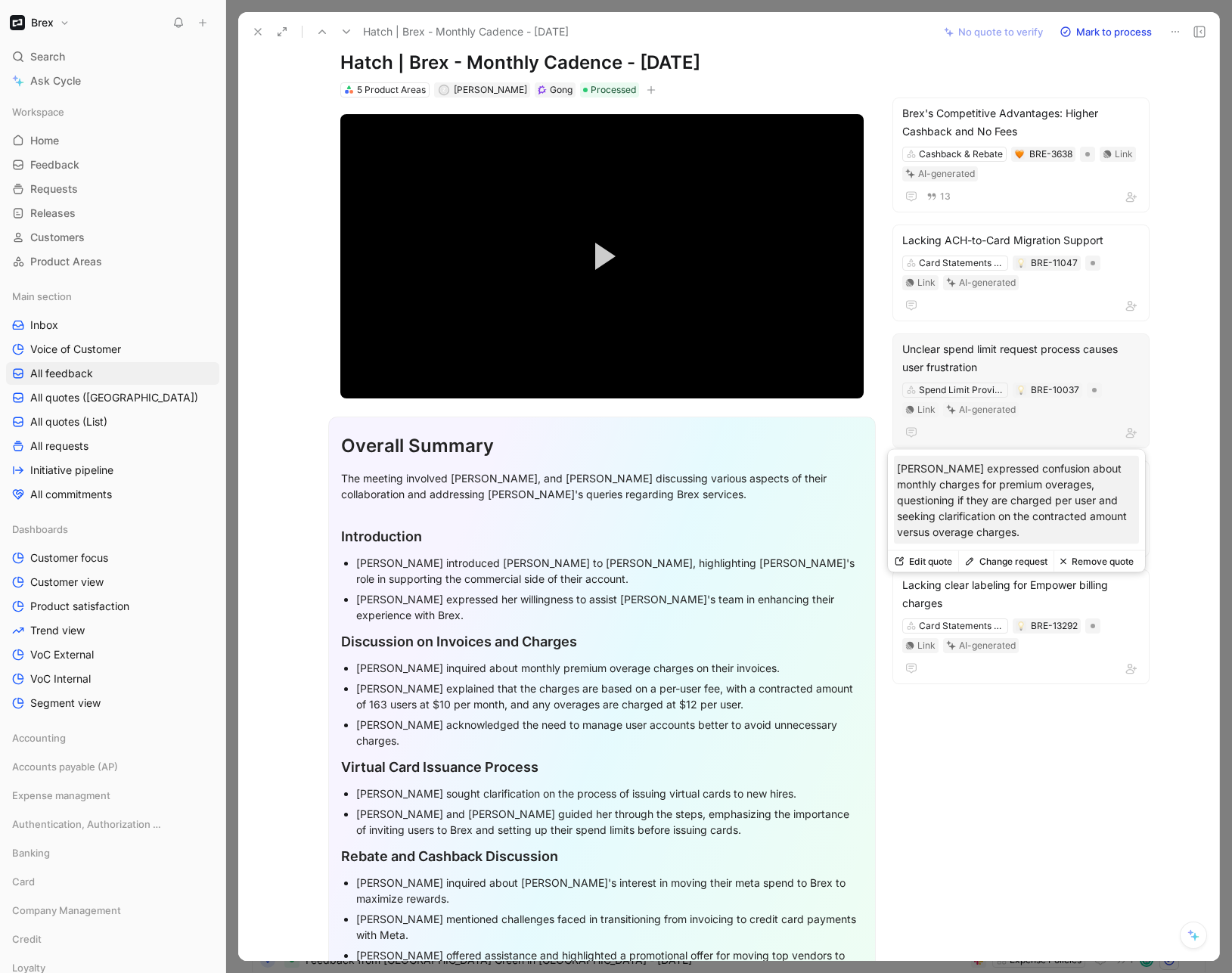
scroll to position [32, 0]
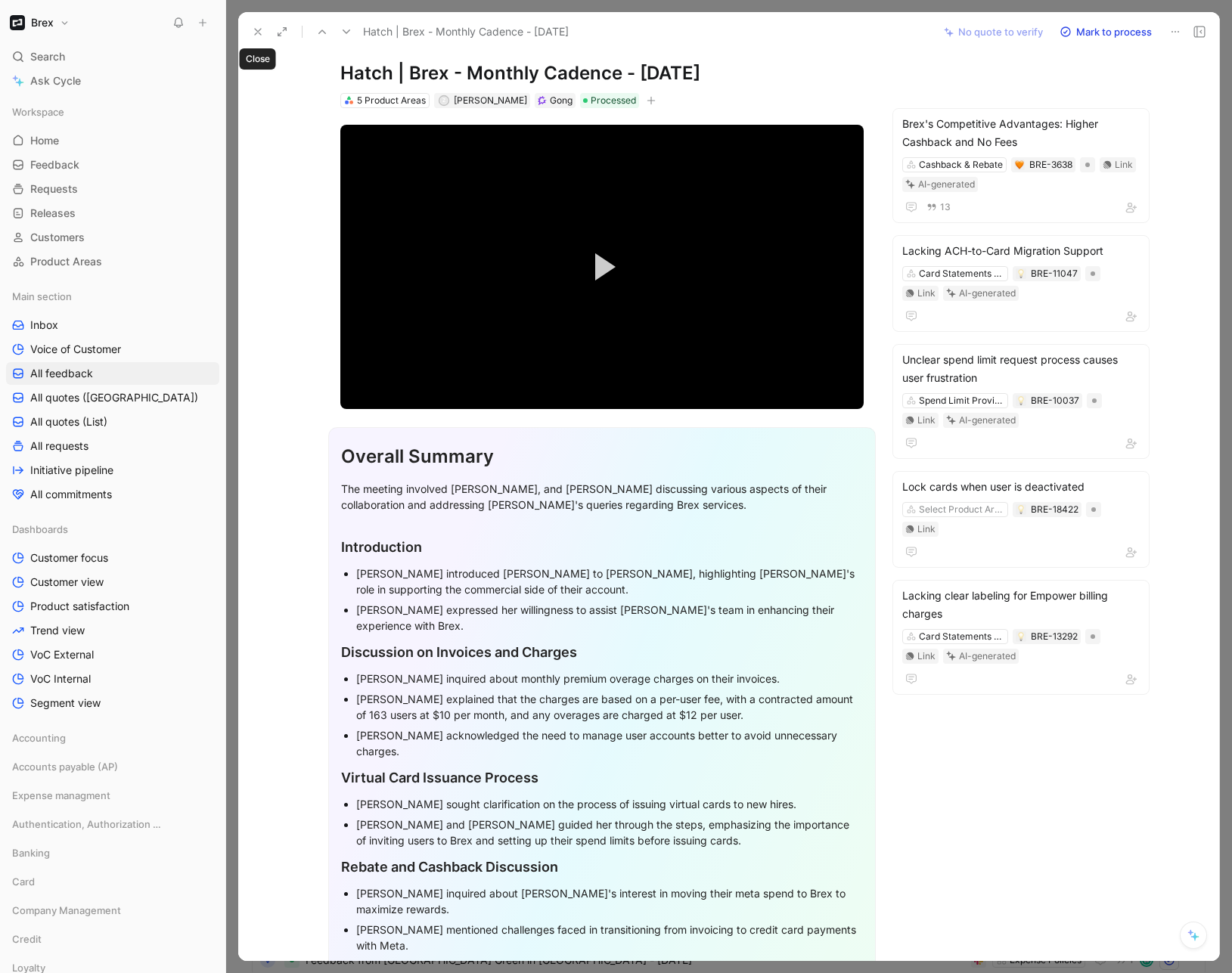
click at [259, 28] on icon at bounding box center [258, 32] width 12 height 12
